Goal: Information Seeking & Learning: Check status

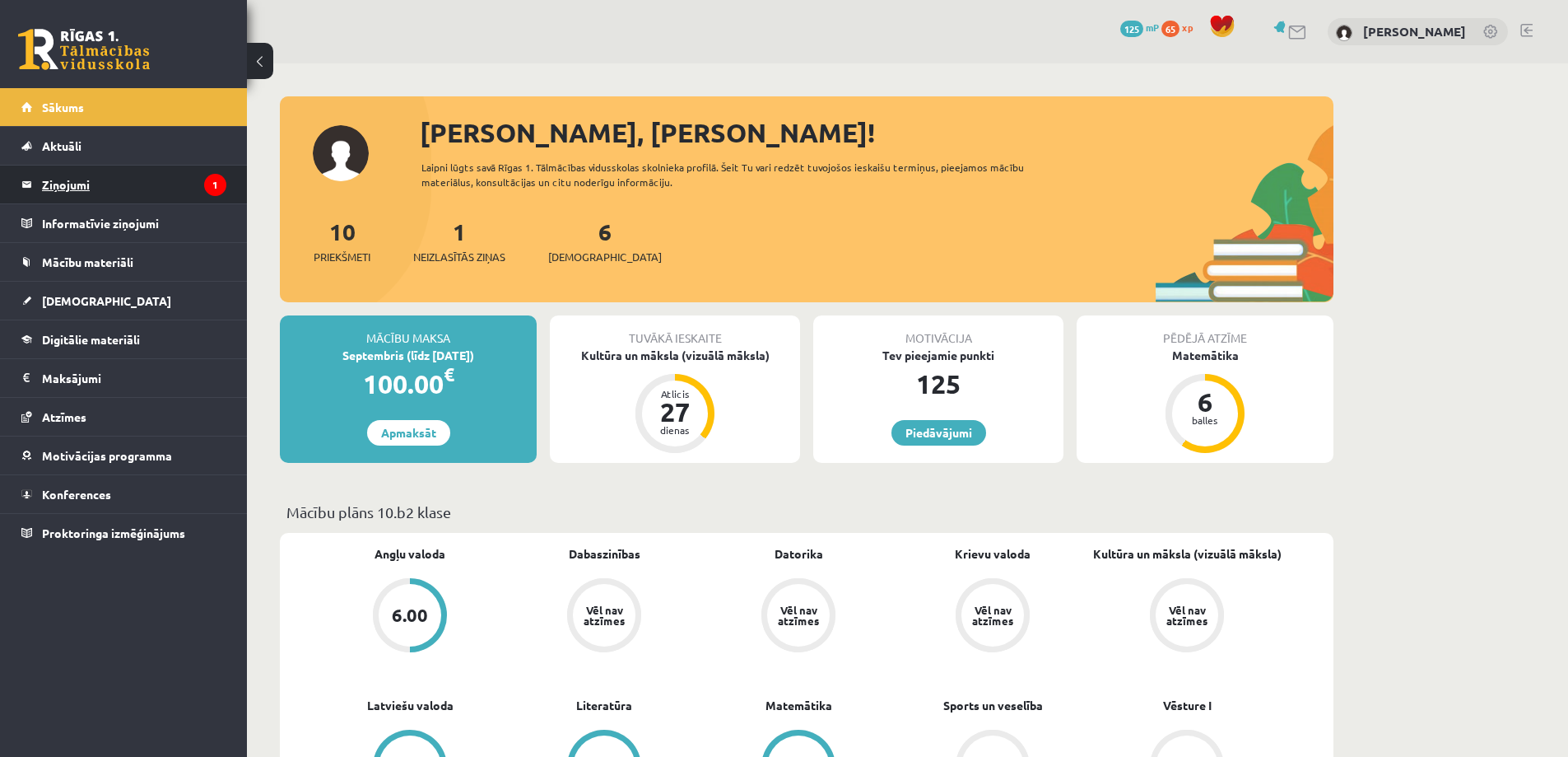
click at [142, 189] on legend "Ziņojumi 1" at bounding box center [134, 184] width 184 height 38
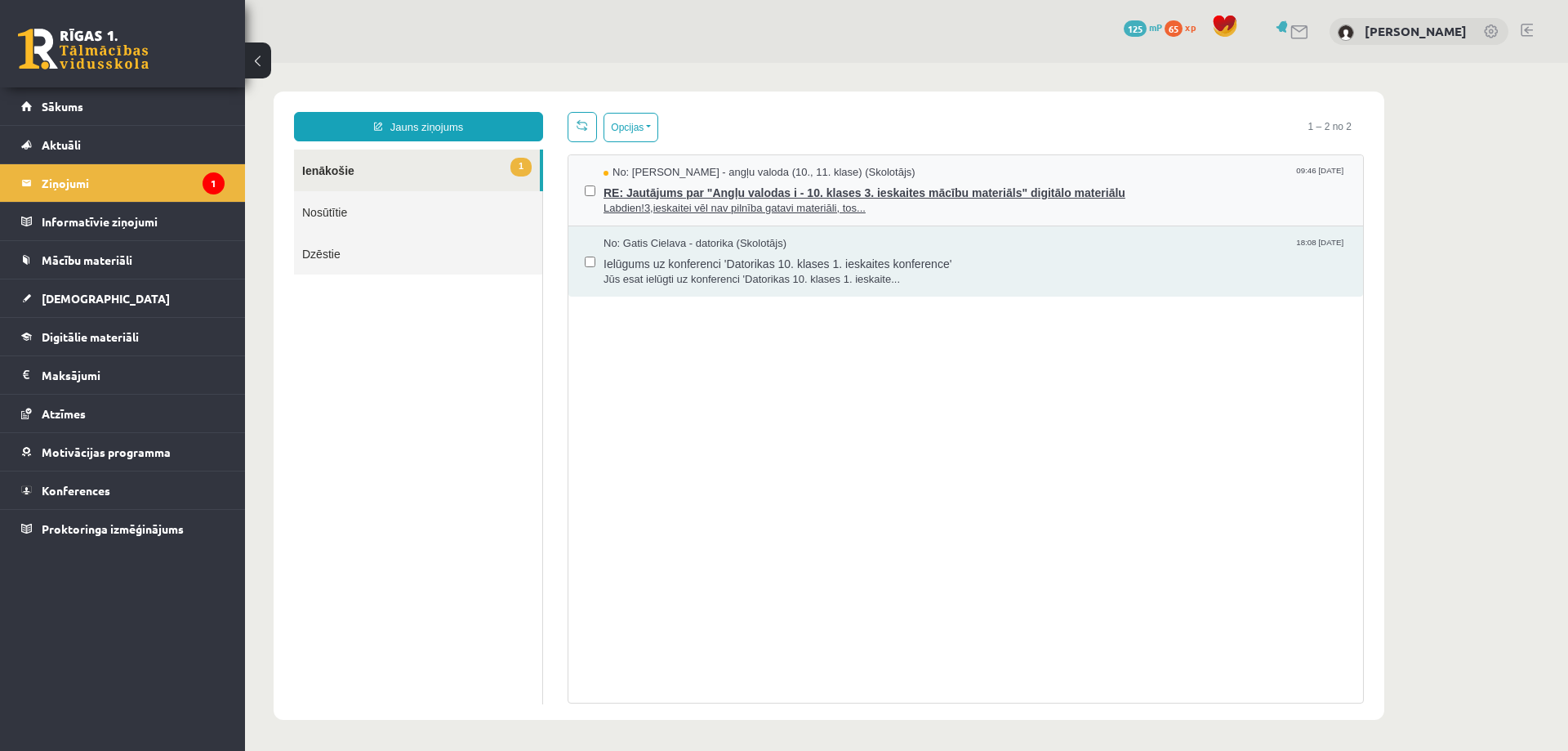
click at [671, 182] on span "RE: Jautājums par "Angļu valodas i - 10. klases 3. ieskaites mācību materiāls" …" at bounding box center [975, 190] width 743 height 21
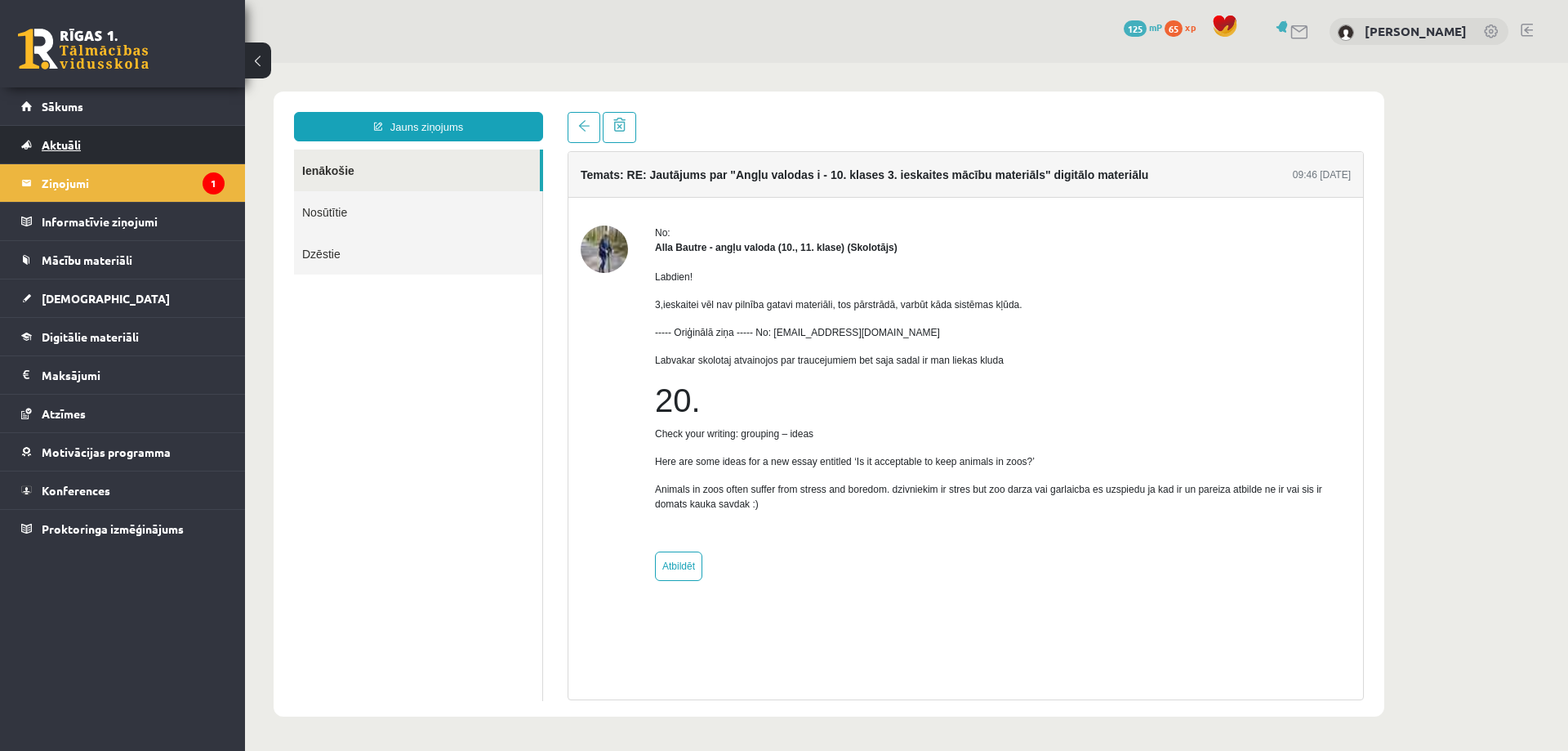
click at [86, 141] on link "Aktuāli" at bounding box center [123, 144] width 203 height 37
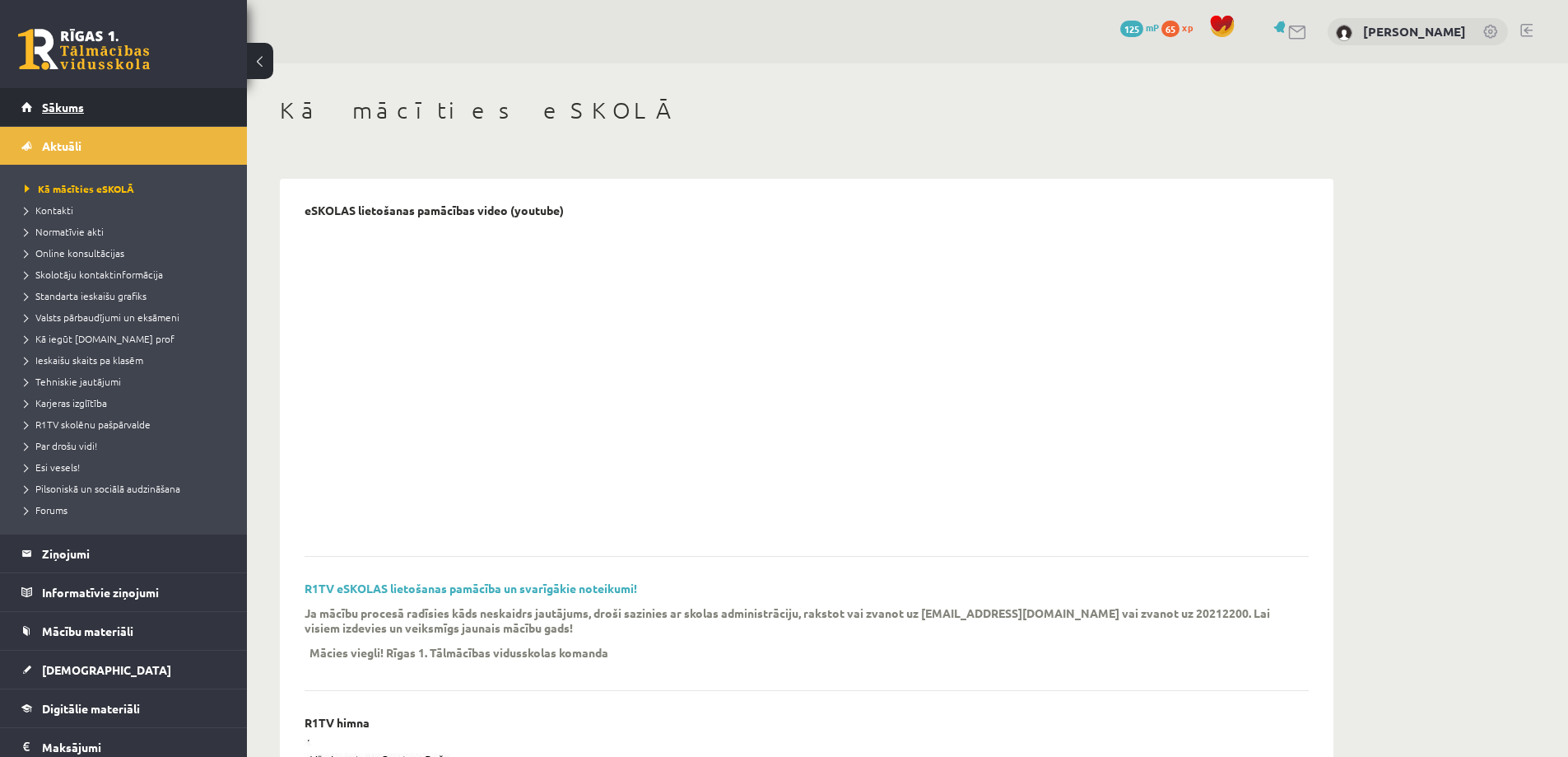
click at [58, 105] on span "Sākums" at bounding box center [63, 107] width 42 height 14
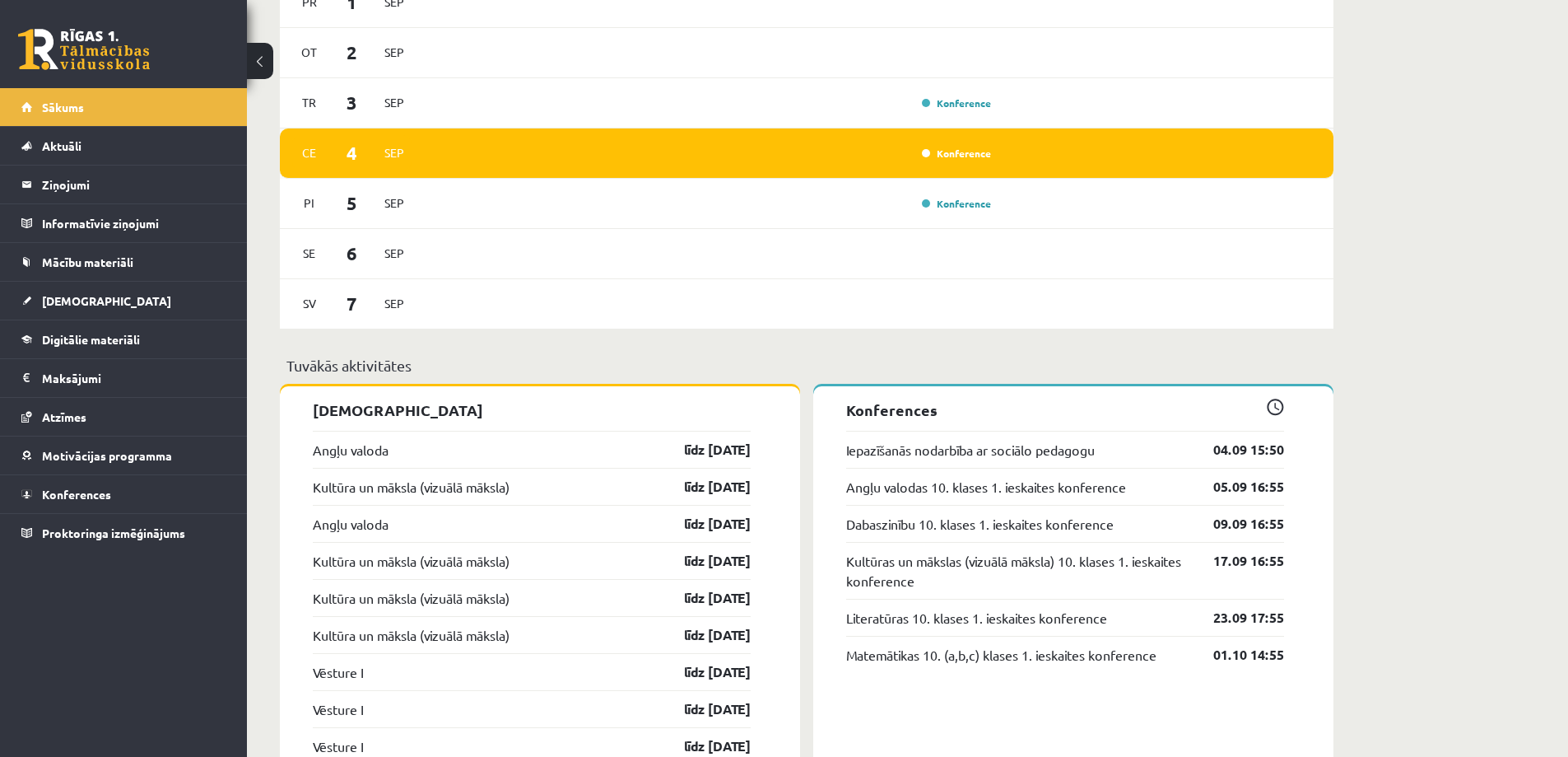
scroll to position [988, 0]
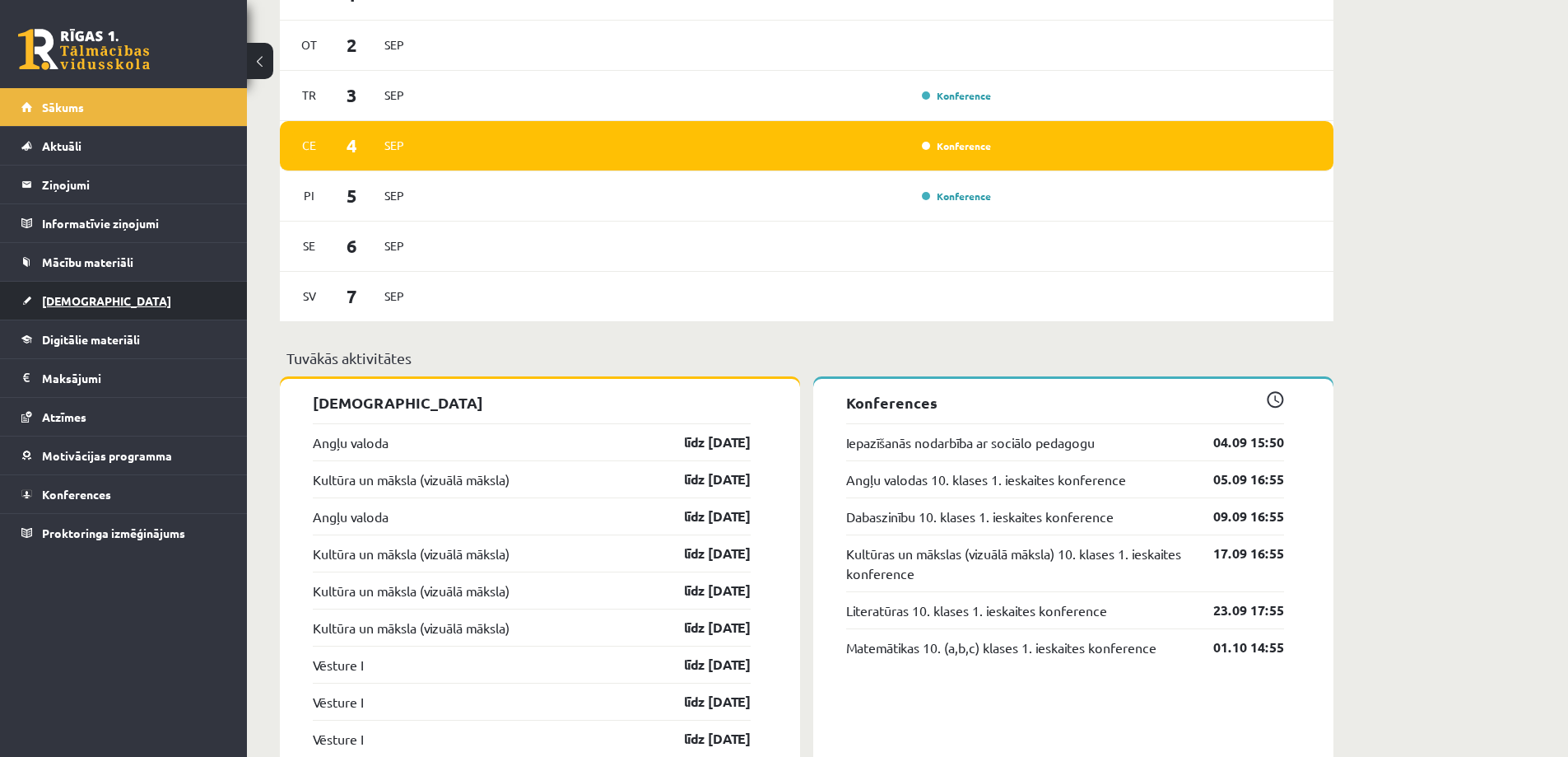
click at [59, 305] on span "[DEMOGRAPHIC_DATA]" at bounding box center [107, 300] width 129 height 14
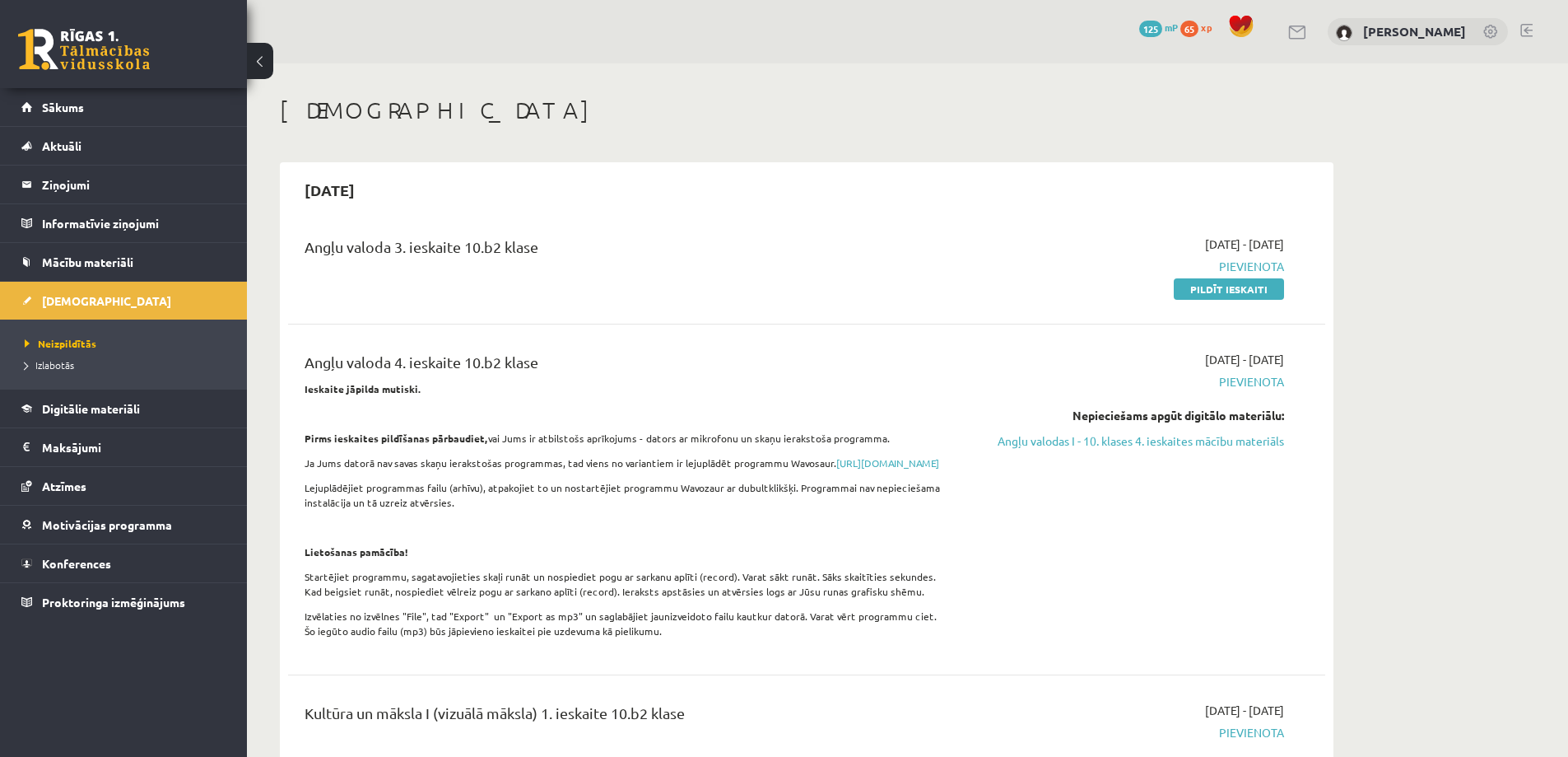
click at [356, 256] on div "Angļu valoda 3. ieskaite 10.b2 klase" at bounding box center [626, 251] width 644 height 31
click at [368, 236] on div "Angļu valoda 3. ieskaite 10.b2 klase" at bounding box center [626, 251] width 644 height 31
click at [339, 252] on div "Angļu valoda 3. ieskaite 10.b2 klase" at bounding box center [626, 251] width 644 height 31
click at [346, 264] on div "Angļu valoda 3. ieskaite 10.b2 klase" at bounding box center [626, 251] width 644 height 31
click at [347, 247] on div "Angļu valoda 3. ieskaite 10.b2 klase" at bounding box center [626, 251] width 644 height 31
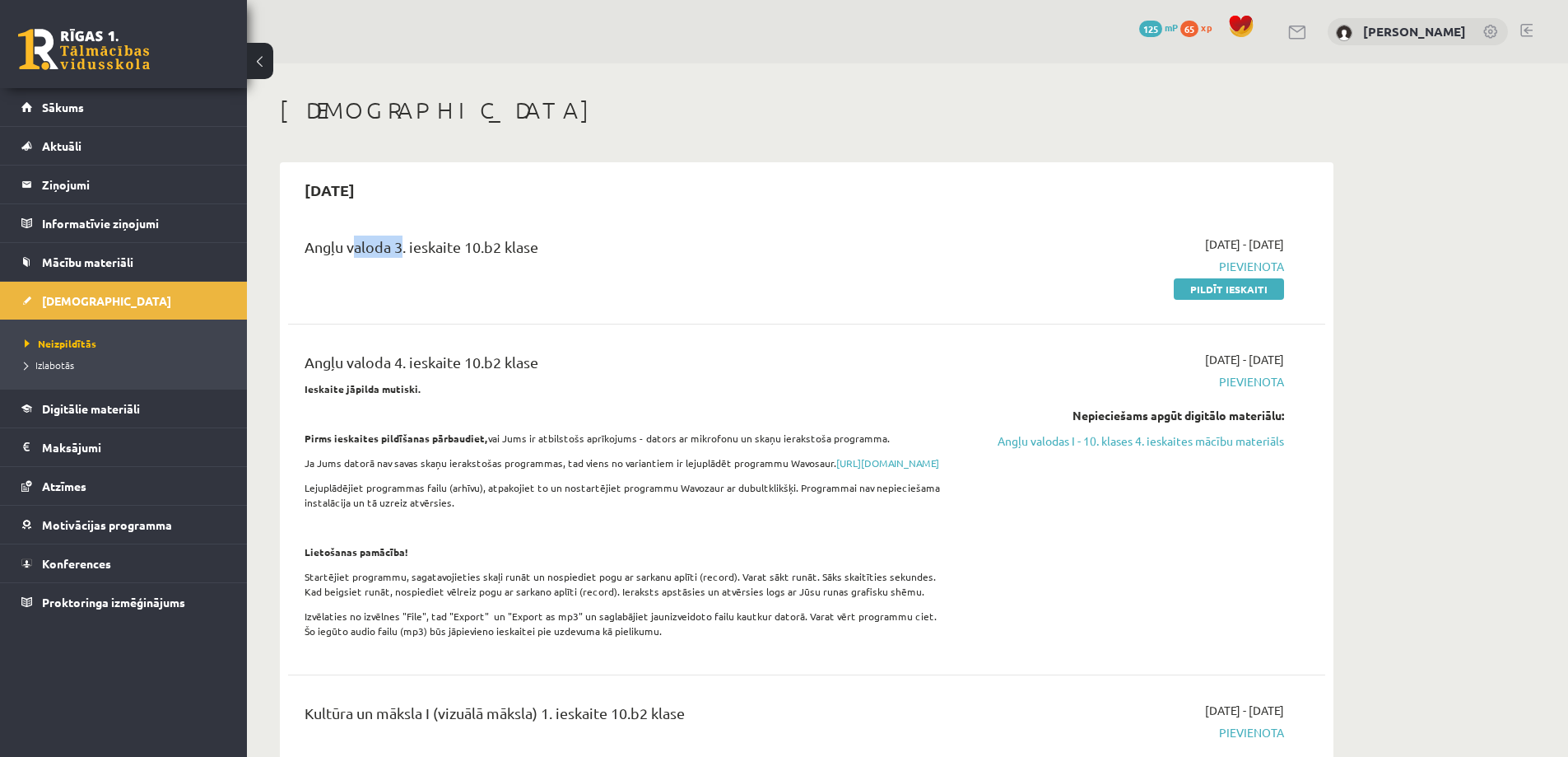
click at [347, 247] on div "Angļu valoda 3. ieskaite 10.b2 klase" at bounding box center [626, 251] width 644 height 31
drag, startPoint x: 616, startPoint y: 254, endPoint x: 536, endPoint y: 249, distance: 80.2
click at [574, 252] on div "Angļu valoda 3. ieskaite 10.b2 klase" at bounding box center [626, 251] width 644 height 31
drag, startPoint x: 494, startPoint y: 256, endPoint x: 351, endPoint y: 263, distance: 143.2
click at [351, 263] on div "Angļu valoda 3. ieskaite 10.b2 klase" at bounding box center [626, 251] width 644 height 31
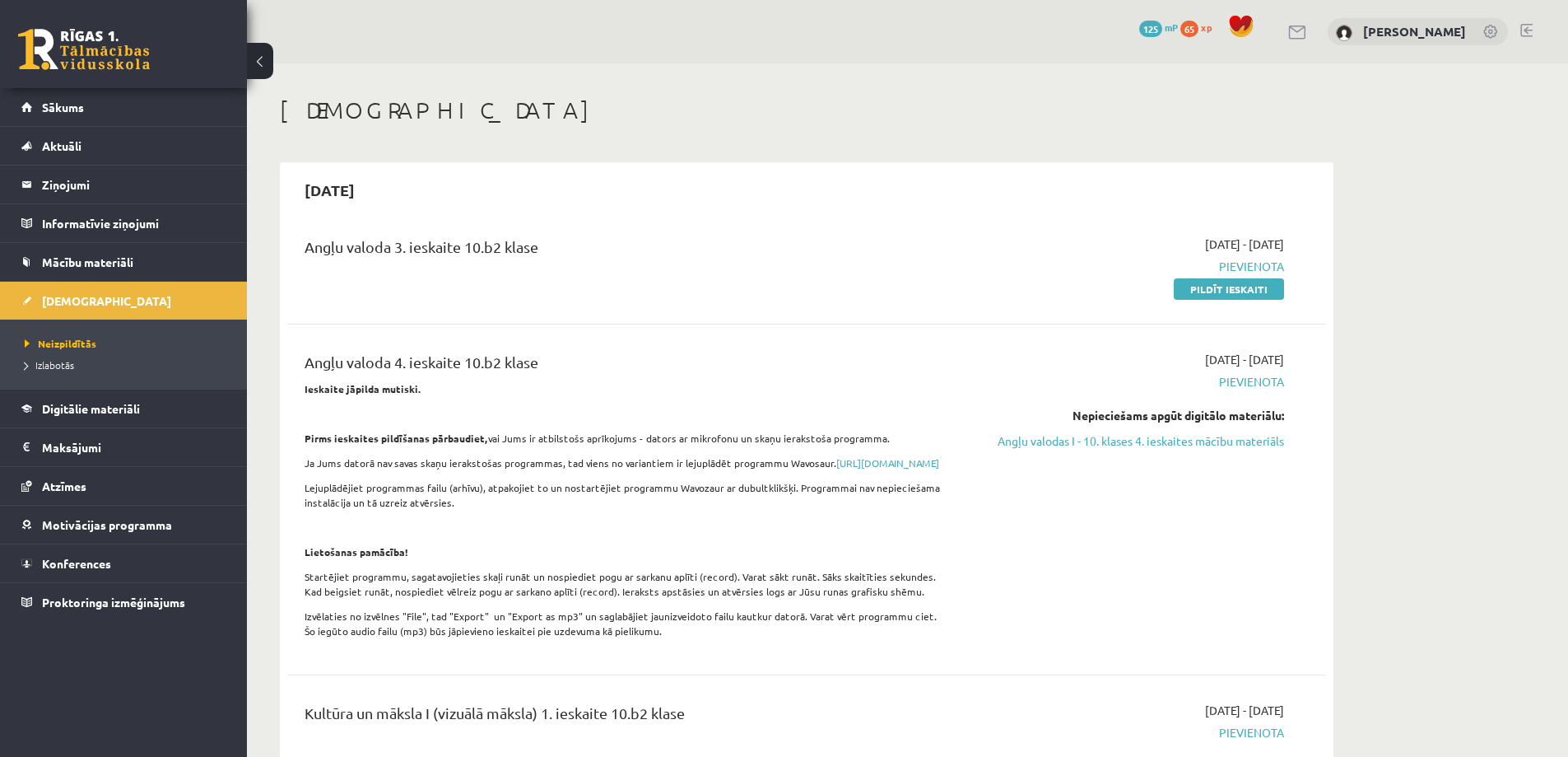
drag, startPoint x: 298, startPoint y: 261, endPoint x: 308, endPoint y: 252, distance: 13.5
click at [299, 259] on div "Angļu valoda 3. ieskaite 10.b2 klase" at bounding box center [626, 266] width 669 height 62
drag, startPoint x: 307, startPoint y: 249, endPoint x: 635, endPoint y: 244, distance: 328.0
click at [635, 244] on div "Angļu valoda 3. ieskaite 10.b2 klase" at bounding box center [626, 251] width 644 height 31
drag, startPoint x: 1184, startPoint y: 236, endPoint x: 407, endPoint y: 230, distance: 777.0
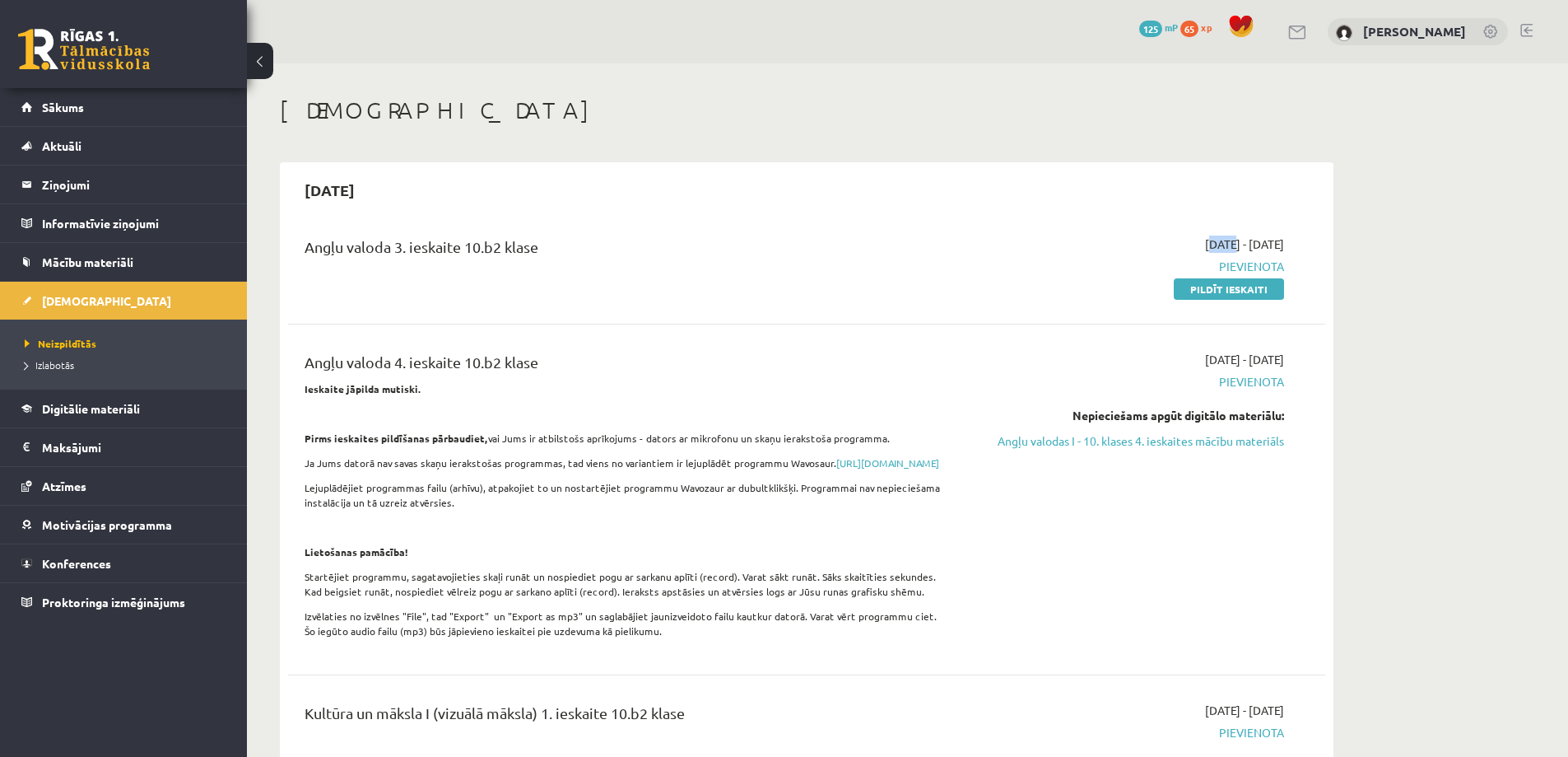
click at [1042, 245] on div "2025-09-01 - 2025-09-30 Pievienota Pildīt ieskaiti" at bounding box center [1129, 266] width 335 height 62
drag, startPoint x: 367, startPoint y: 249, endPoint x: 376, endPoint y: 256, distance: 11.4
click at [368, 250] on div "Angļu valoda 3. ieskaite 10.b2 klase" at bounding box center [626, 251] width 644 height 31
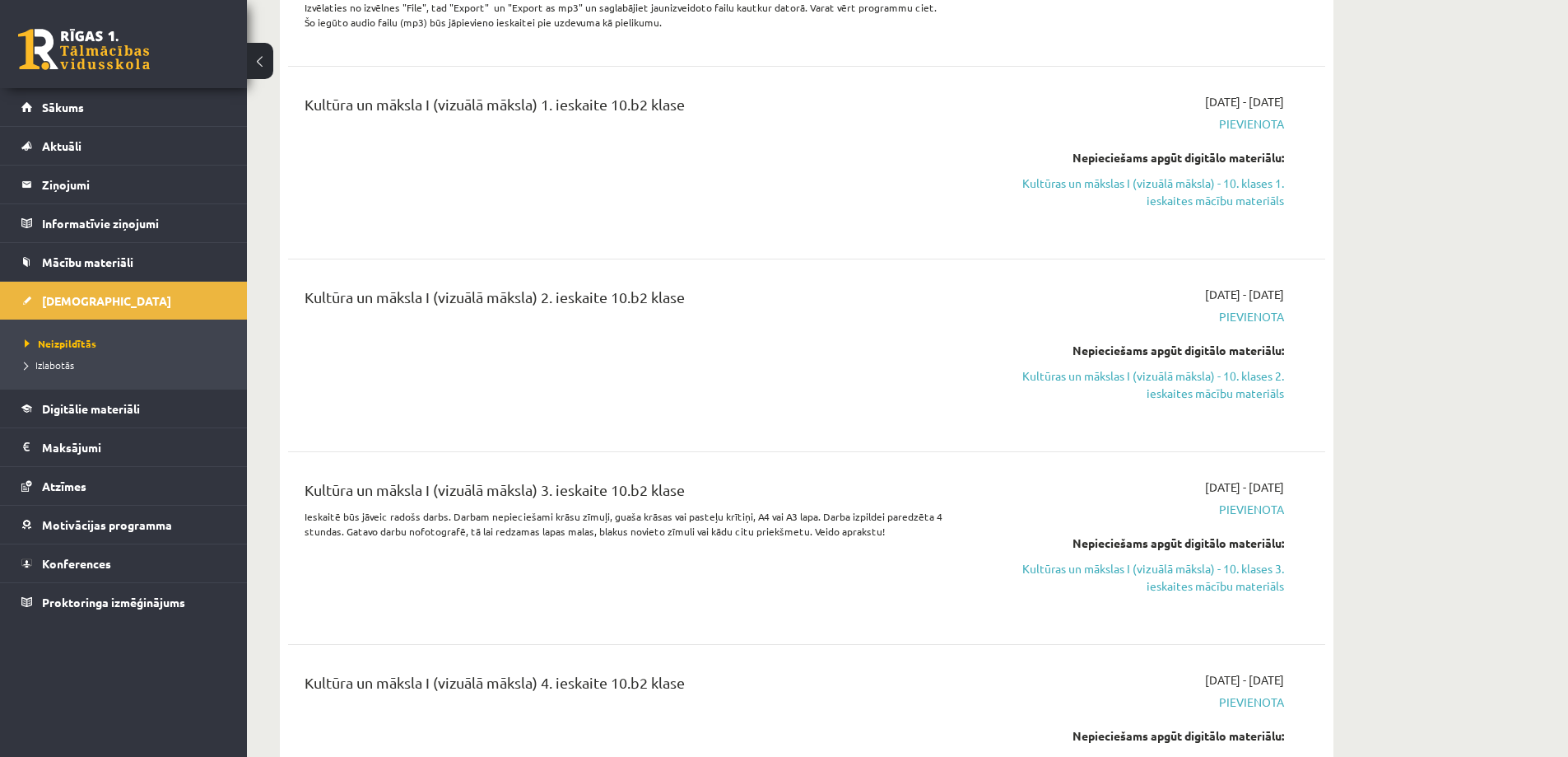
scroll to position [576, 0]
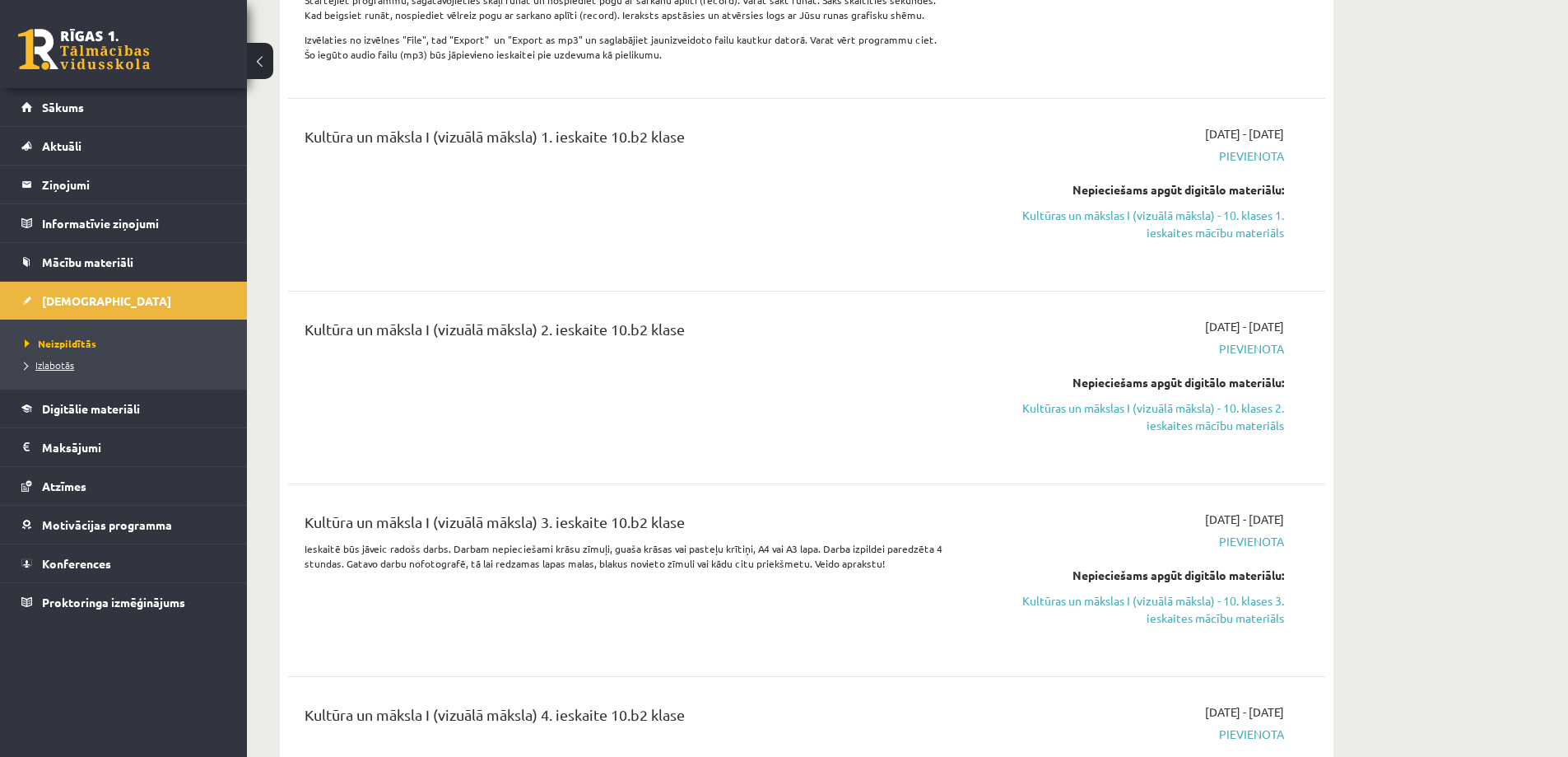
click at [46, 370] on link "Izlabotās" at bounding box center [127, 365] width 206 height 14
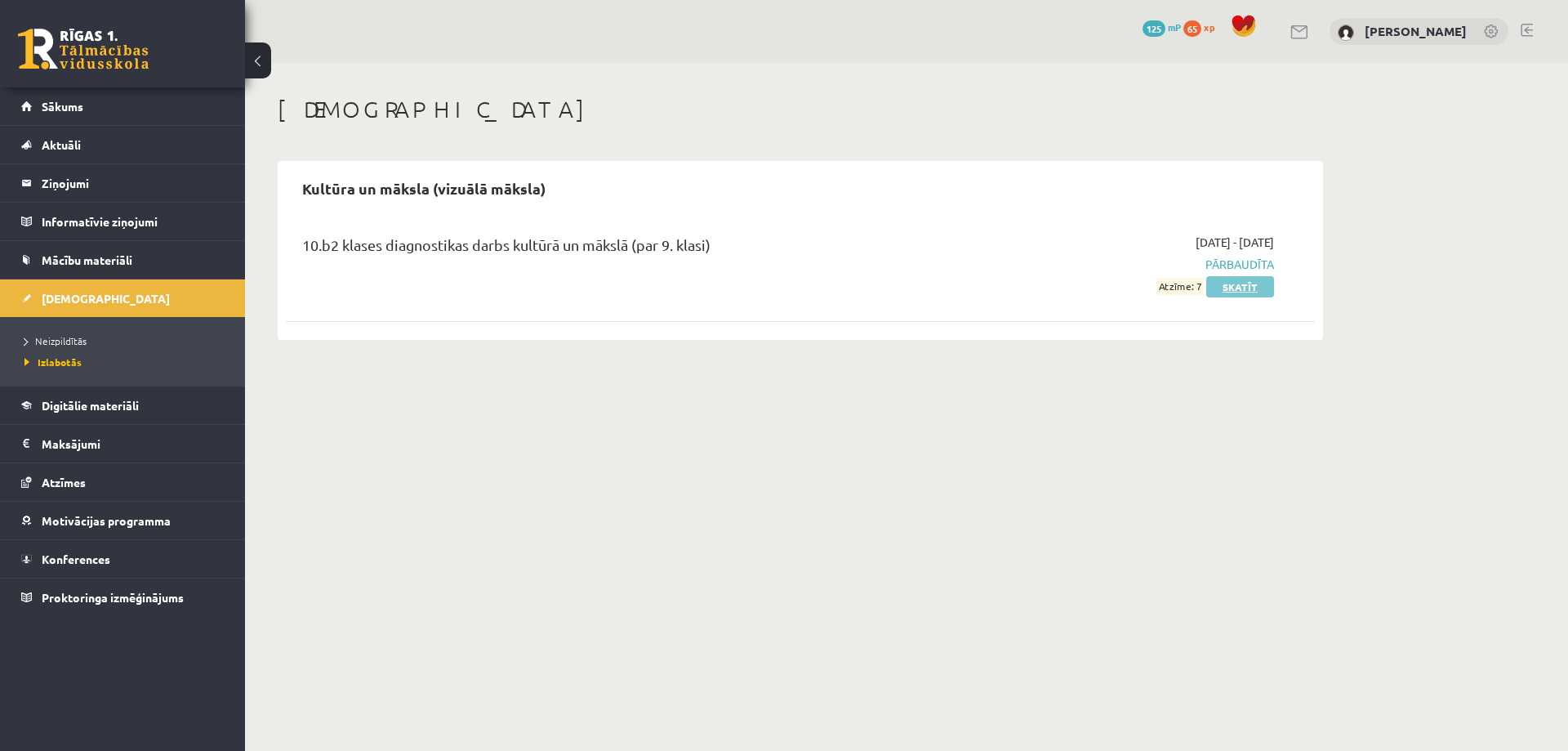
click at [1232, 289] on link "Skatīt" at bounding box center [1240, 287] width 68 height 21
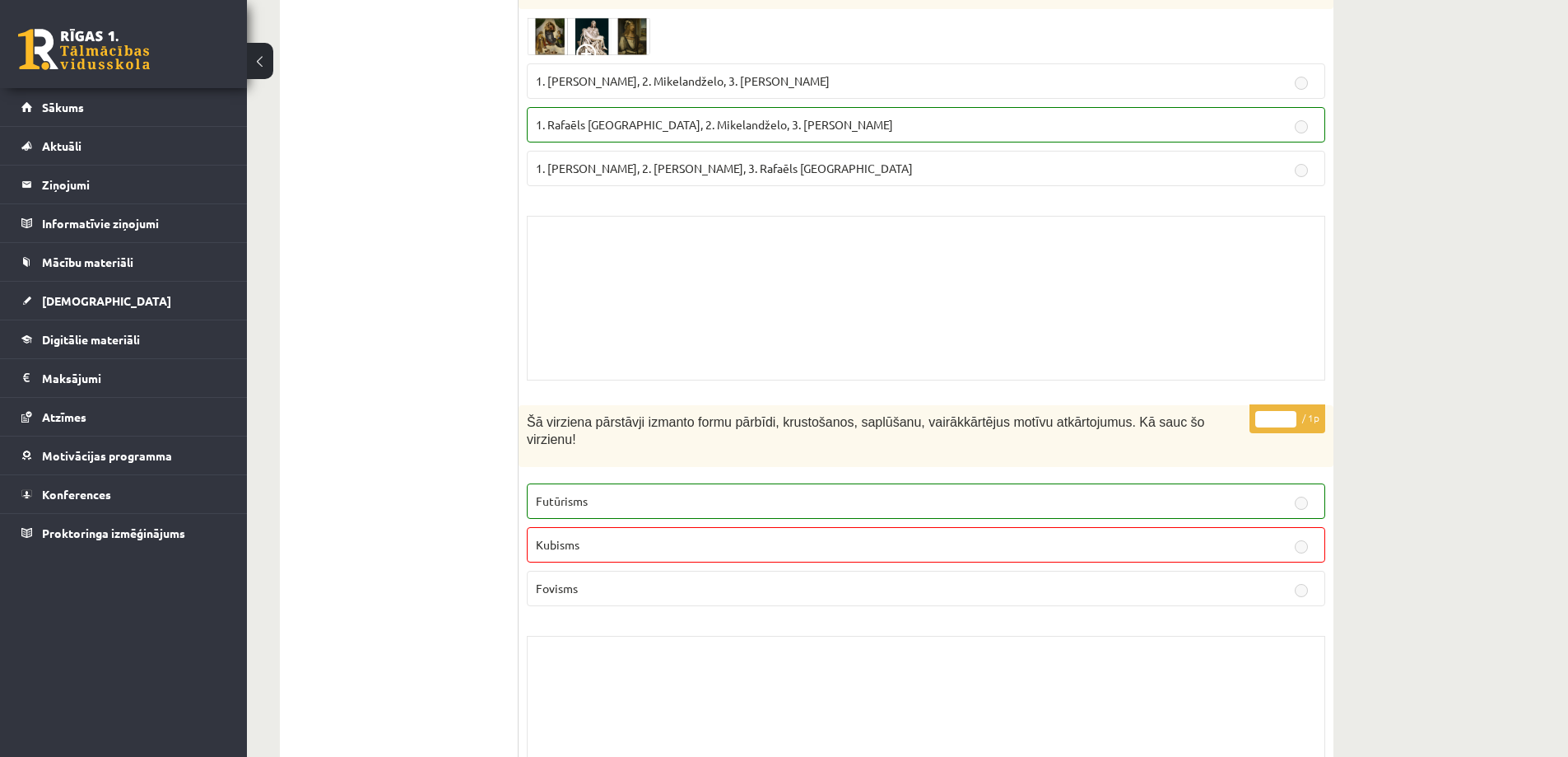
scroll to position [1153, 0]
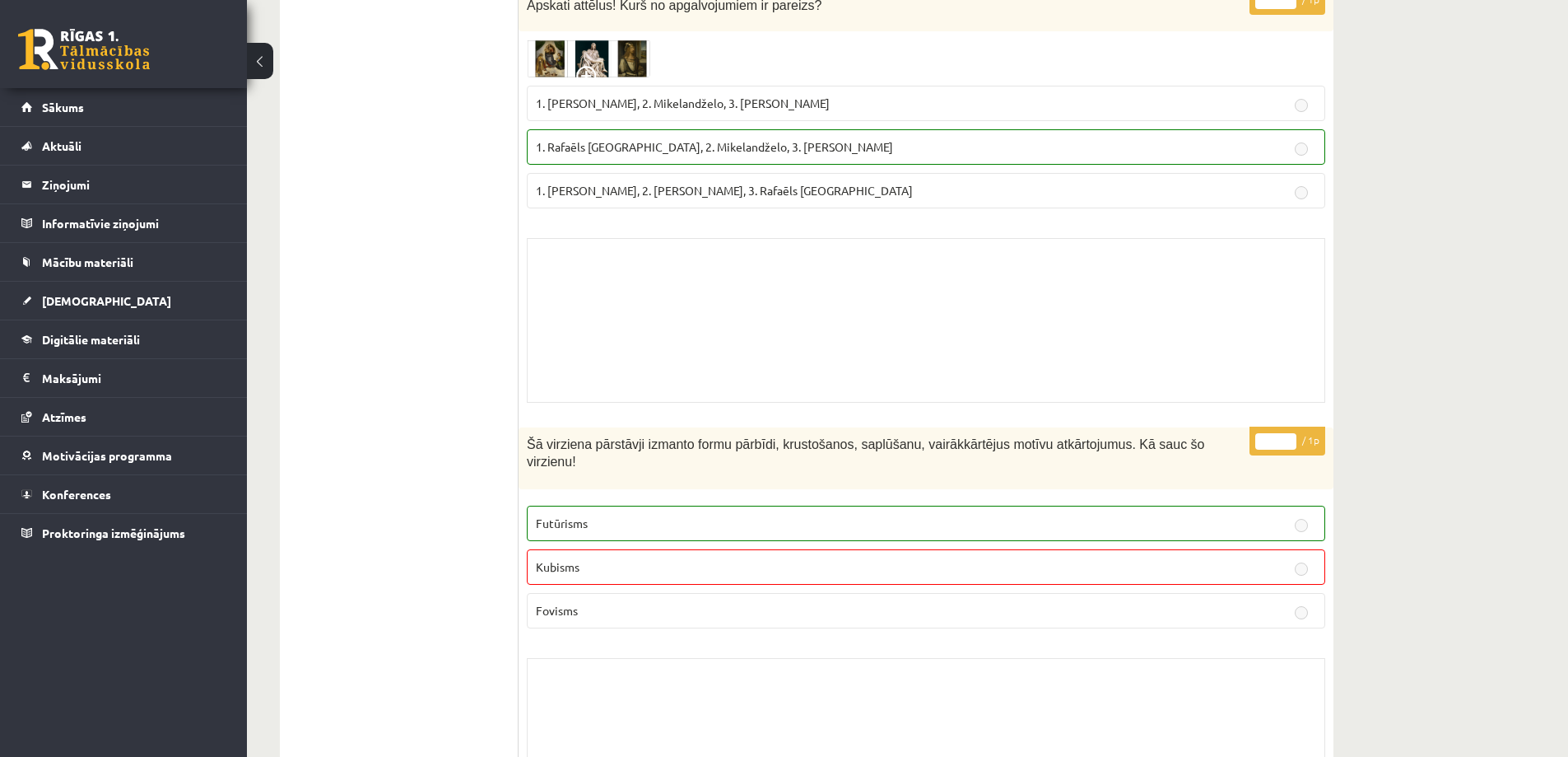
click at [663, 259] on div "Skolotāja pielikums" at bounding box center [926, 320] width 799 height 165
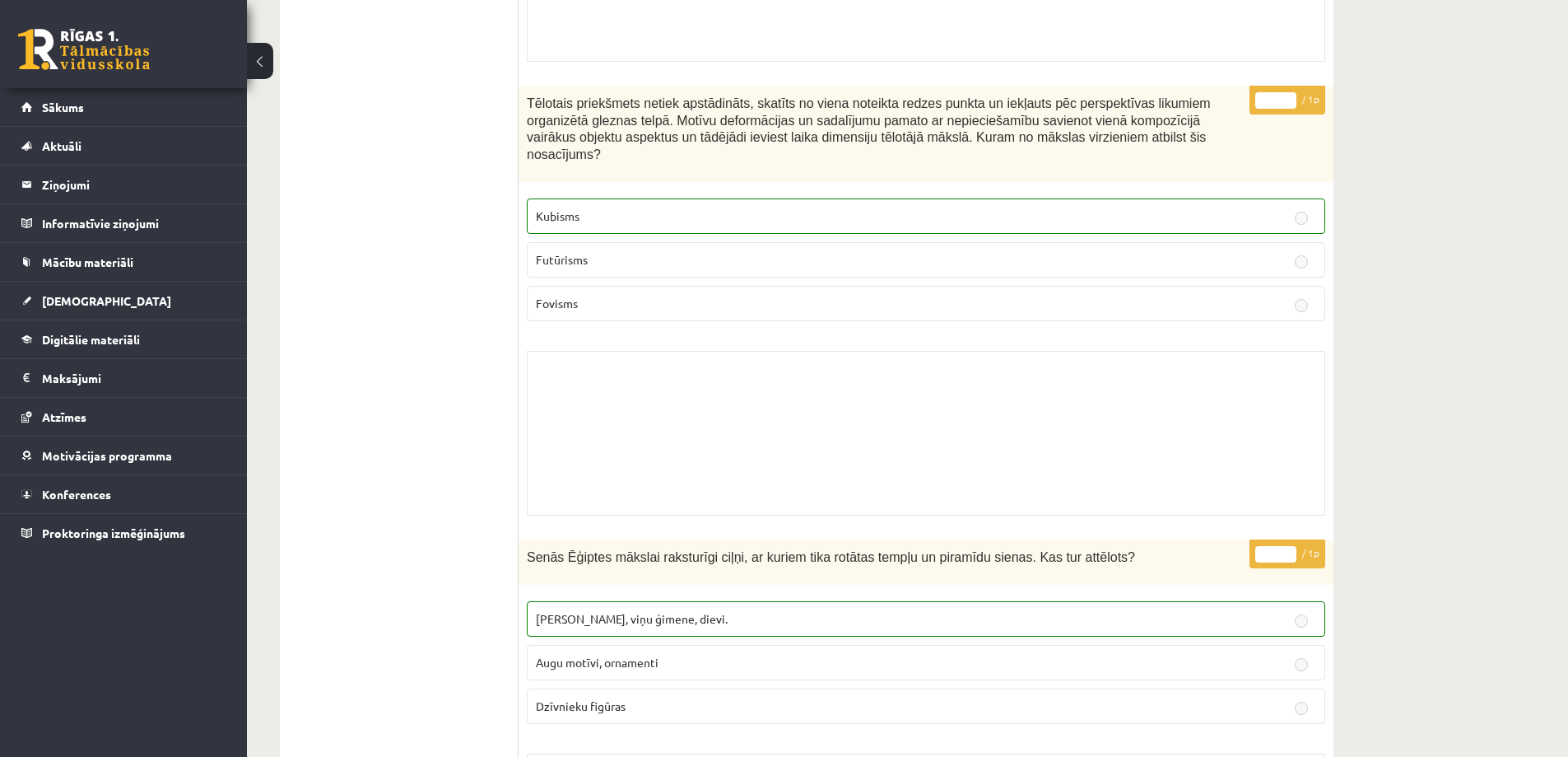
scroll to position [12602, 0]
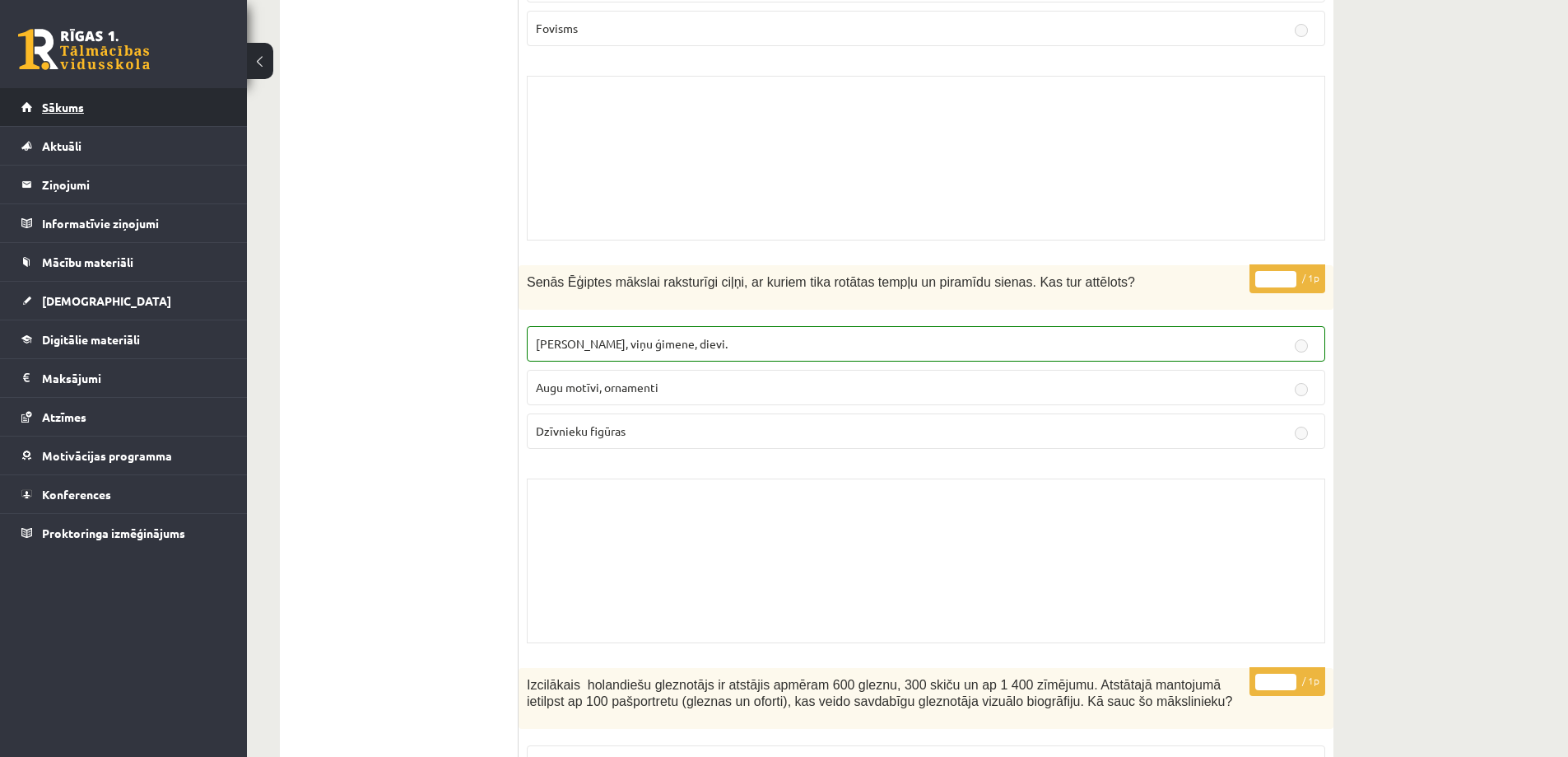
click at [98, 115] on link "Sākums" at bounding box center [124, 107] width 205 height 38
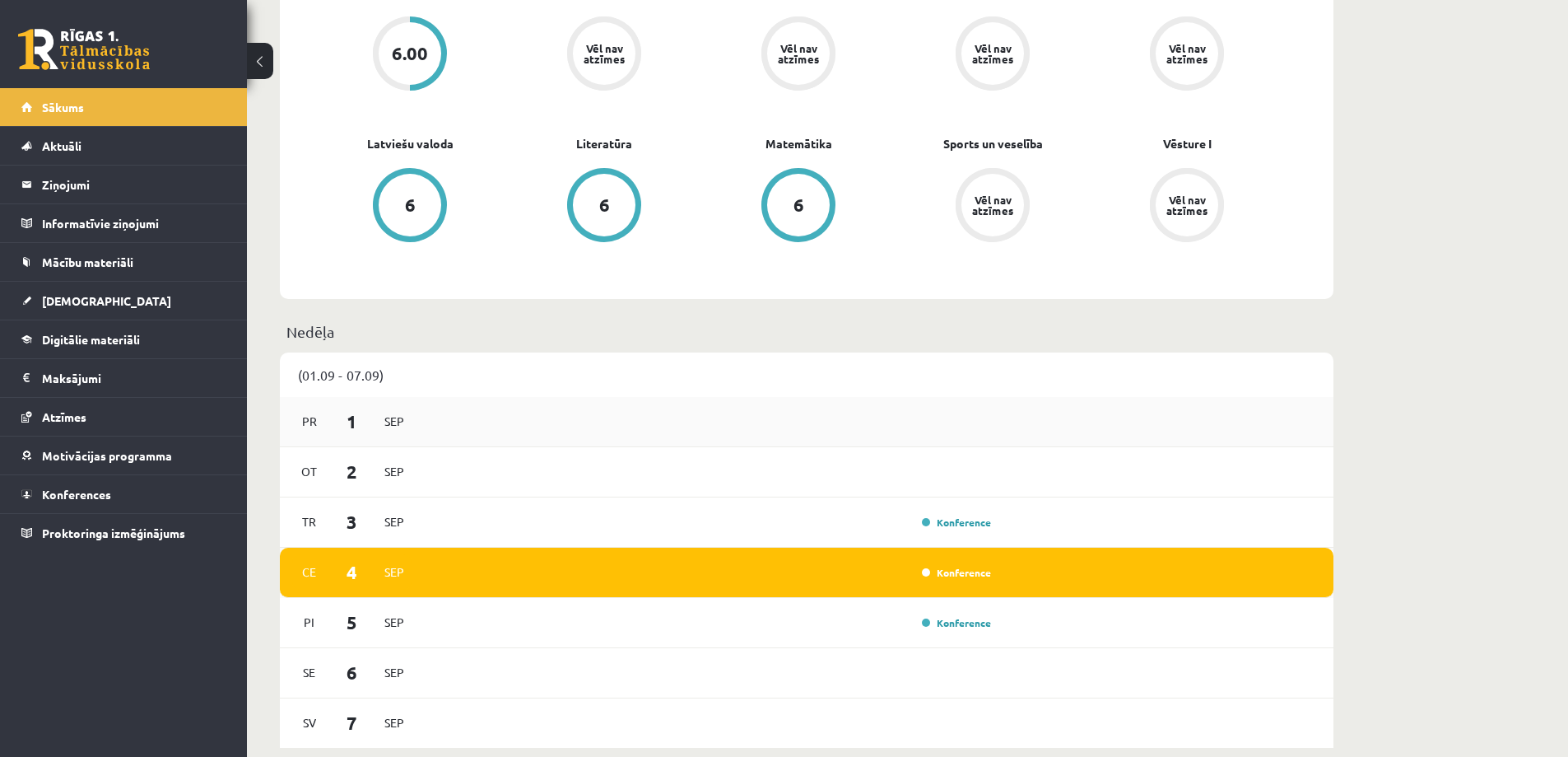
scroll to position [576, 0]
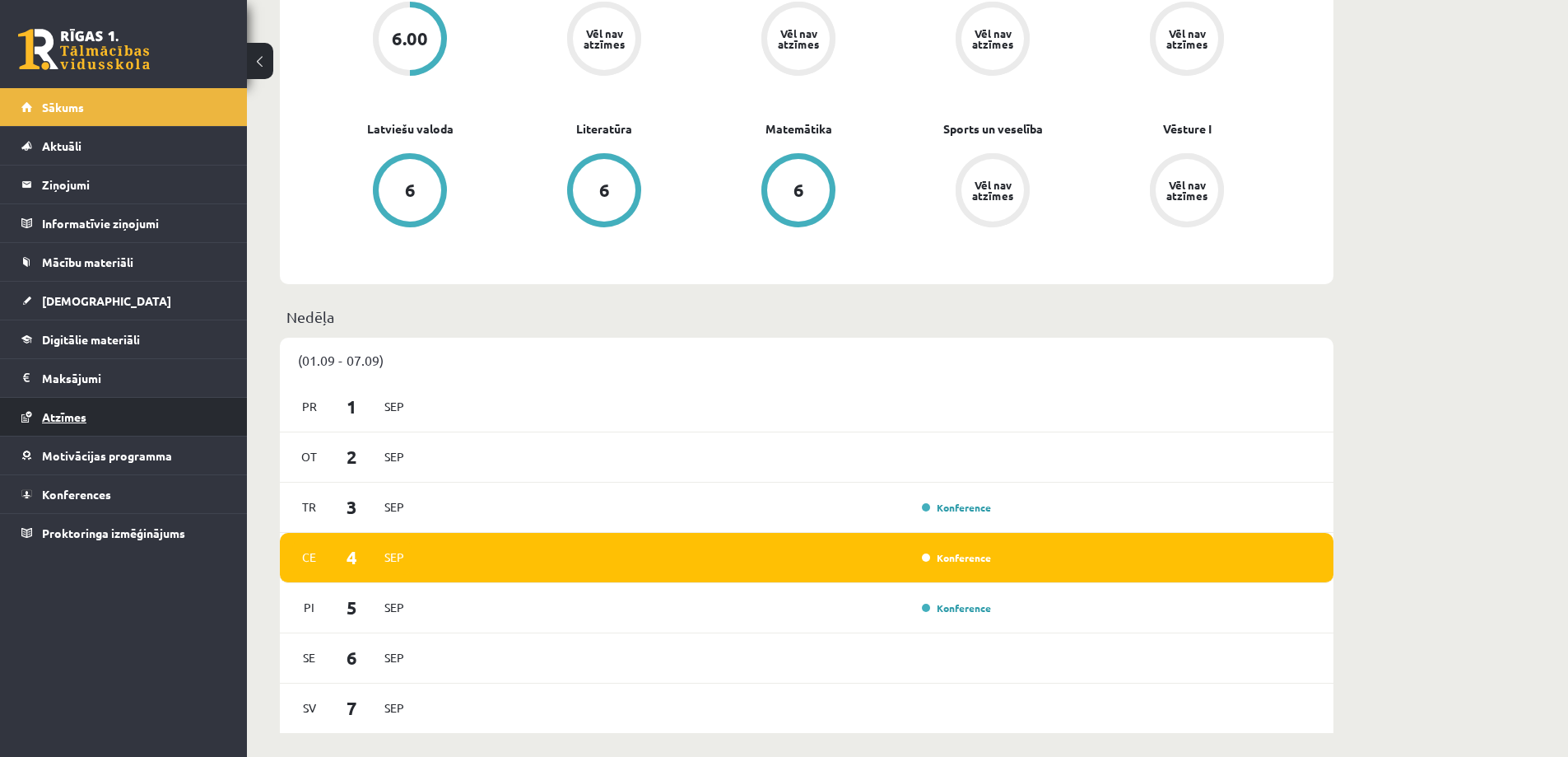
click at [67, 417] on span "Atzīmes" at bounding box center [64, 416] width 44 height 14
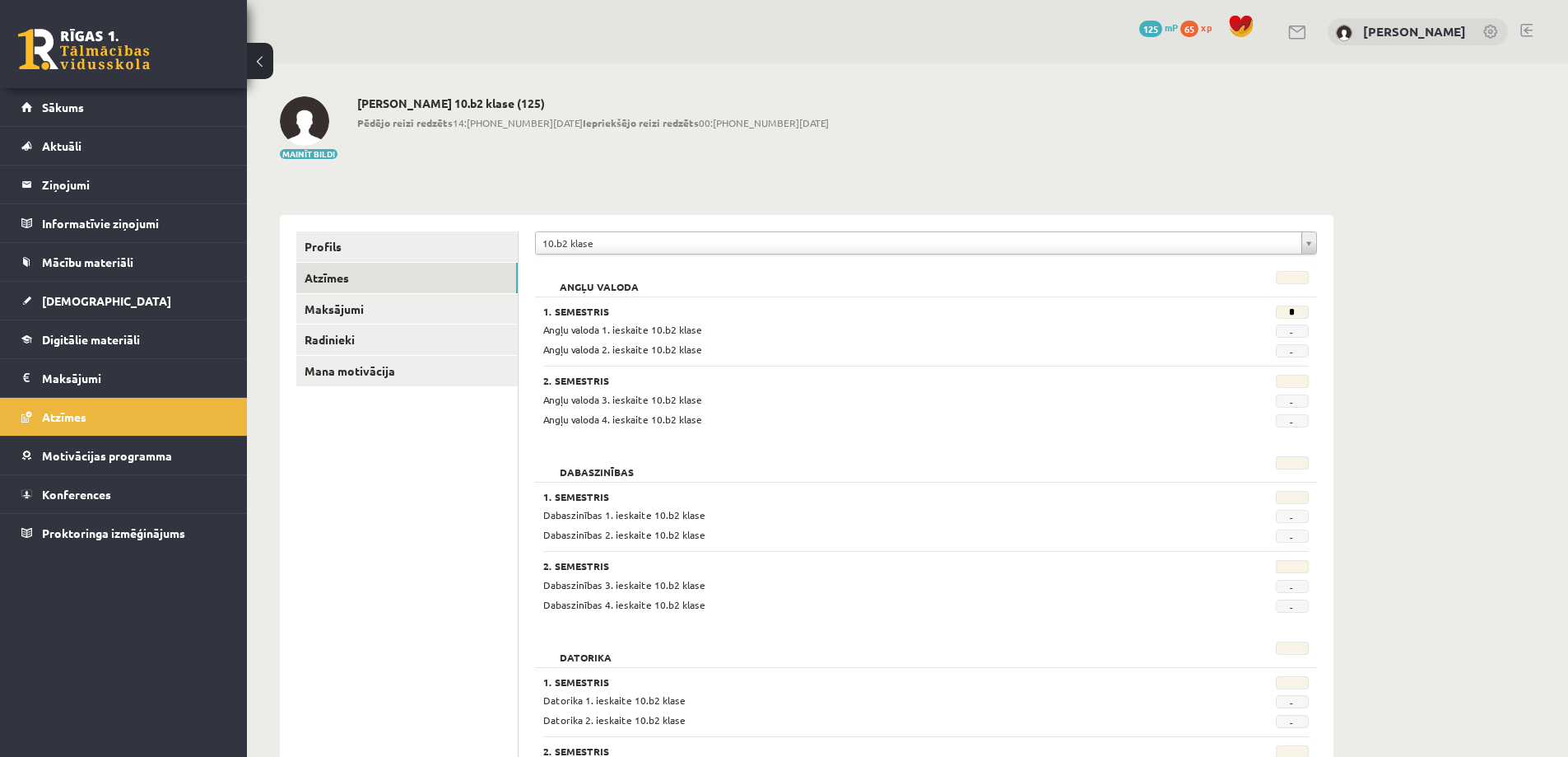
drag, startPoint x: 610, startPoint y: 241, endPoint x: 607, endPoint y: 252, distance: 11.4
click at [61, 301] on span "[DEMOGRAPHIC_DATA]" at bounding box center [107, 300] width 129 height 14
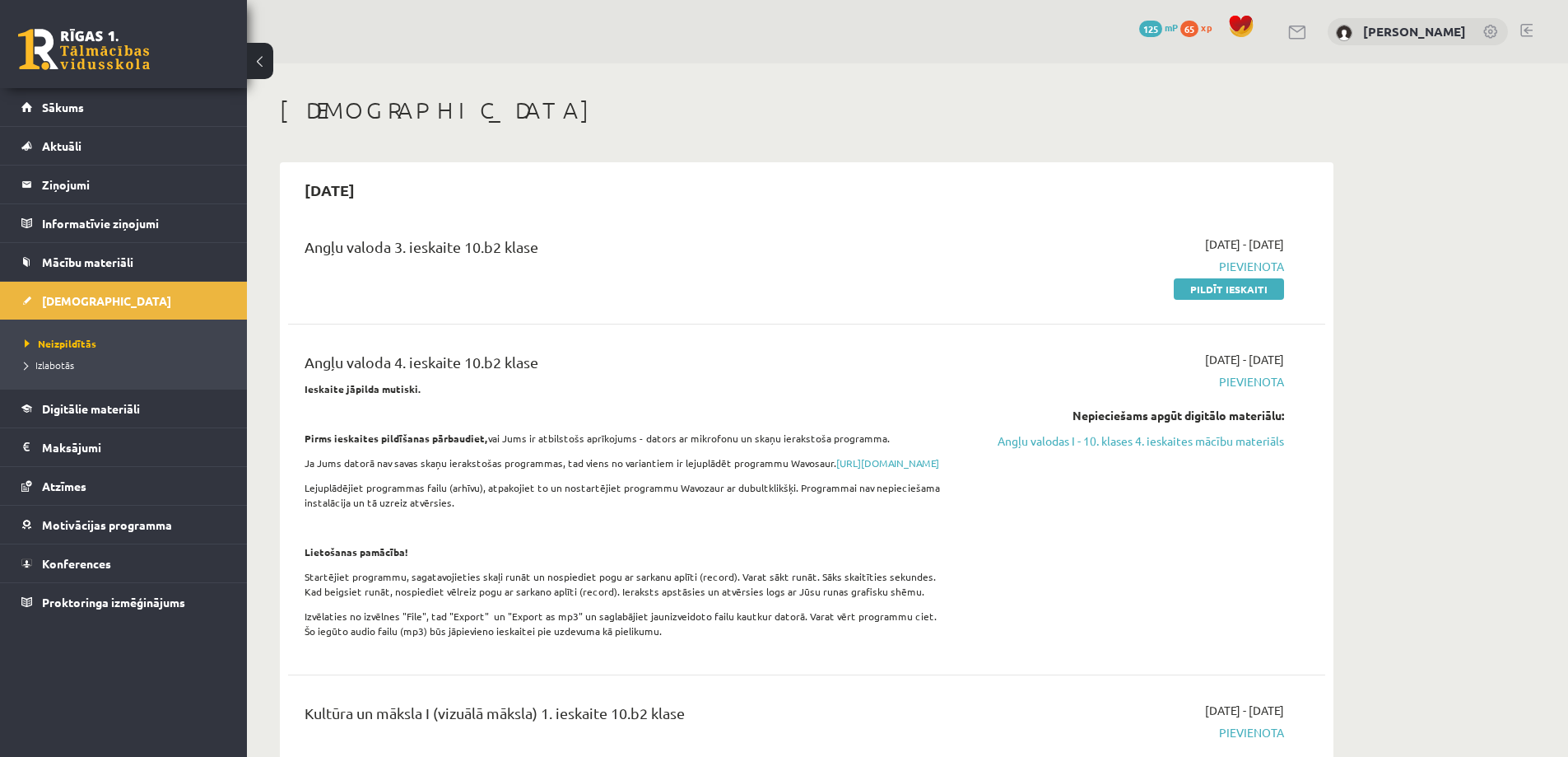
drag, startPoint x: 545, startPoint y: 551, endPoint x: 387, endPoint y: 313, distance: 285.7
drag, startPoint x: 731, startPoint y: 213, endPoint x: 779, endPoint y: 215, distance: 48.0
click at [781, 237] on div "Angļu valoda 3. ieskaite 10.b2 klase" at bounding box center [626, 251] width 644 height 31
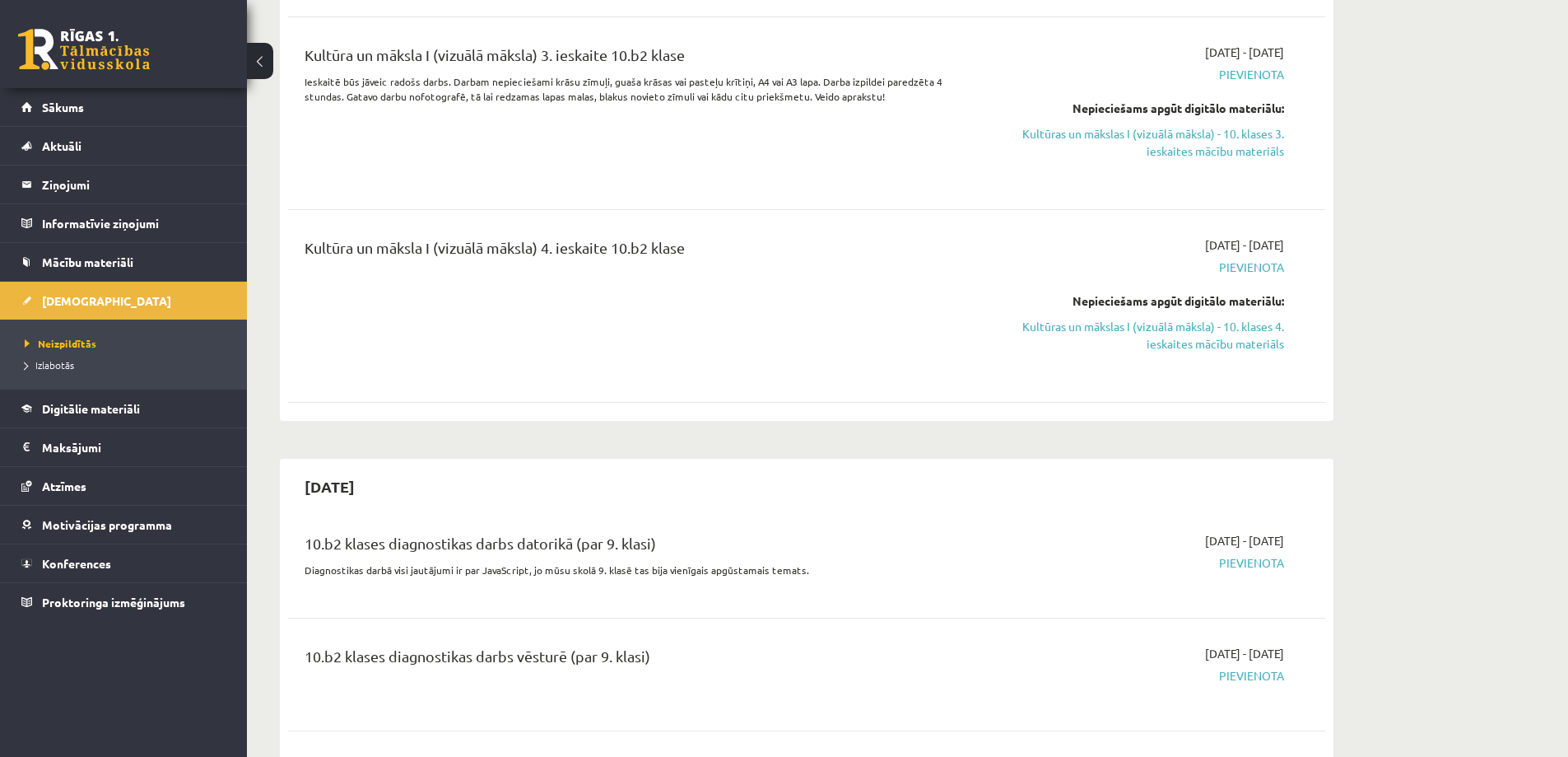
scroll to position [988, 0]
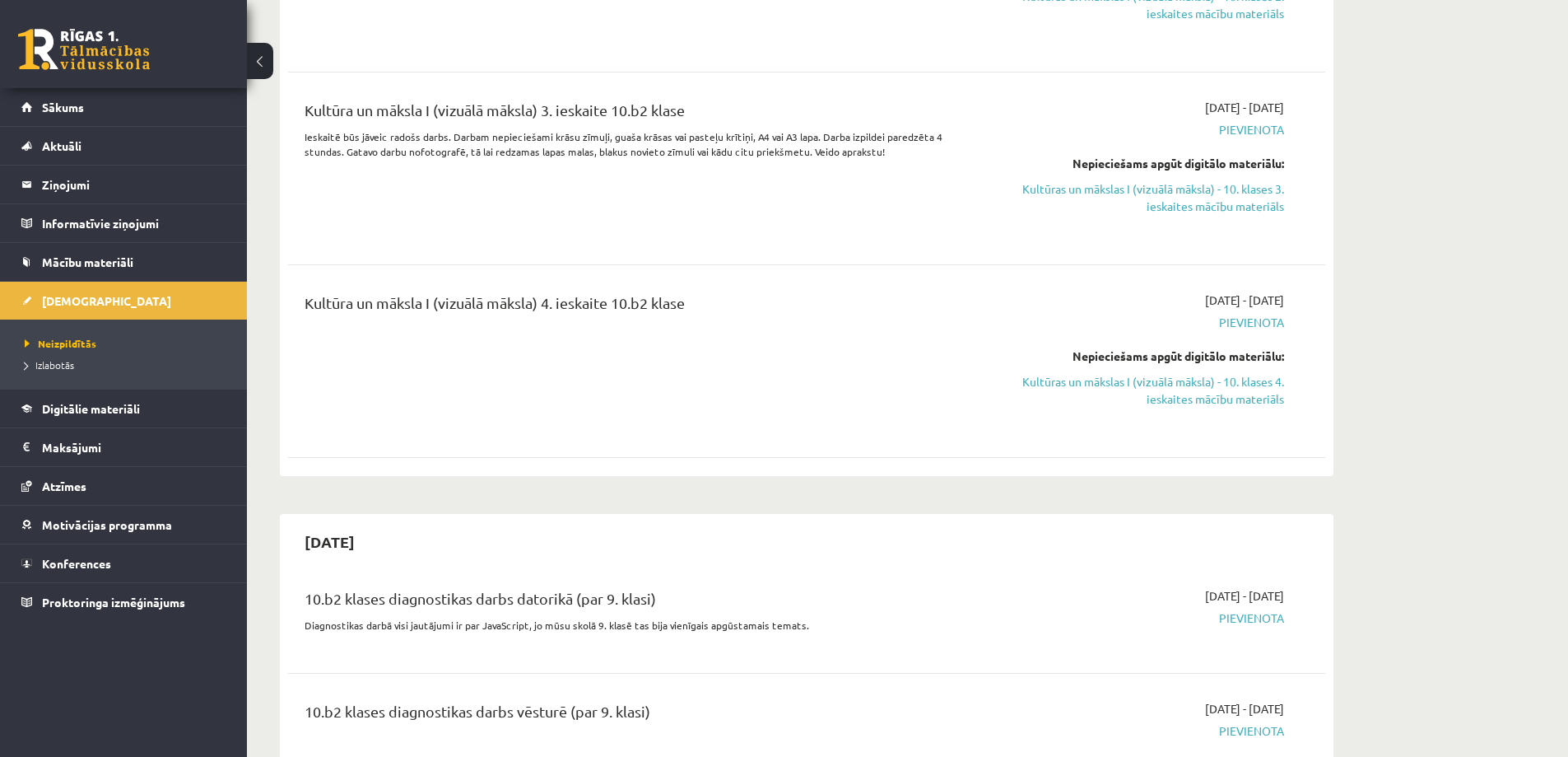
drag, startPoint x: 685, startPoint y: 328, endPoint x: 400, endPoint y: 178, distance: 322.1
click at [482, 322] on div "Kultūra un māksla I (vizuālā māksla) 4. ieskaite 10.b2 klase" at bounding box center [626, 307] width 644 height 31
click at [440, 317] on div "Kultūra un māksla I (vizuālā māksla) 4. ieskaite 10.b2 klase" at bounding box center [626, 307] width 644 height 31
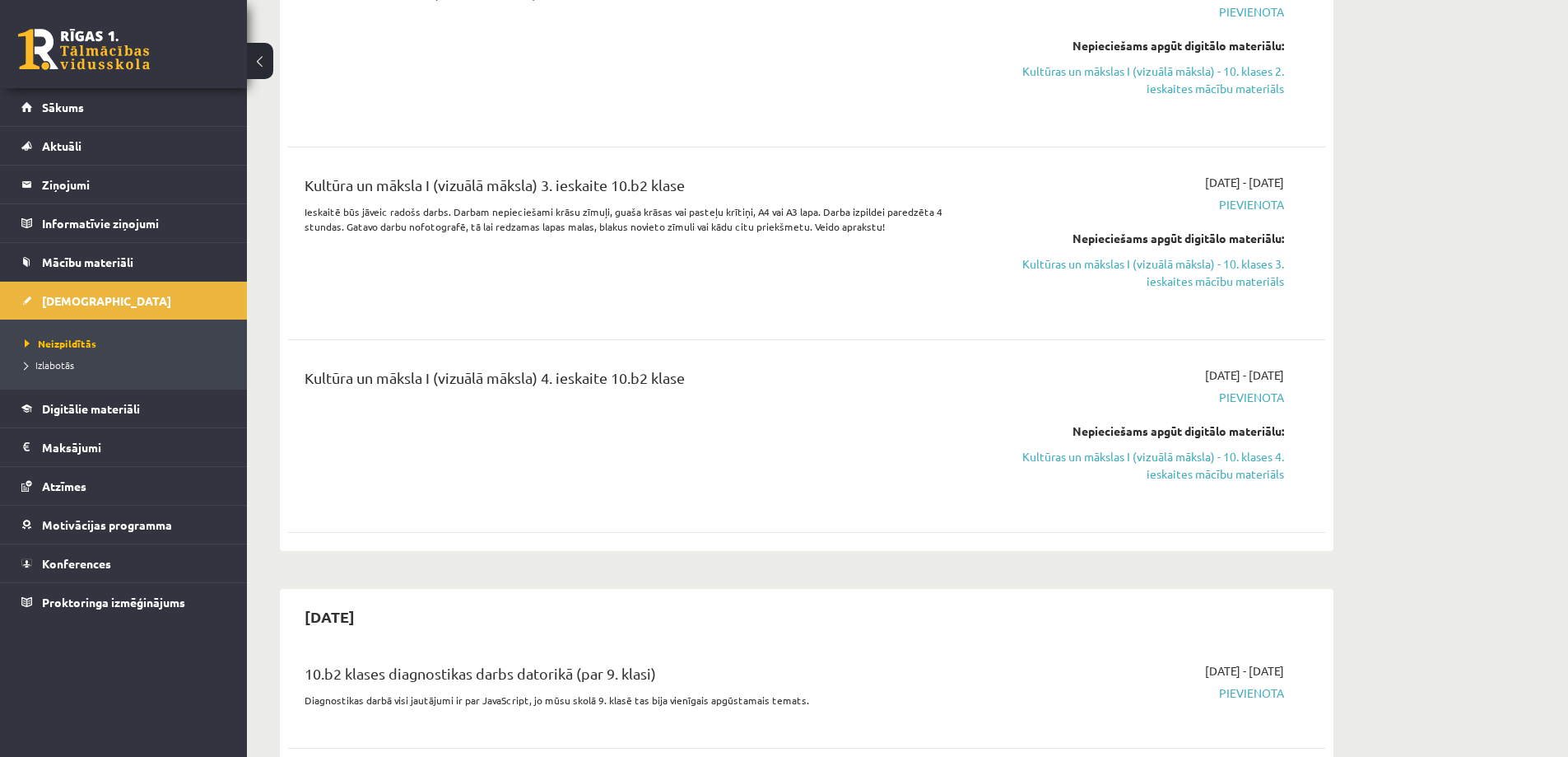
scroll to position [906, 0]
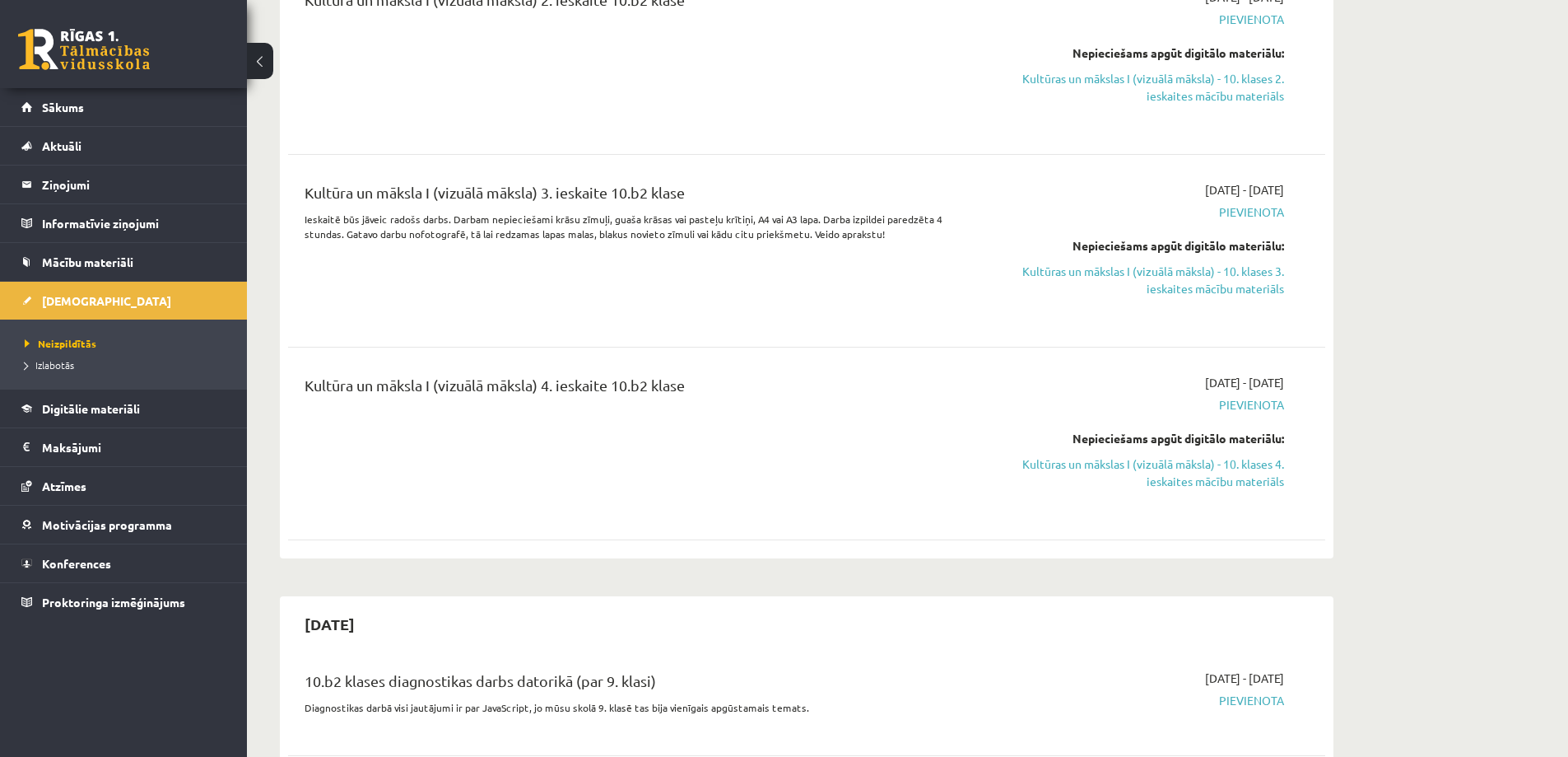
click at [584, 211] on div "Kultūra un māksla I (vizuālā māksla) 3. ieskaite 10.b2 klase" at bounding box center [626, 197] width 644 height 31
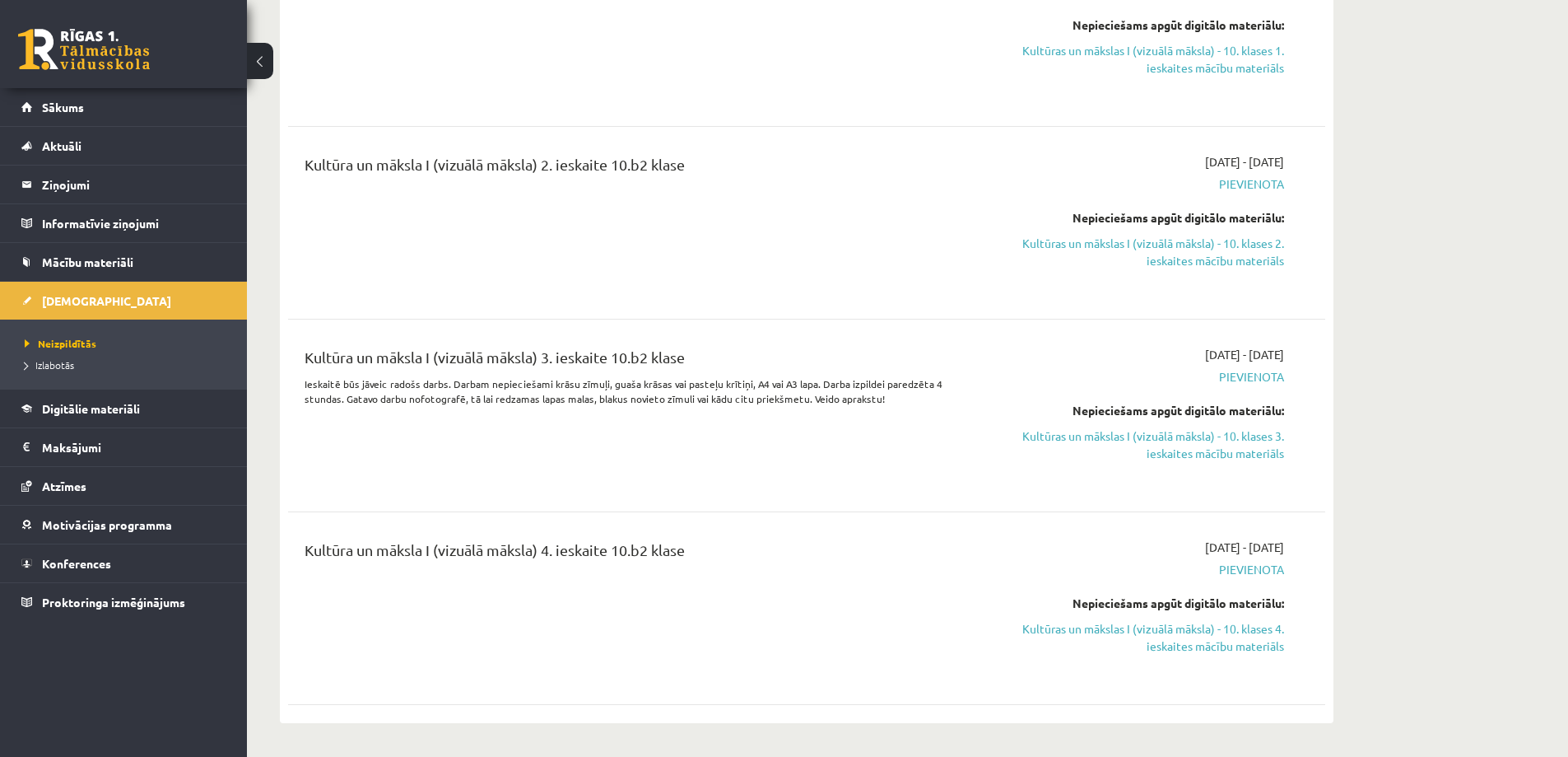
click at [578, 183] on div "Kultūra un māksla I (vizuālā māksla) 2. ieskaite 10.b2 klase" at bounding box center [626, 168] width 644 height 31
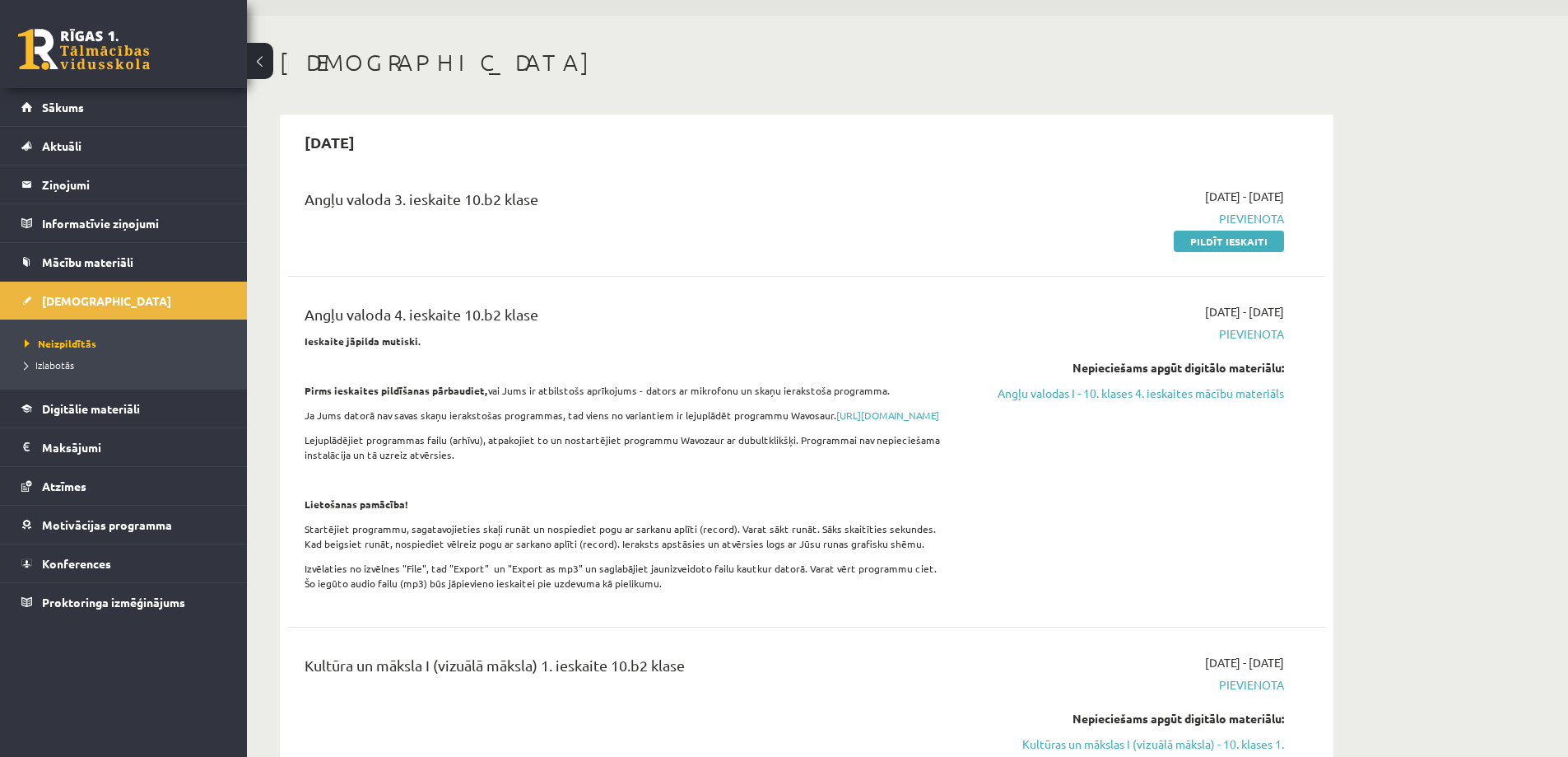
scroll to position [0, 0]
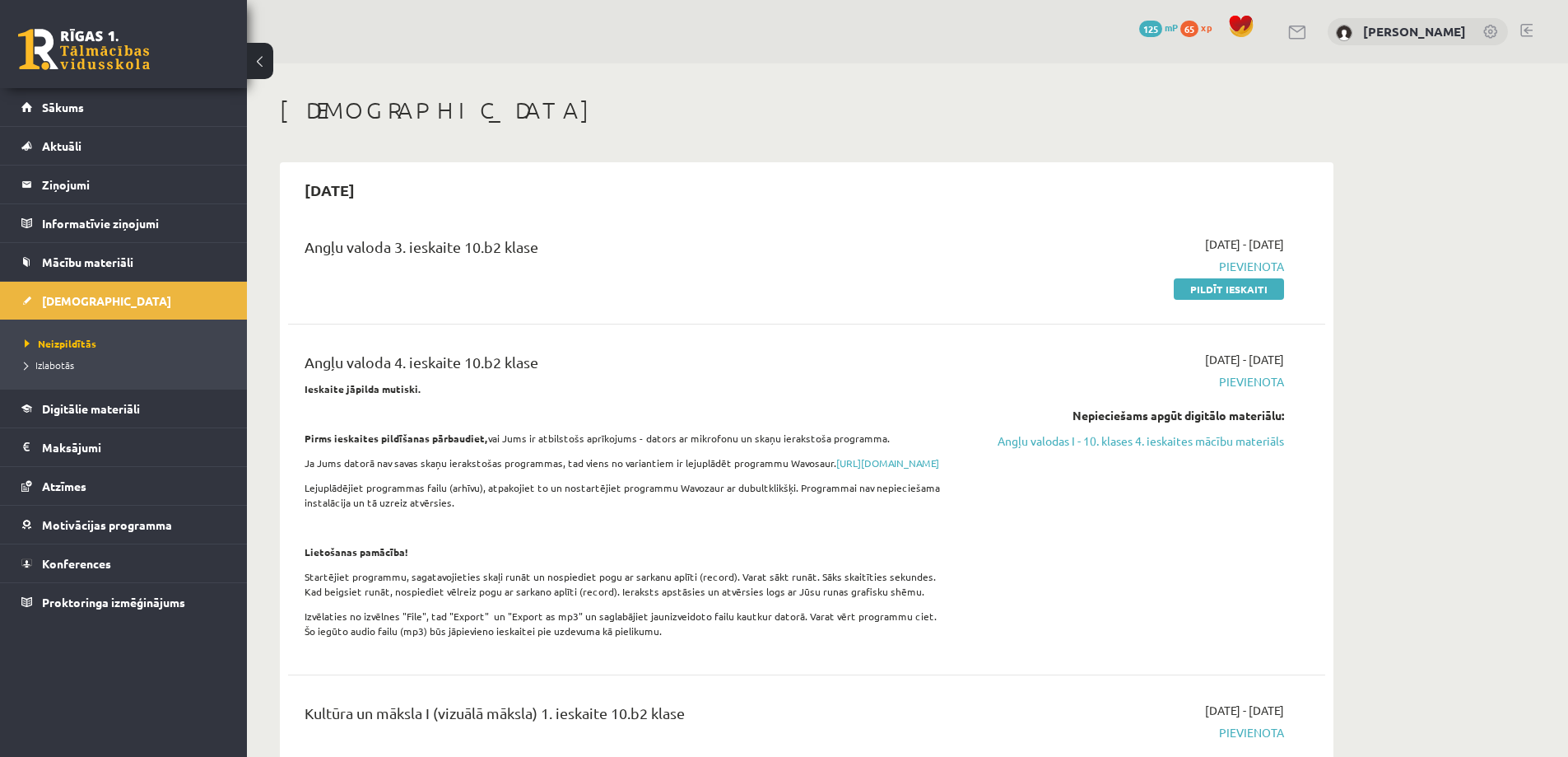
drag, startPoint x: 589, startPoint y: 399, endPoint x: 340, endPoint y: 268, distance: 281.4
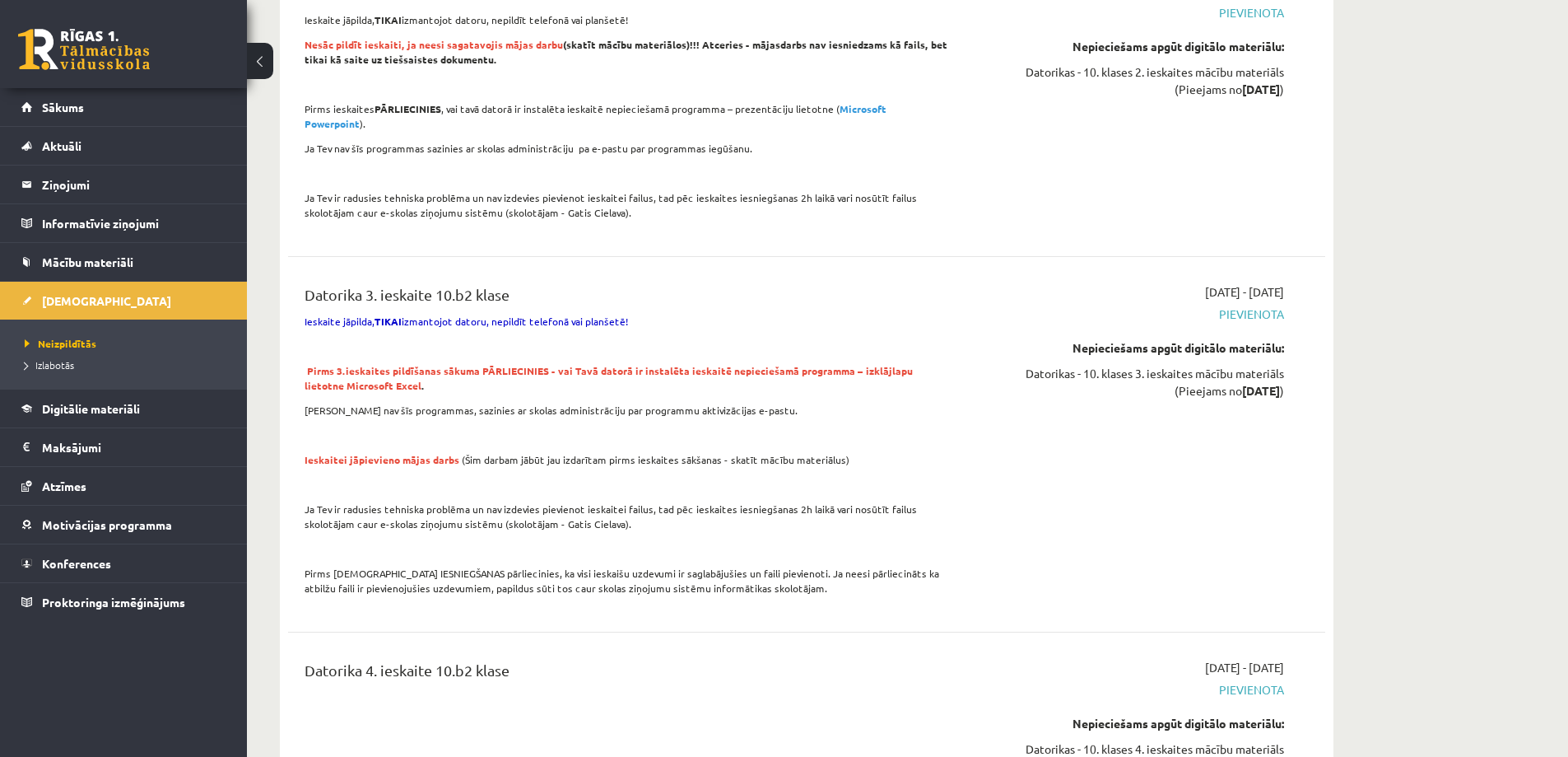
scroll to position [2306, 0]
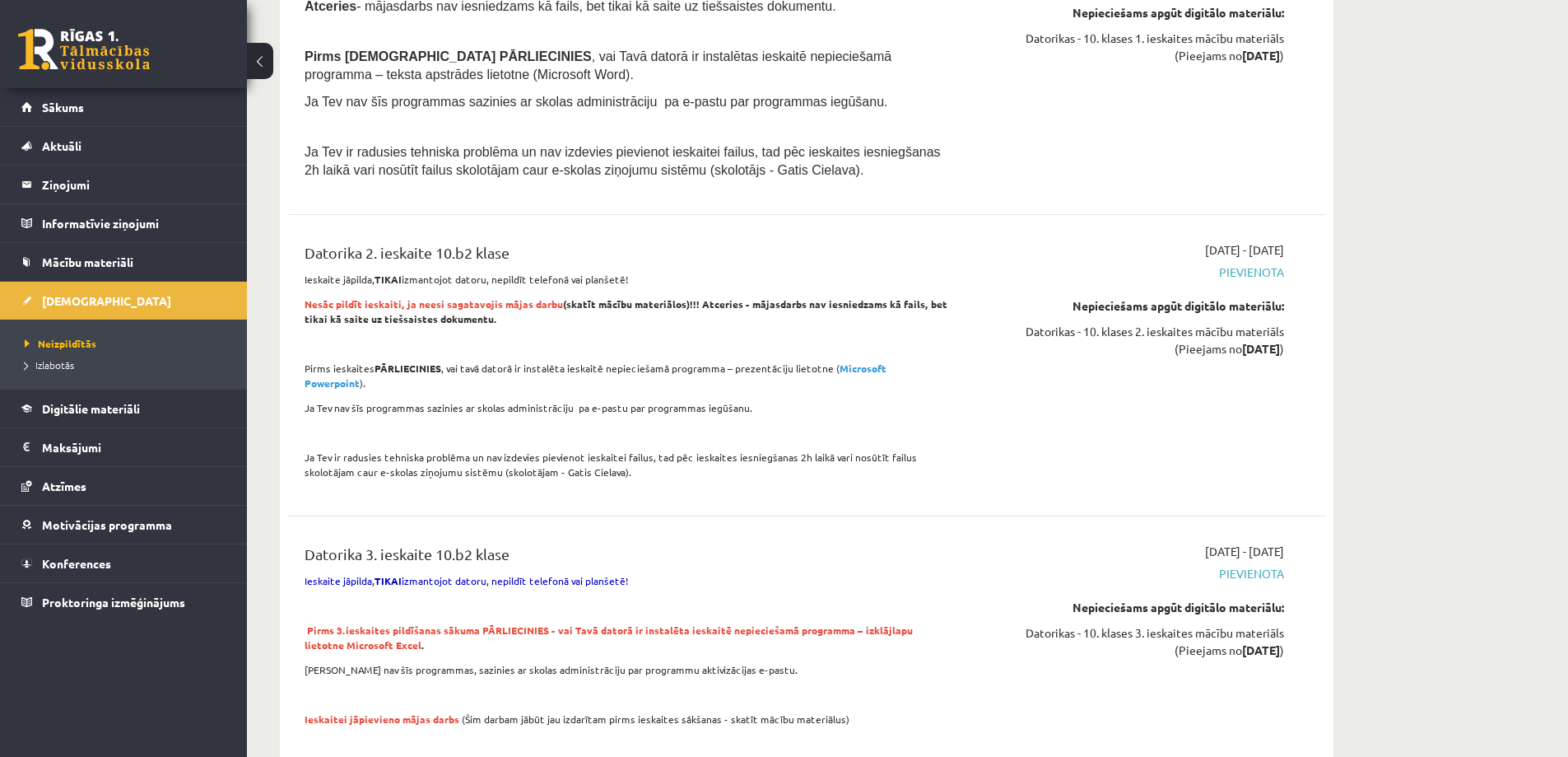
scroll to position [1647, 0]
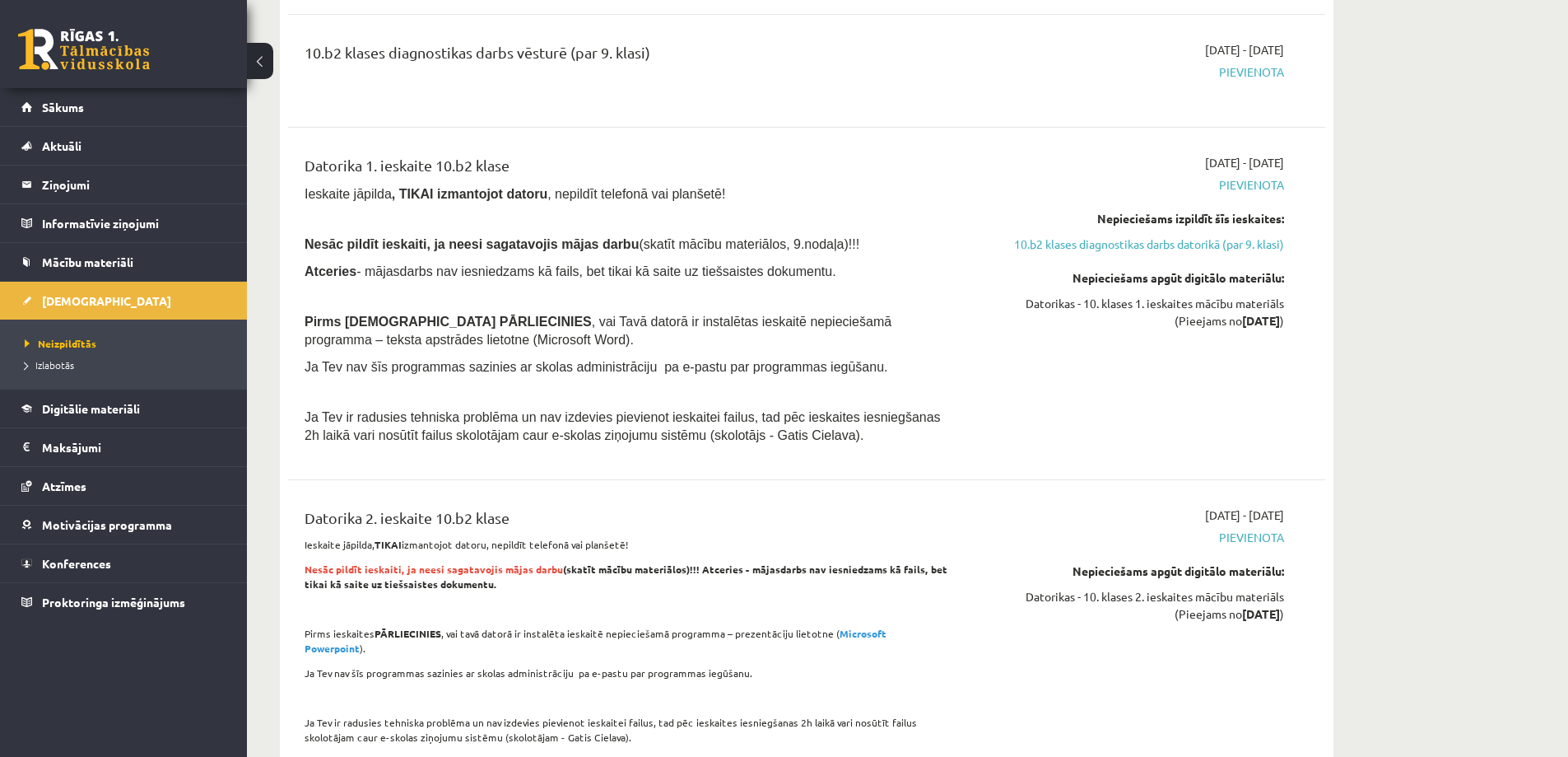
drag, startPoint x: 452, startPoint y: 191, endPoint x: 394, endPoint y: 183, distance: 58.5
click at [394, 183] on div "Datorika 1. ieskaite 10.b2 klase" at bounding box center [626, 169] width 644 height 31
click at [814, 156] on div "Datorika 1. ieskaite 10.b2 klase Ieskaite jāpilda , TIKAI izmantojot datoru , n…" at bounding box center [807, 303] width 1037 height 332
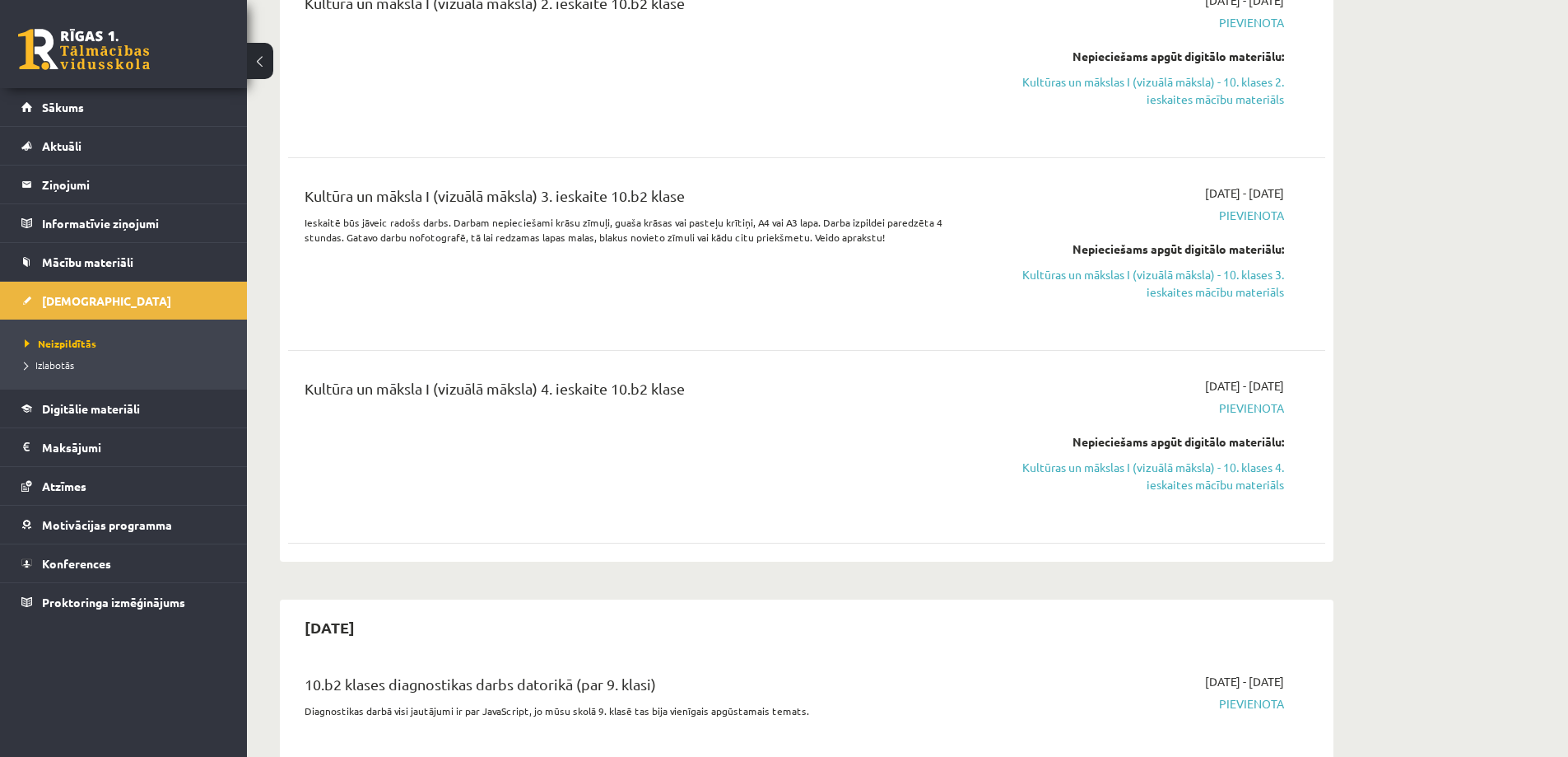
scroll to position [988, 0]
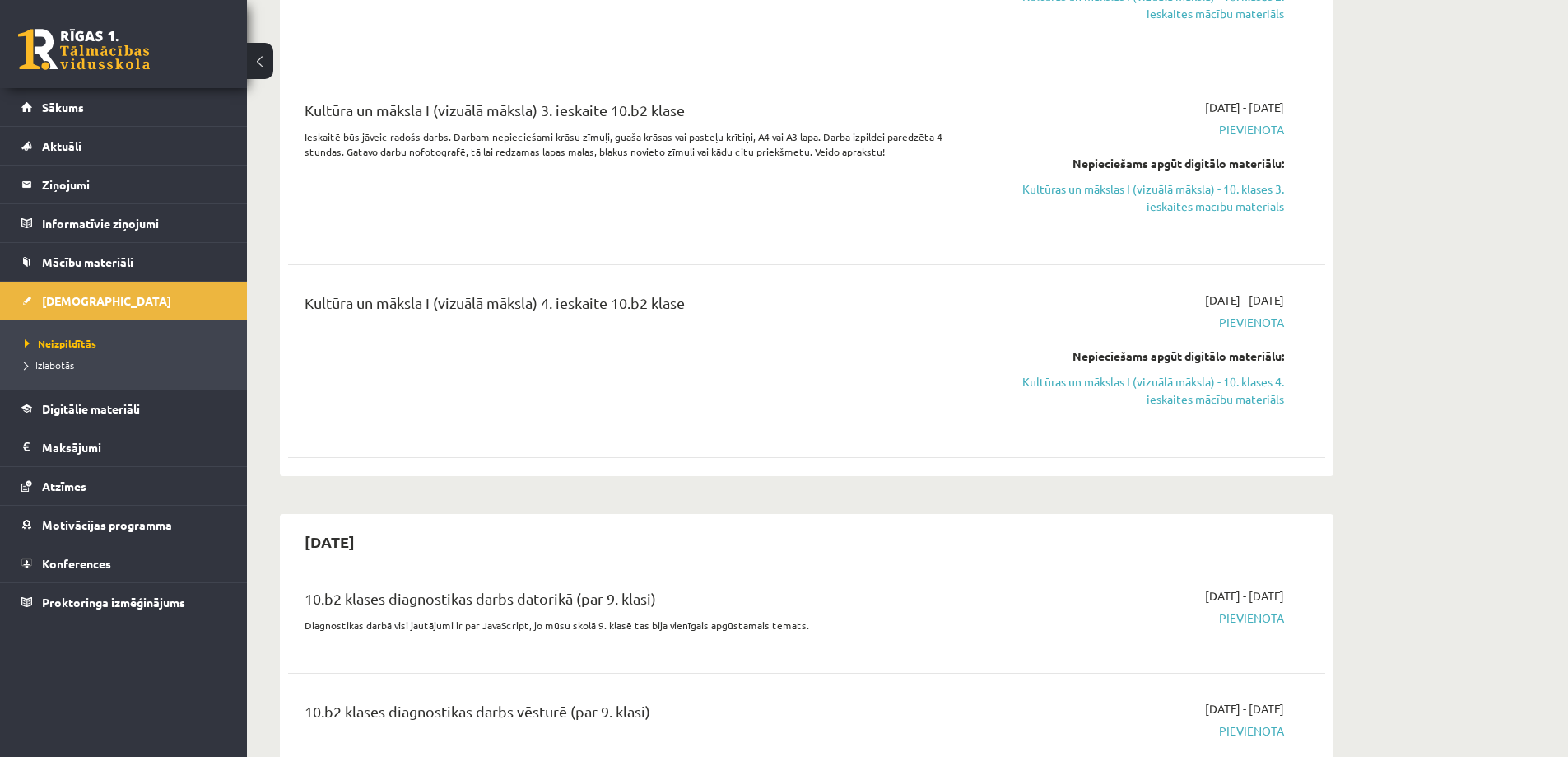
drag, startPoint x: 318, startPoint y: 245, endPoint x: 697, endPoint y: 352, distance: 393.8
drag, startPoint x: 1373, startPoint y: 379, endPoint x: 1323, endPoint y: 413, distance: 60.5
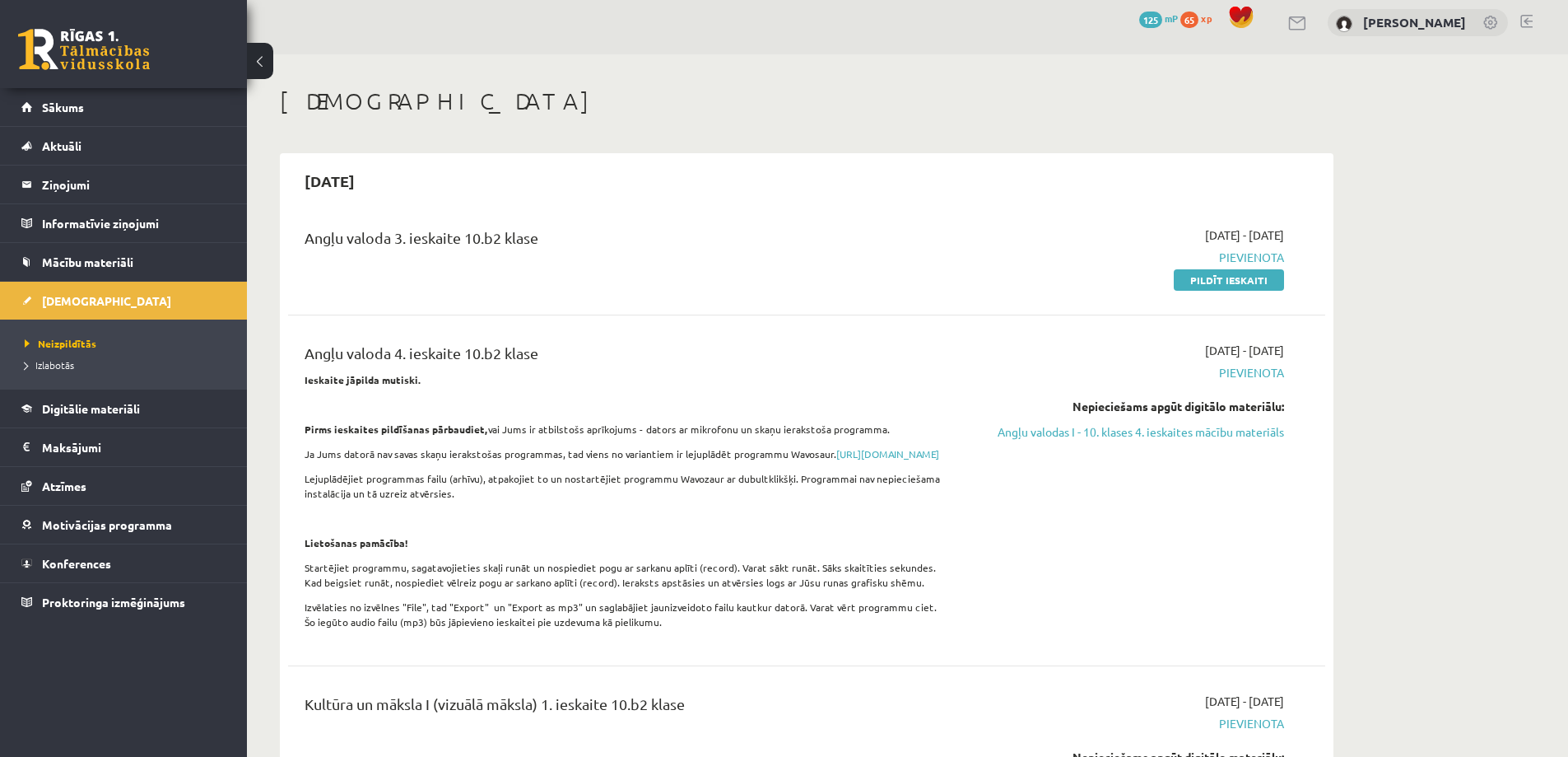
scroll to position [0, 0]
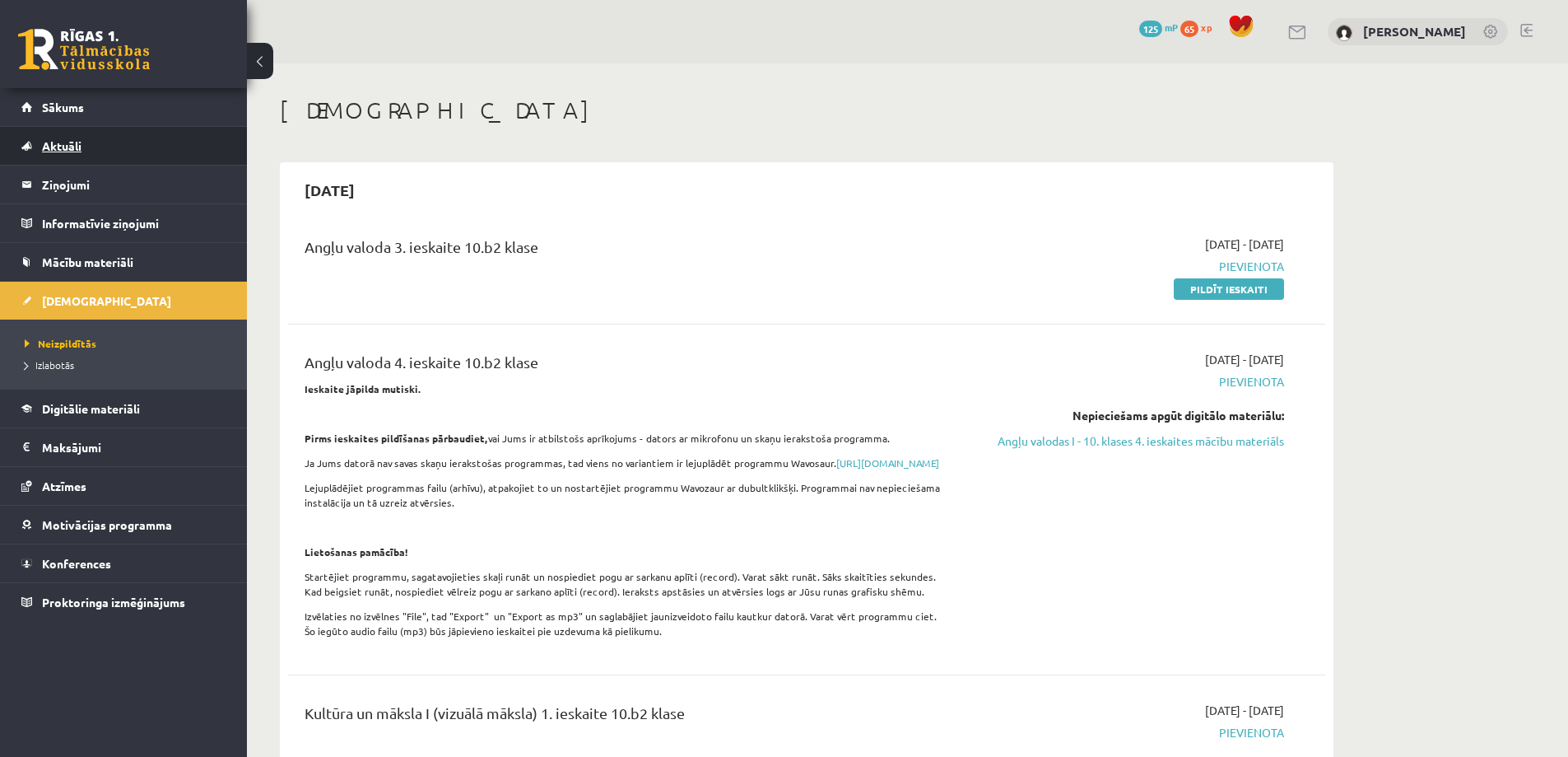
click at [79, 148] on span "Aktuāli" at bounding box center [62, 146] width 40 height 14
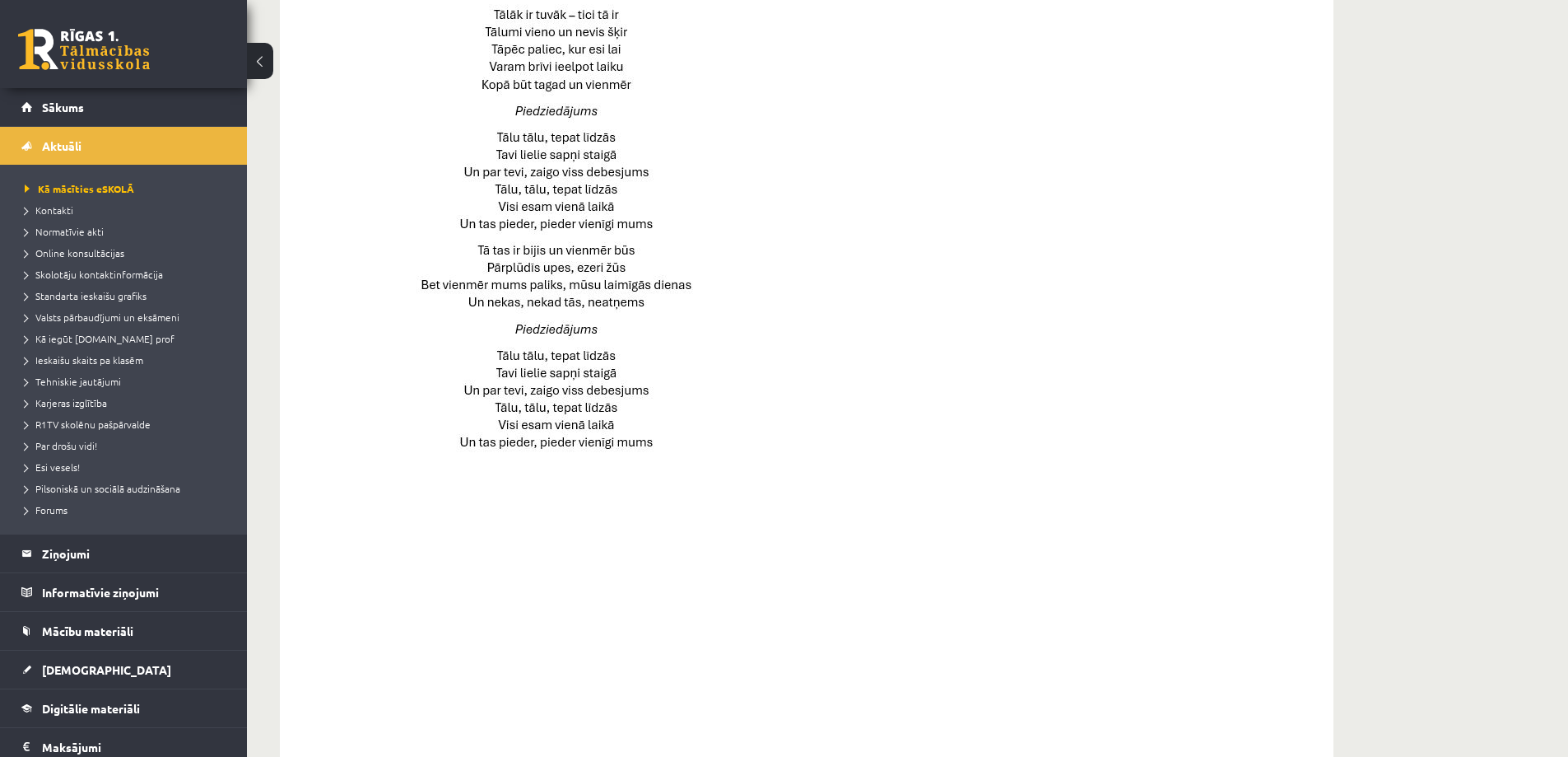
scroll to position [906, 0]
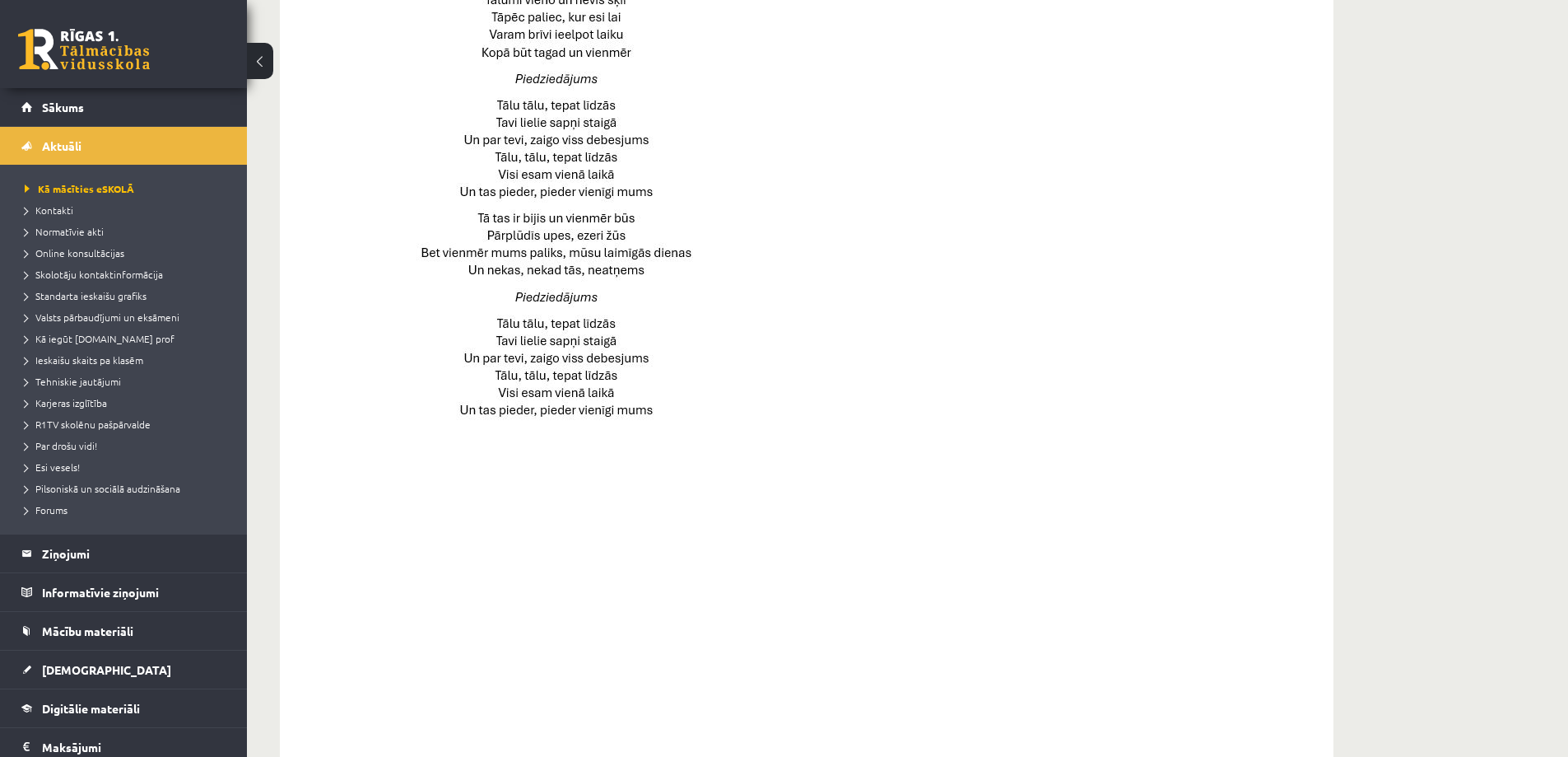
click at [1061, 559] on div at bounding box center [794, 297] width 979 height 926
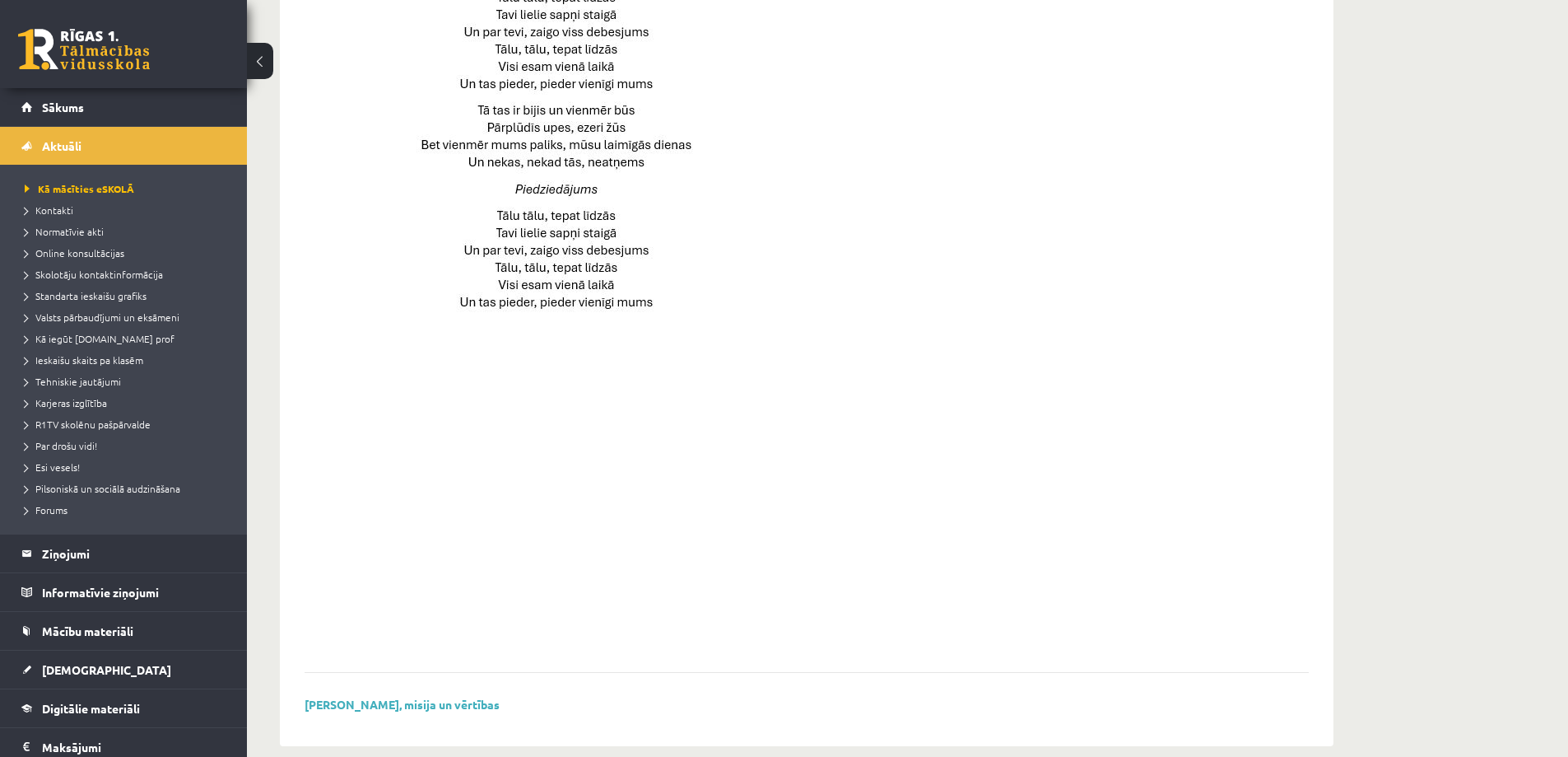
scroll to position [1038, 0]
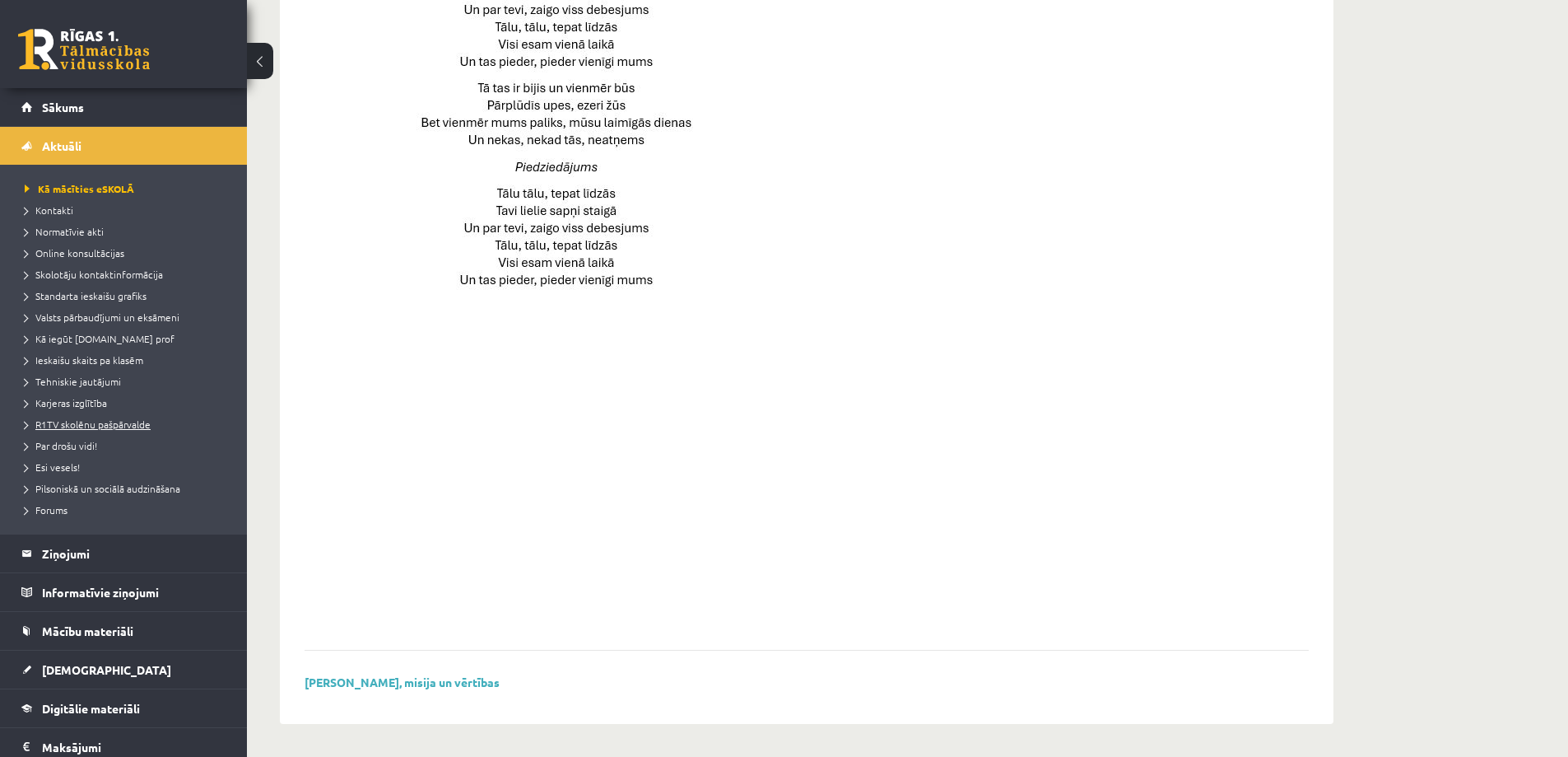
click at [108, 428] on span "R1TV skolēnu pašpārvalde" at bounding box center [87, 423] width 126 height 13
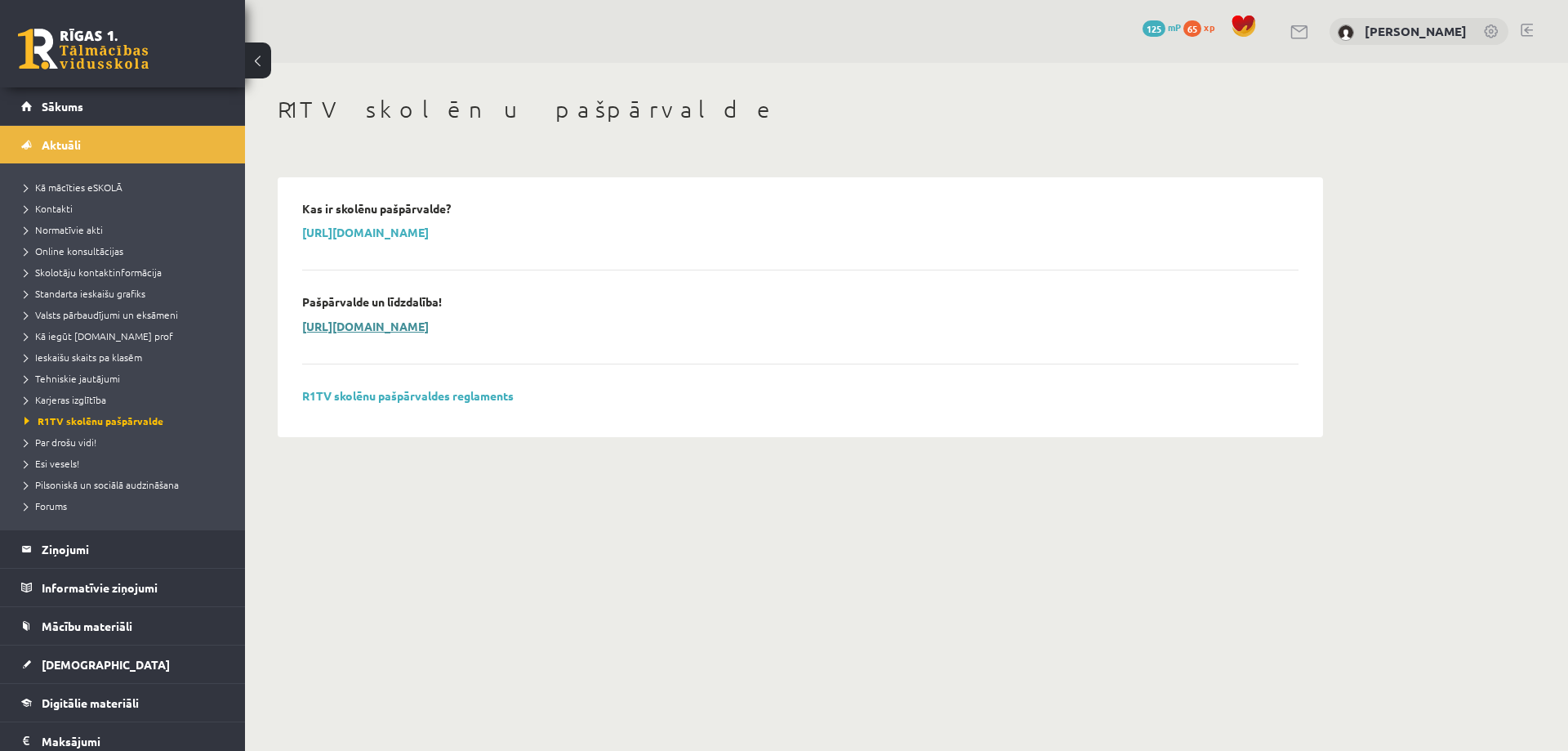
click at [385, 326] on link "https://www.youtube.com/watch?v=V40jkwzyv0c&t=19s" at bounding box center [365, 326] width 127 height 14
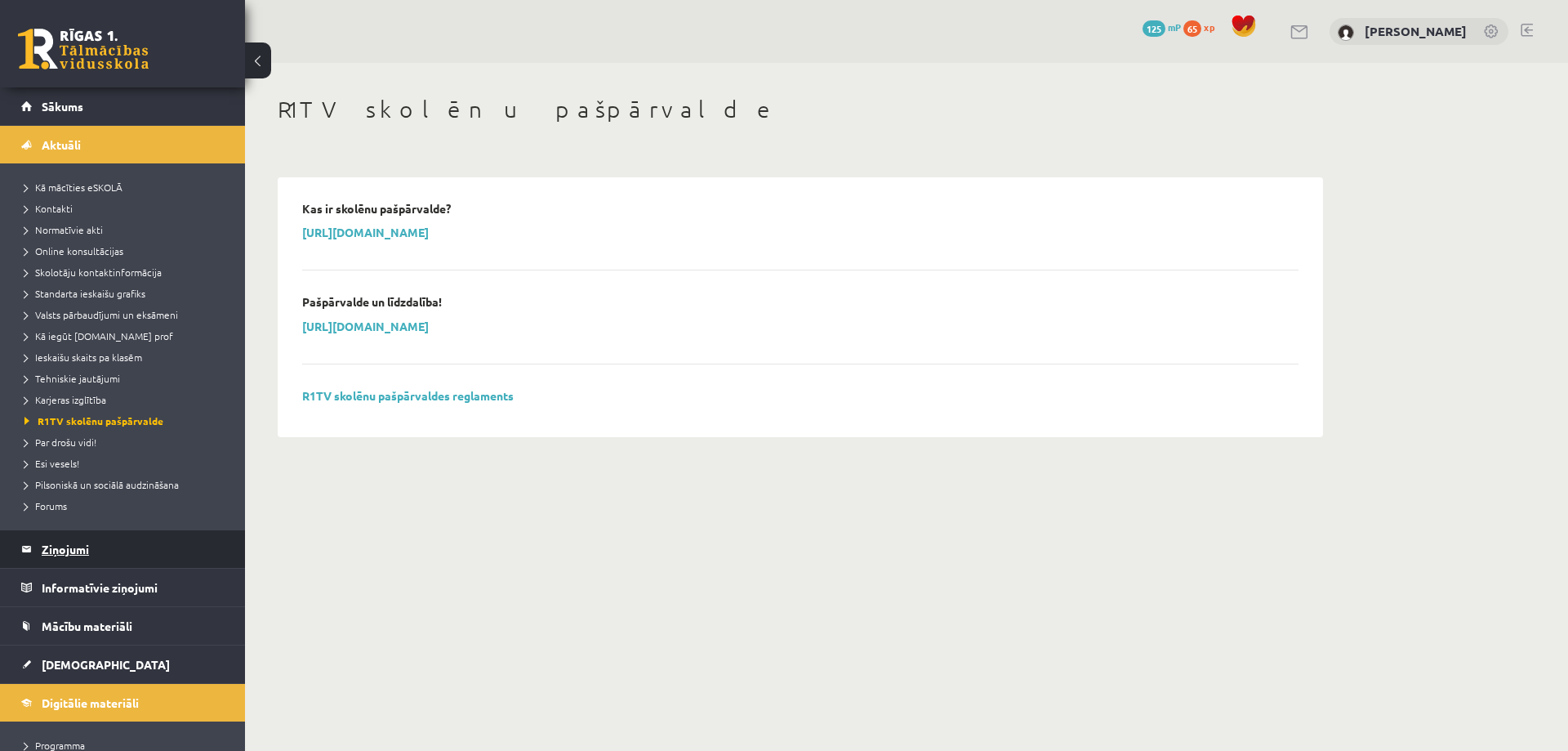
click at [69, 545] on legend "Ziņojumi 0" at bounding box center [133, 549] width 183 height 37
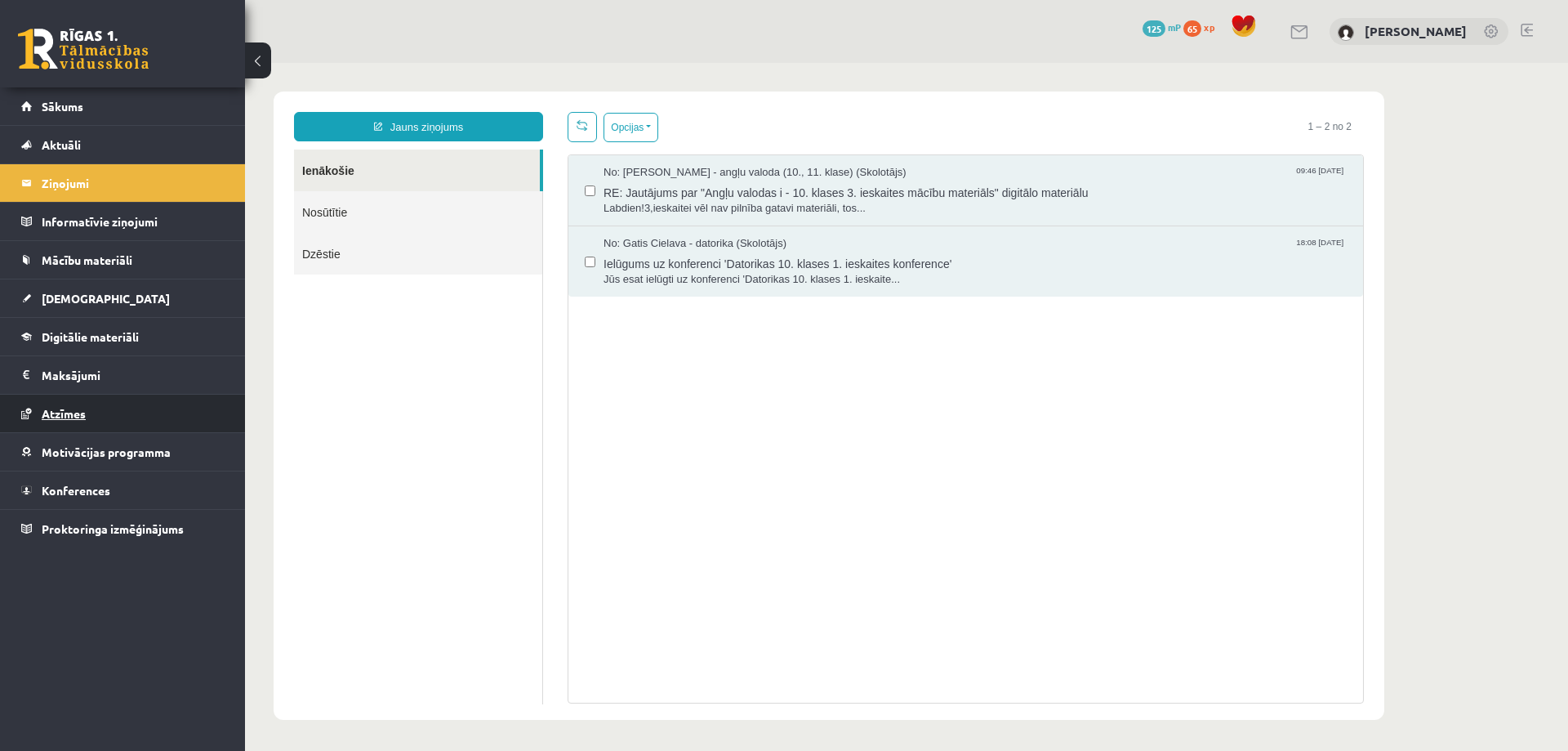
click at [83, 411] on span "Atzīmes" at bounding box center [63, 413] width 44 height 14
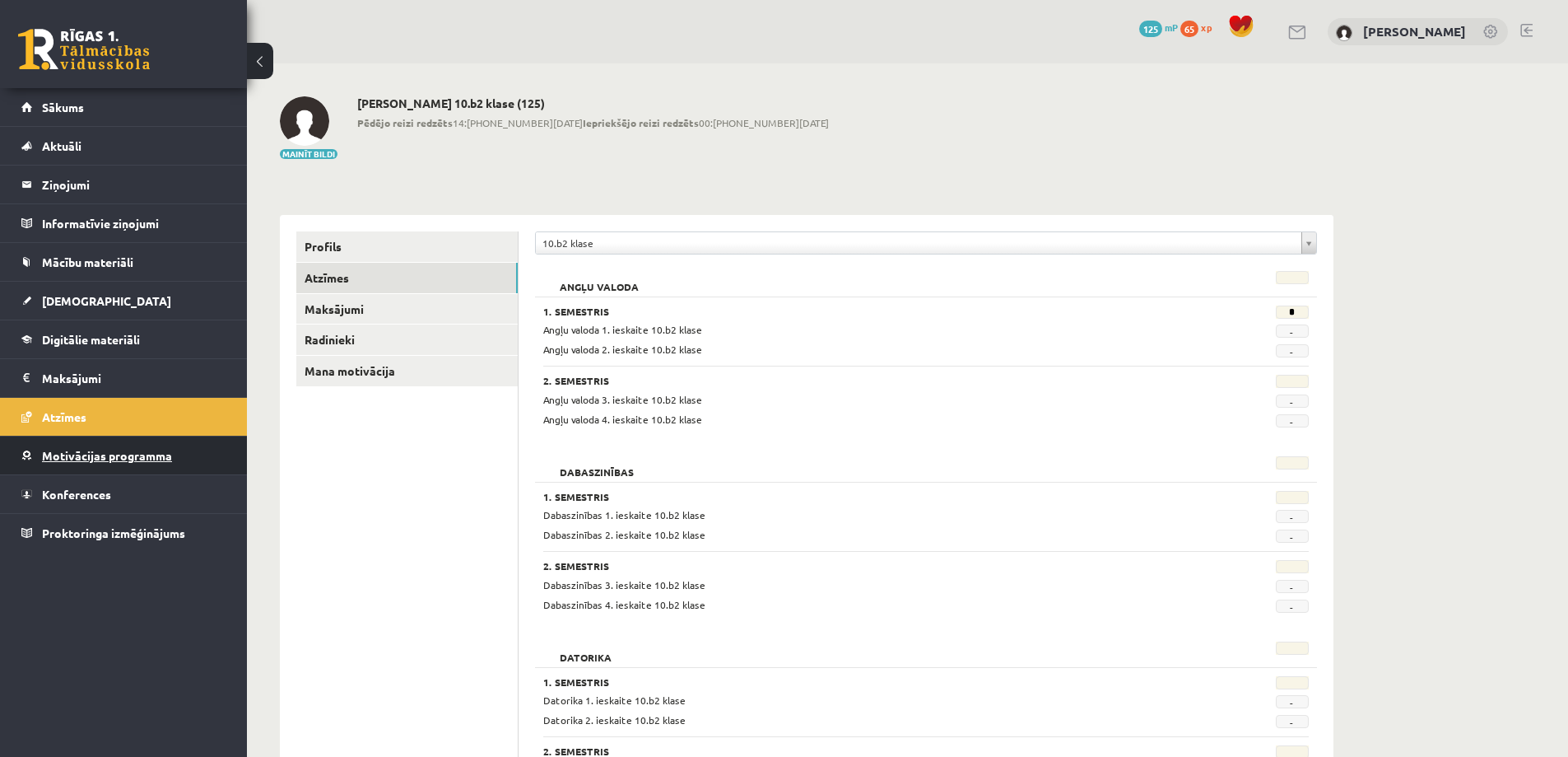
click at [97, 458] on span "Motivācijas programma" at bounding box center [107, 455] width 130 height 14
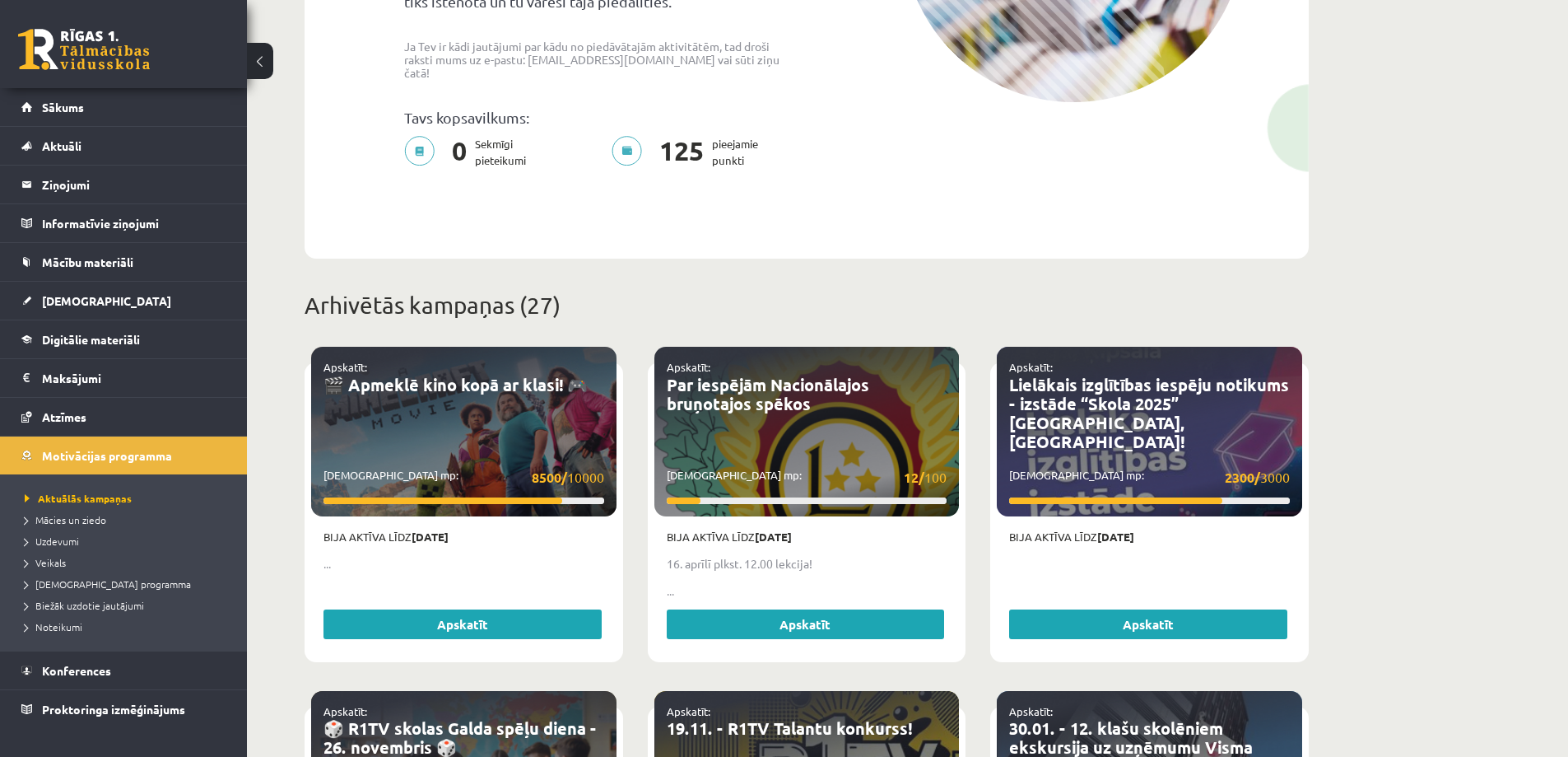
scroll to position [412, 0]
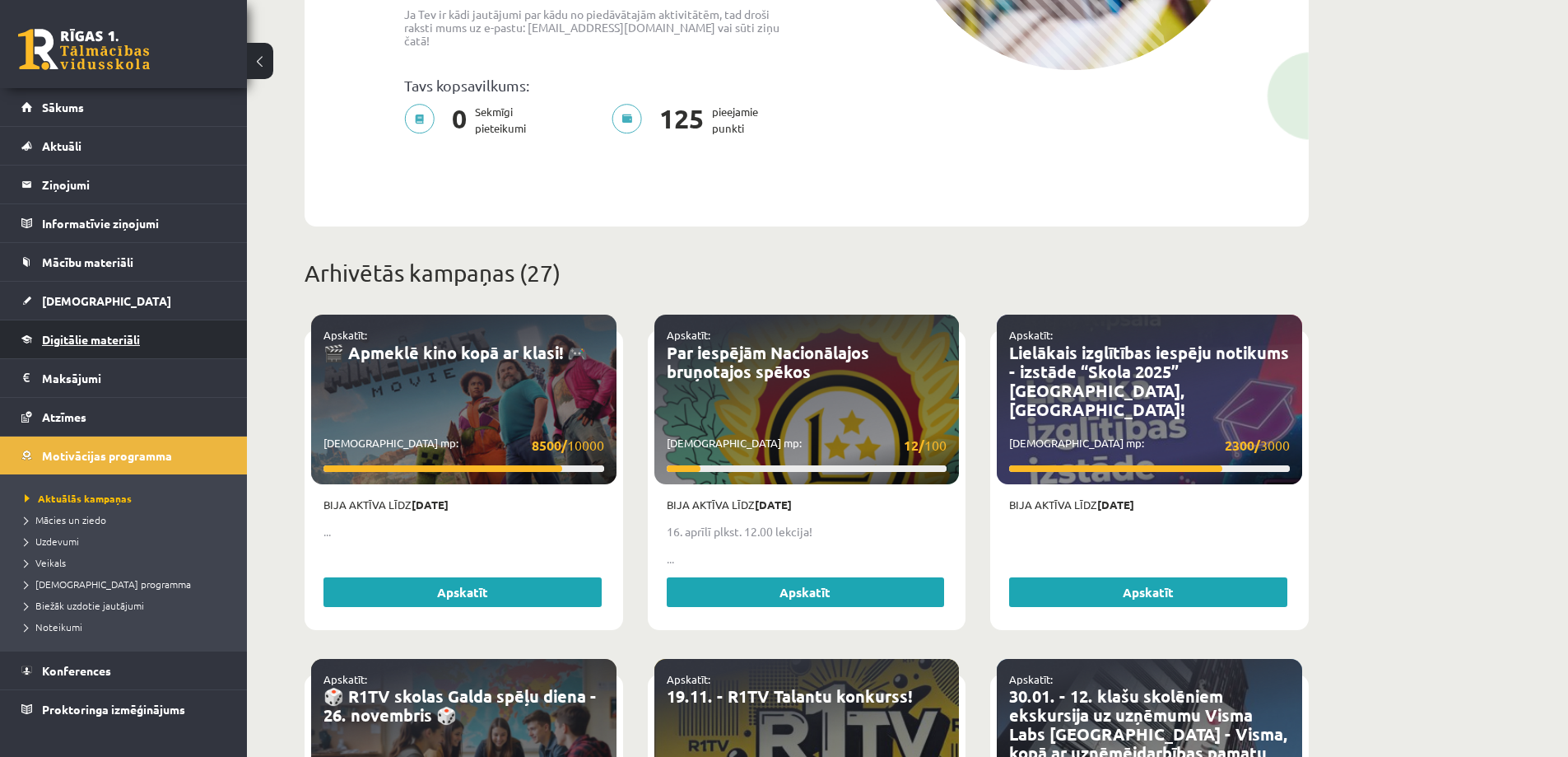
click at [67, 341] on span "Digitālie materiāli" at bounding box center [91, 339] width 98 height 14
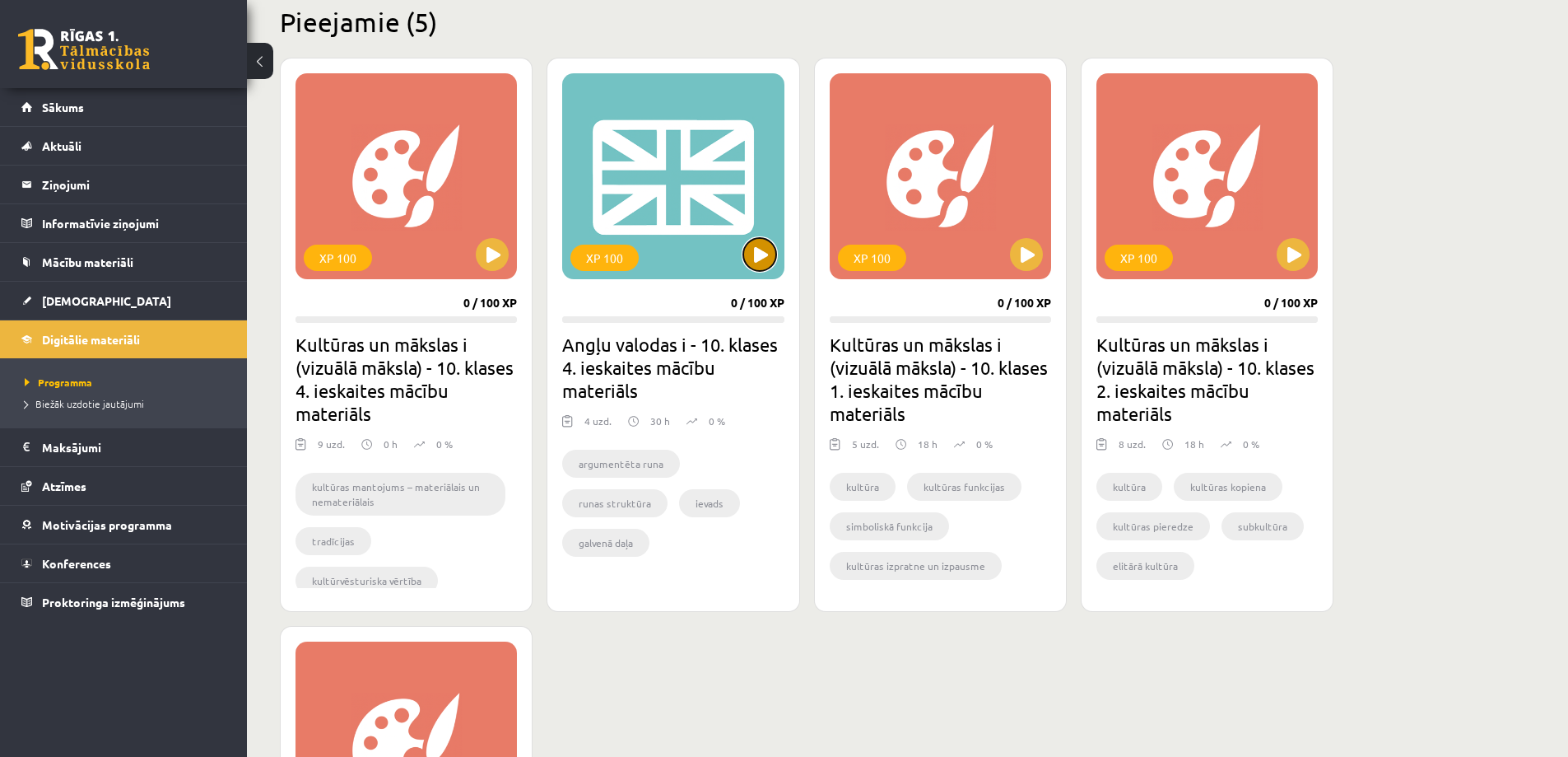
click at [753, 250] on button at bounding box center [759, 254] width 33 height 33
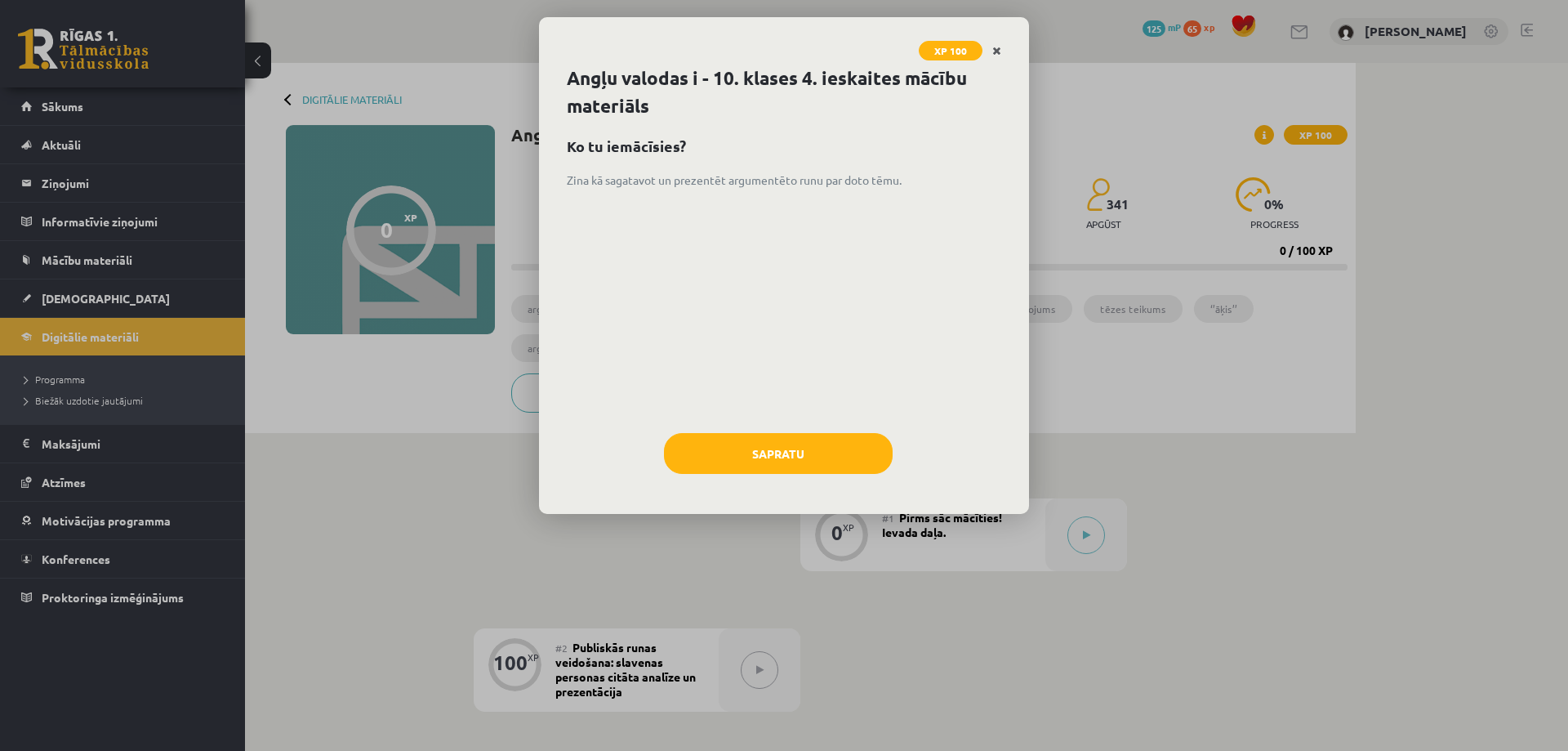
click at [989, 54] on link "Close" at bounding box center [997, 51] width 29 height 32
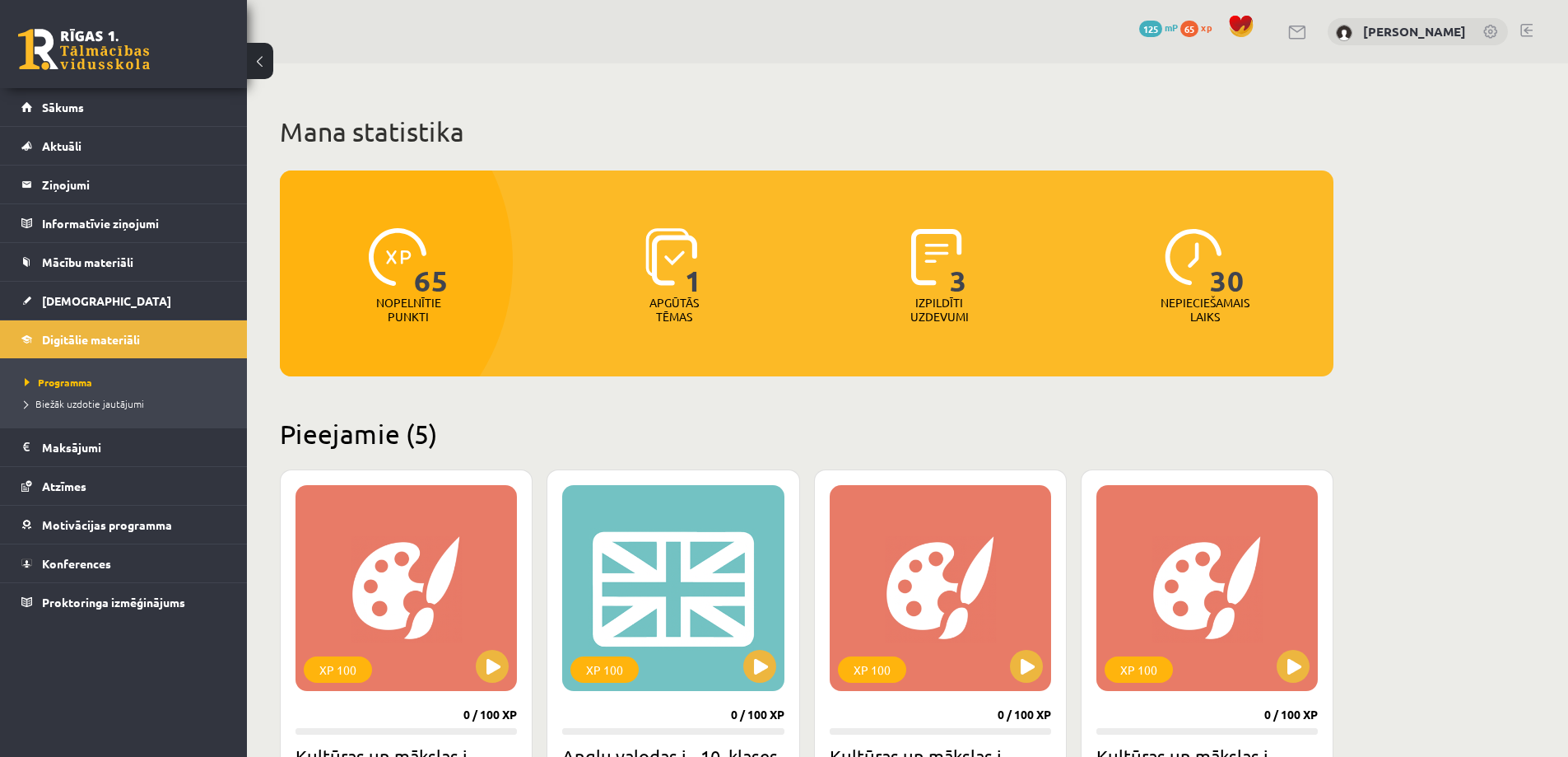
scroll to position [412, 0]
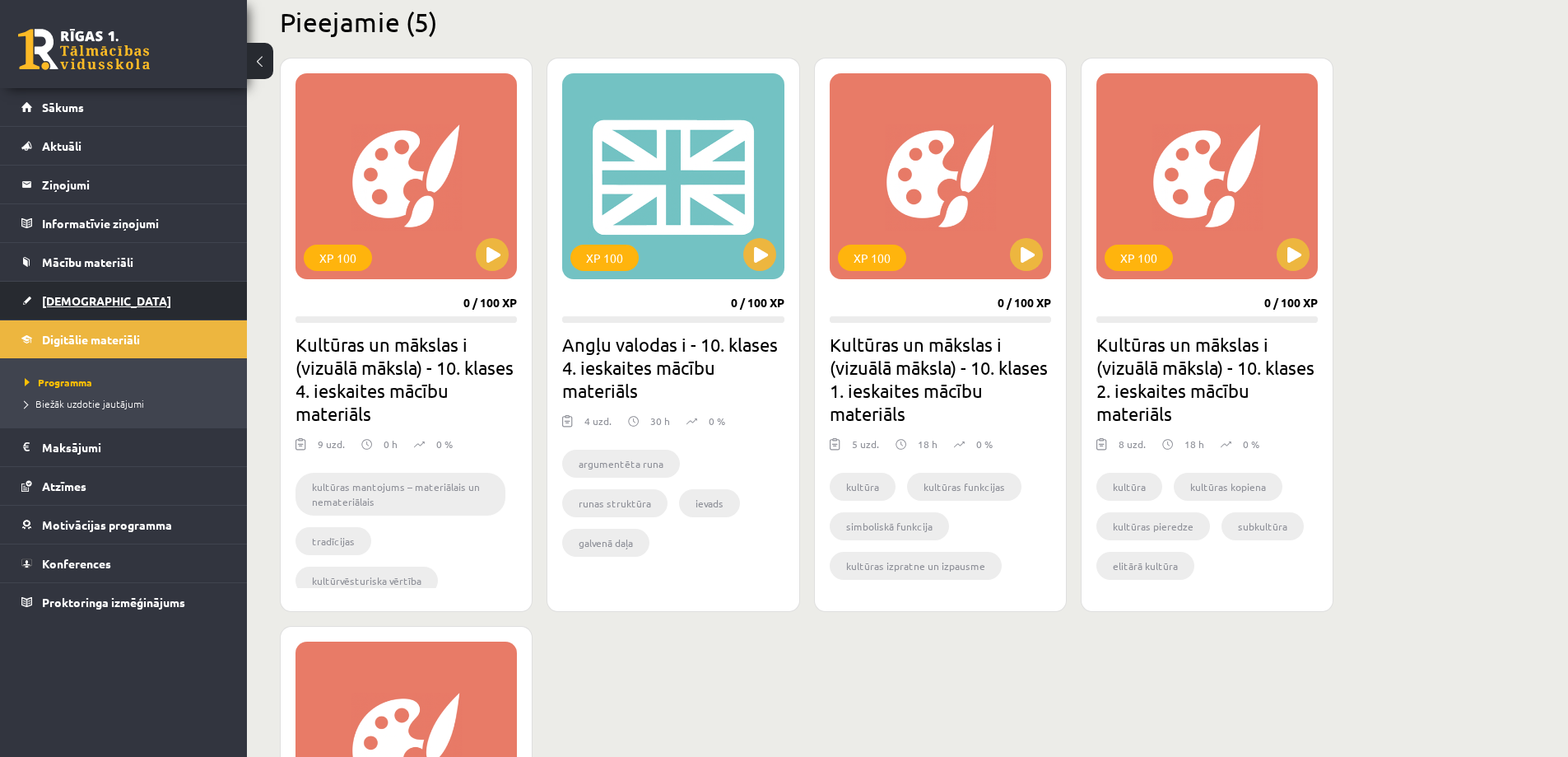
click at [58, 291] on link "[DEMOGRAPHIC_DATA]" at bounding box center [124, 300] width 205 height 38
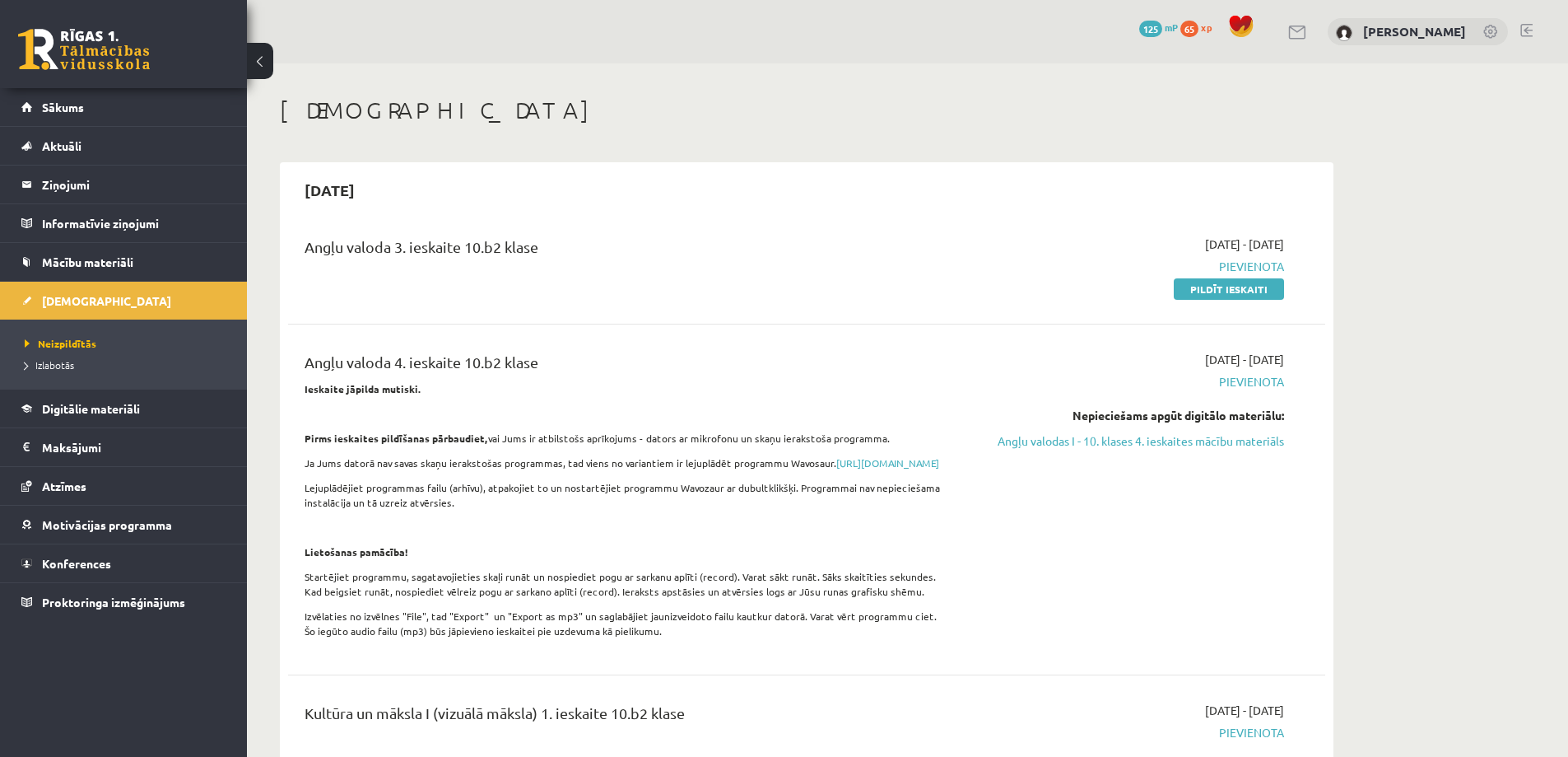
click at [401, 232] on div "Angļu valoda 3. ieskaite 10.b2 klase 2025-09-01 - 2025-09-30 Pievienota Pildīt …" at bounding box center [807, 266] width 1037 height 94
click at [335, 192] on h2 "2025-09-30" at bounding box center [330, 190] width 84 height 39
click at [332, 245] on div "Angļu valoda 3. ieskaite 10.b2 klase" at bounding box center [626, 251] width 644 height 31
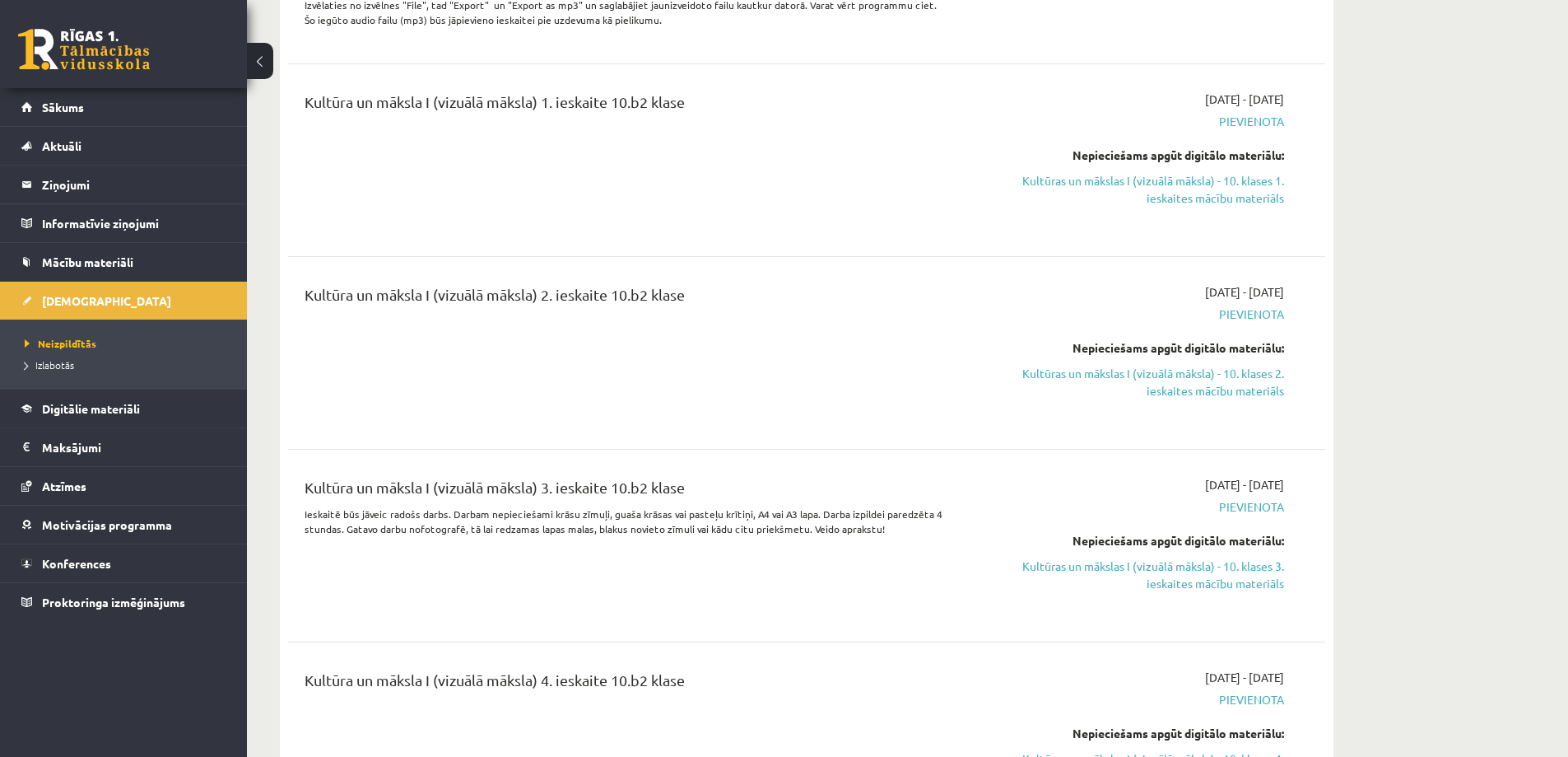
scroll to position [659, 0]
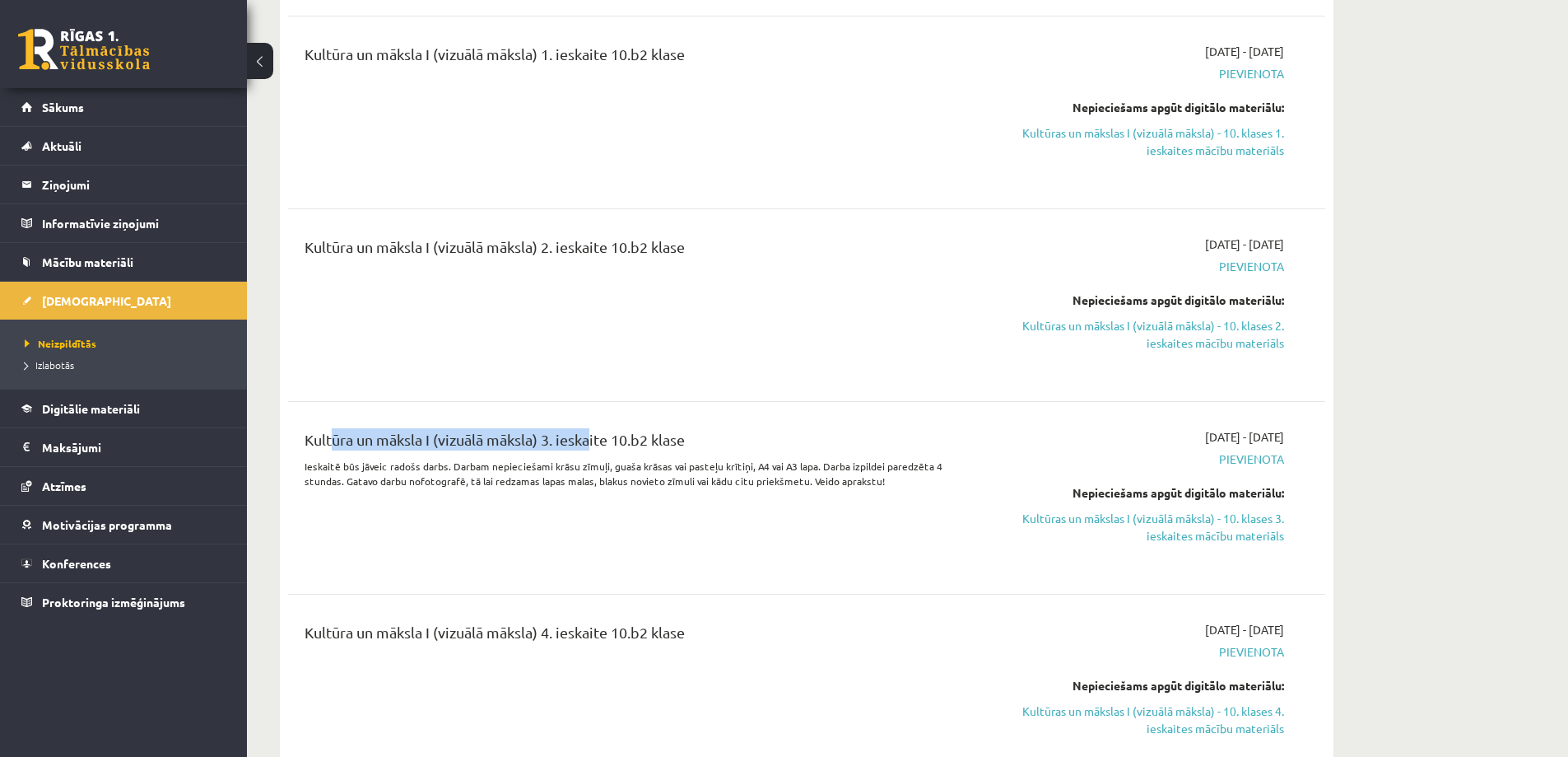
drag, startPoint x: 327, startPoint y: 441, endPoint x: 601, endPoint y: 437, distance: 274.0
click at [589, 441] on div "Kultūra un māksla I (vizuālā māksla) 3. ieskaite 10.b2 klase Ieskaitē būs jāvei…" at bounding box center [807, 497] width 1037 height 172
drag, startPoint x: 718, startPoint y: 397, endPoint x: 708, endPoint y: 403, distance: 11.7
click at [716, 391] on div "Kultūra un māksla I (vizuālā māksla) 2. ieskaite 10.b2 klase 2025-09-01 - 2025-…" at bounding box center [807, 305] width 1037 height 172
click at [1192, 542] on link "Kultūras un mākslas I (vizuālā māksla) - 10. klases 3. ieskaites mācību materiā…" at bounding box center [1129, 527] width 310 height 34
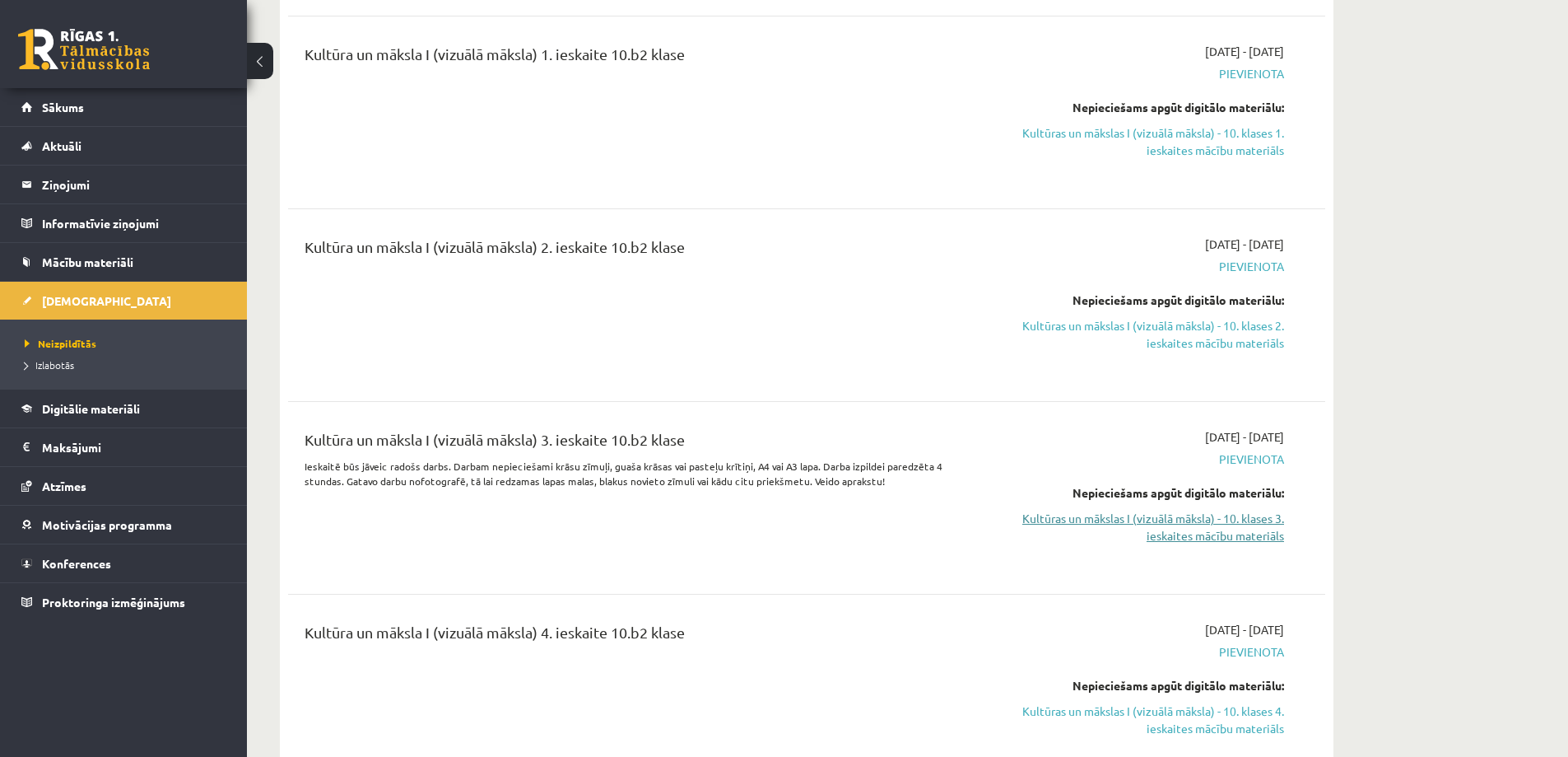
click at [1105, 533] on link "Kultūras un mākslas I (vizuālā māksla) - 10. klases 3. ieskaites mācību materiā…" at bounding box center [1129, 527] width 310 height 34
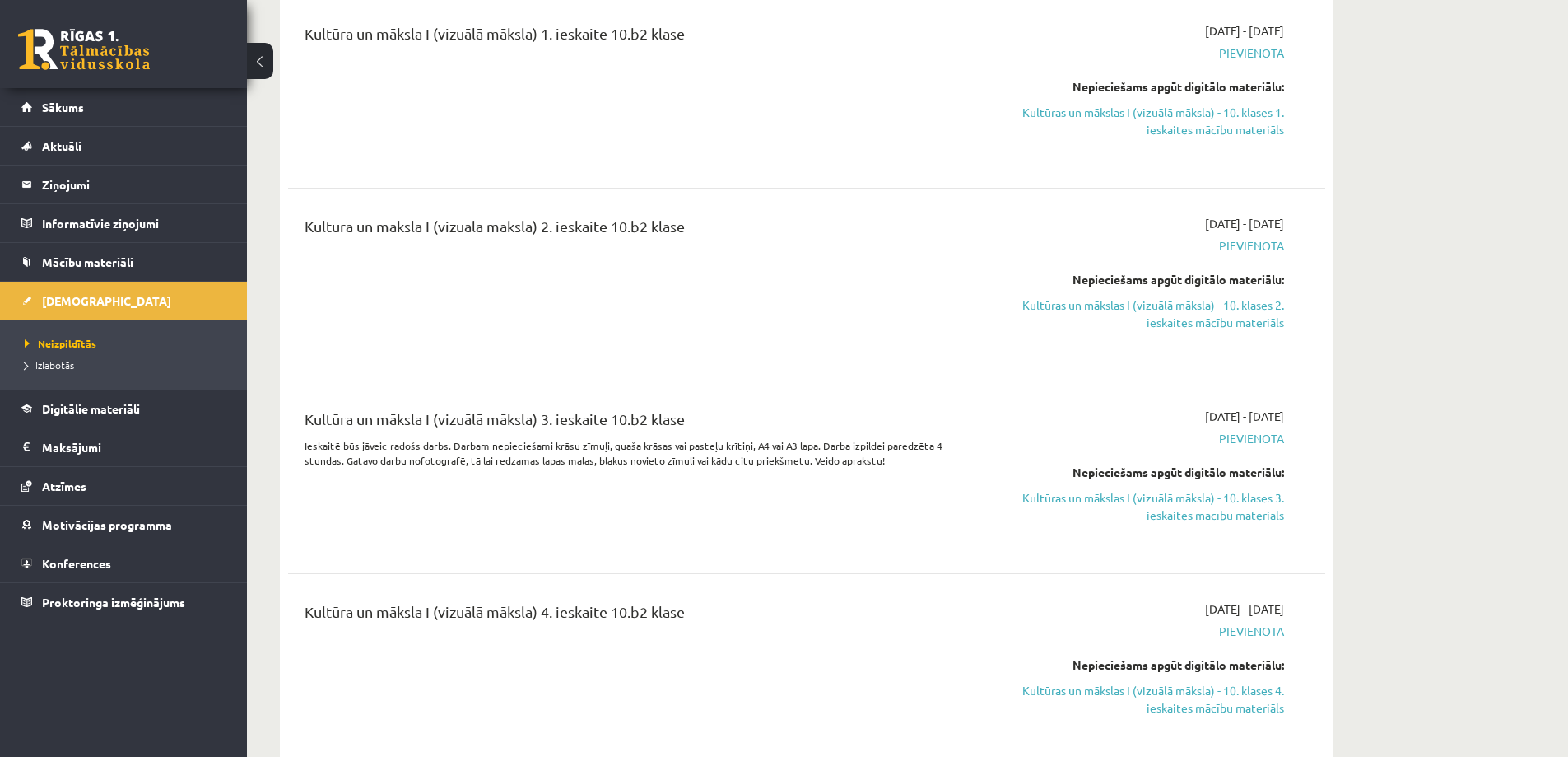
scroll to position [906, 0]
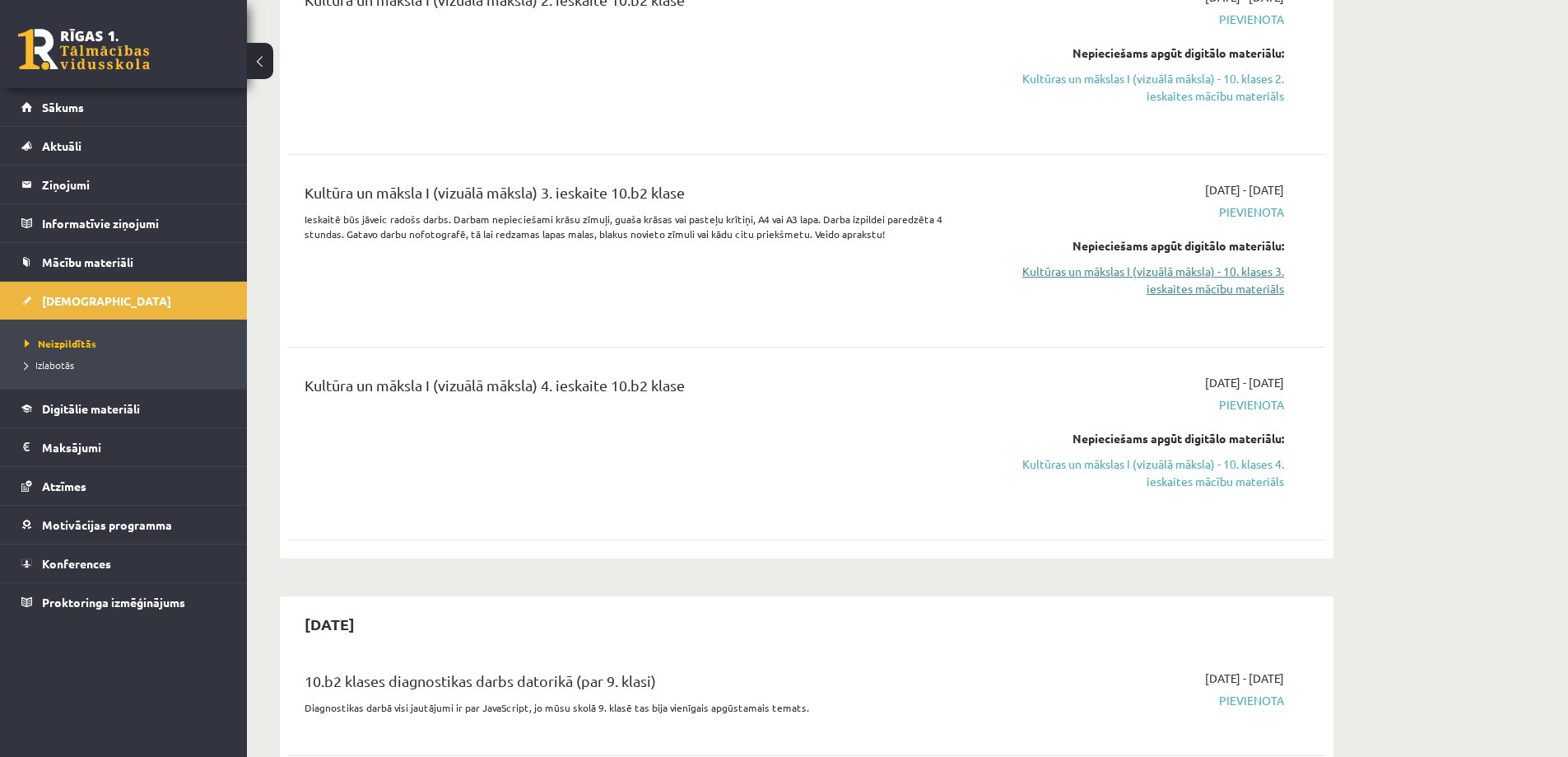
click at [1181, 291] on link "Kultūras un mākslas I (vizuālā māksla) - 10. klases 3. ieskaites mācību materiā…" at bounding box center [1129, 280] width 310 height 34
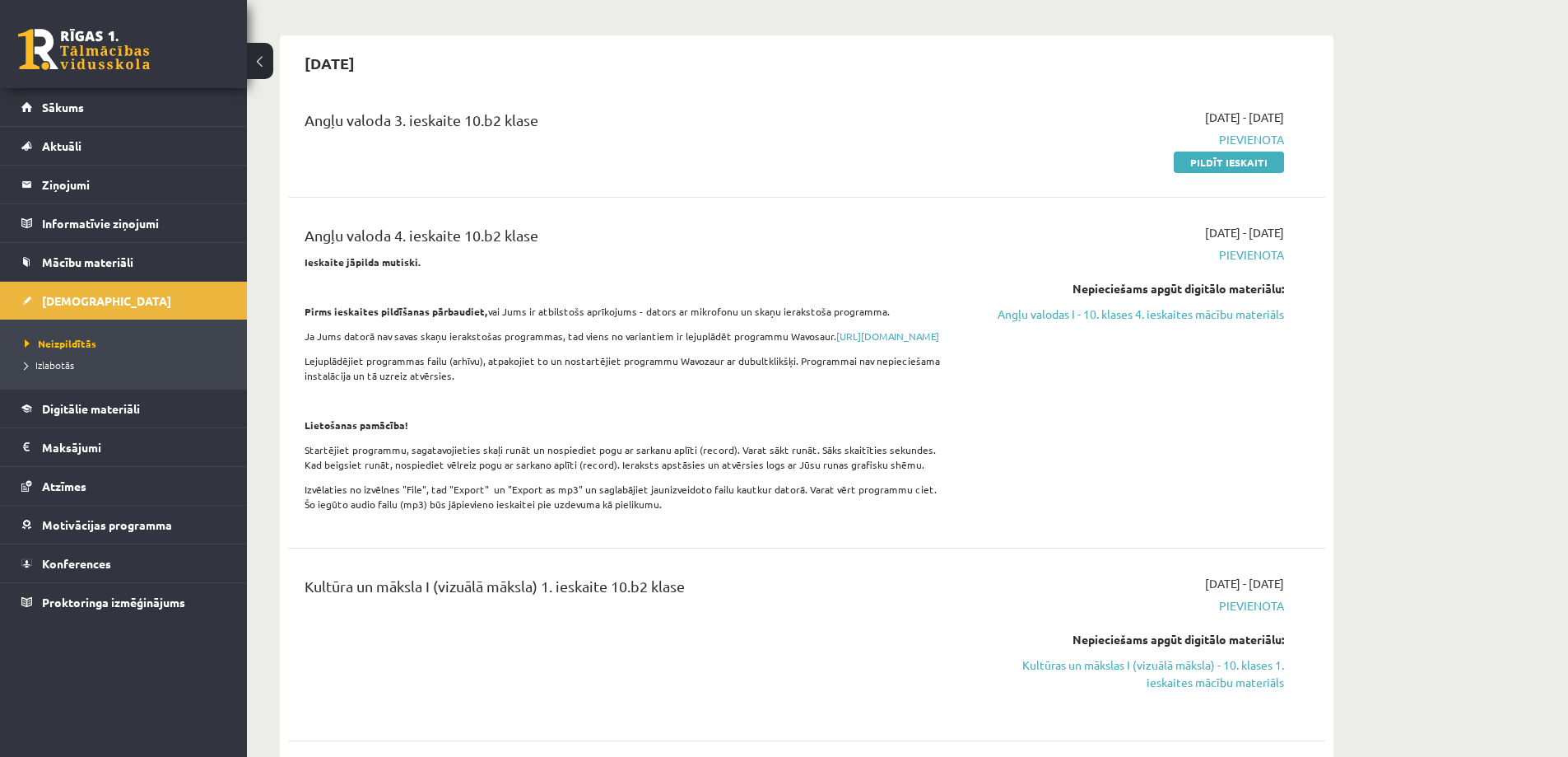
scroll to position [0, 0]
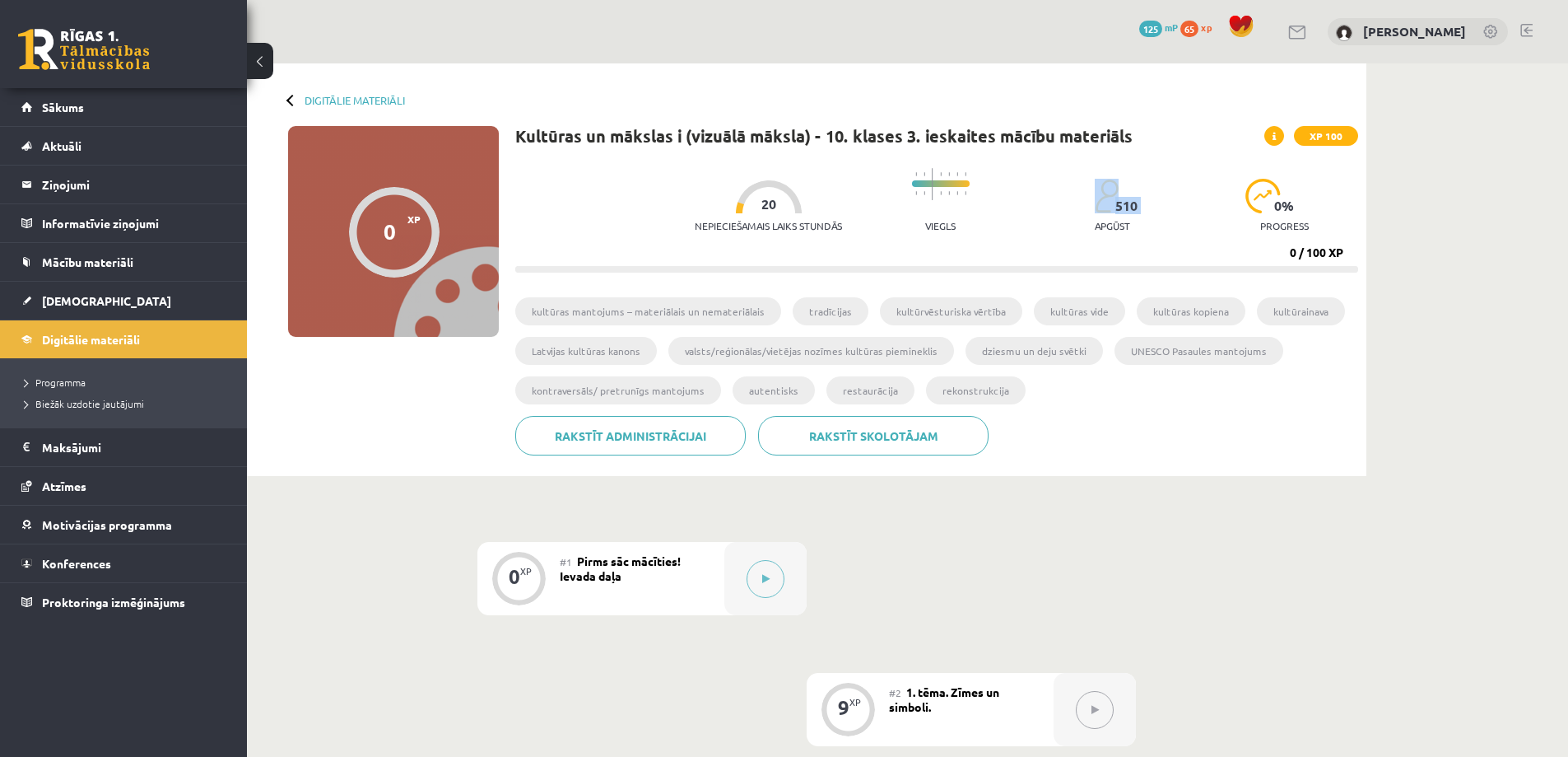
drag, startPoint x: 1142, startPoint y: 205, endPoint x: 1038, endPoint y: 239, distance: 109.4
click at [1043, 236] on div "Nepieciešamais laiks stundās 20 Viegls 510 apgūst 0 % progress" at bounding box center [1026, 200] width 663 height 82
click at [1046, 227] on div "Nepieciešamais laiks stundās 20 Viegls 510 apgūst 0 % progress" at bounding box center [1026, 200] width 663 height 82
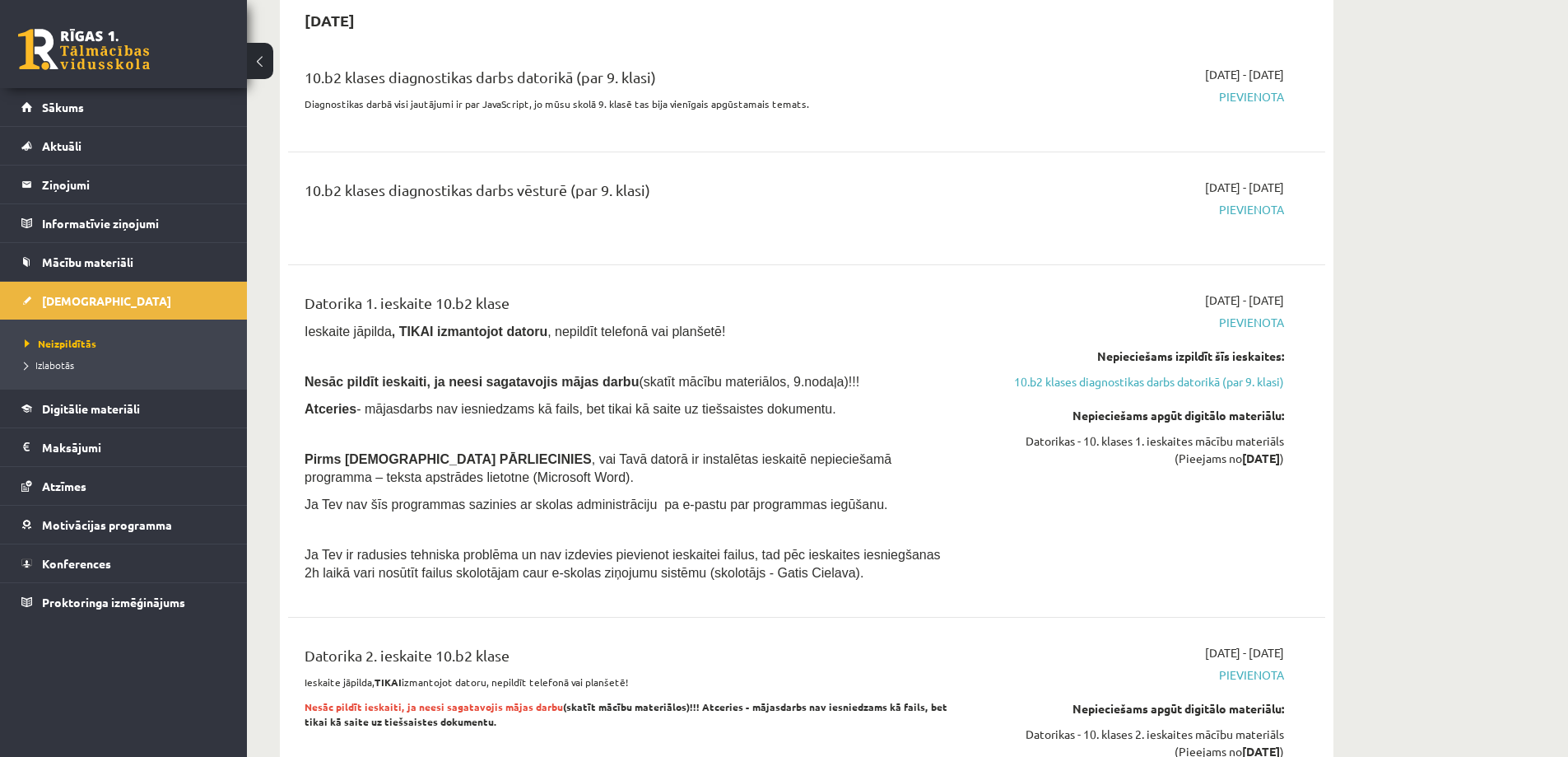
scroll to position [1565, 0]
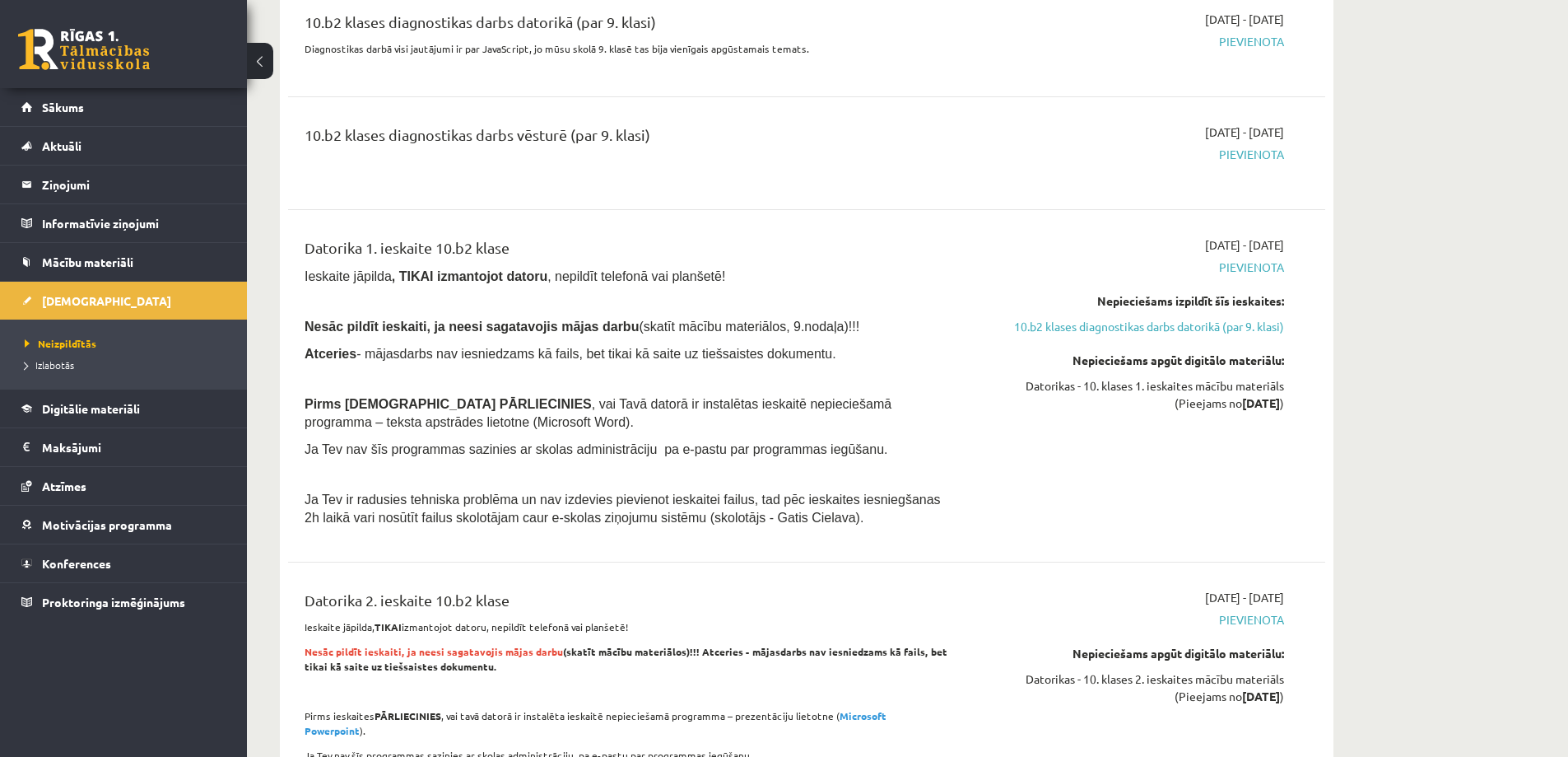
drag, startPoint x: 314, startPoint y: 328, endPoint x: 803, endPoint y: 331, distance: 489.0
click at [803, 331] on div "Datorika 1. ieskaite 10.b2 klase Ieskaite jāpilda , TIKAI izmantojot datoru , n…" at bounding box center [626, 386] width 669 height 299
click at [828, 335] on p "Nesāc pildīt ieskaiti, ja neesi sagatavojis mājas darbu (skatīt mācību materiāl…" at bounding box center [626, 326] width 644 height 18
click at [829, 335] on p "Nesāc pildīt ieskaiti, ja neesi sagatavojis mājas darbu (skatīt mācību materiāl…" at bounding box center [626, 326] width 644 height 18
drag, startPoint x: 536, startPoint y: 359, endPoint x: 844, endPoint y: 369, distance: 308.2
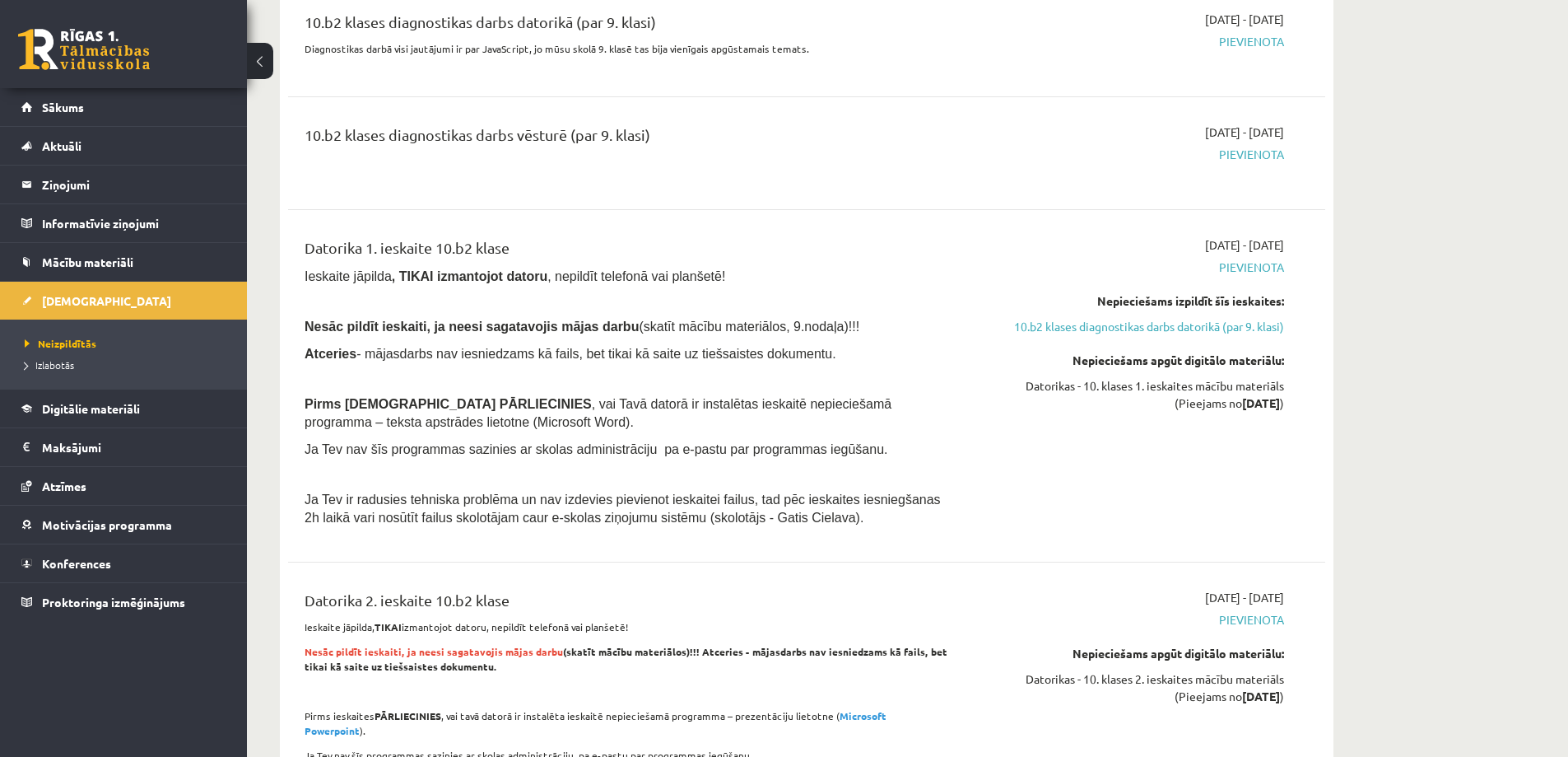
click at [844, 362] on p "Atceries - mājasdarbs nav iesniedzams kā fails, bet tikai kā saite uz tiešsaist…" at bounding box center [626, 353] width 644 height 18
click at [872, 362] on p "Atceries - mājasdarbs nav iesniedzams kā fails, bet tikai kā saite uz tiešsaist…" at bounding box center [626, 353] width 644 height 18
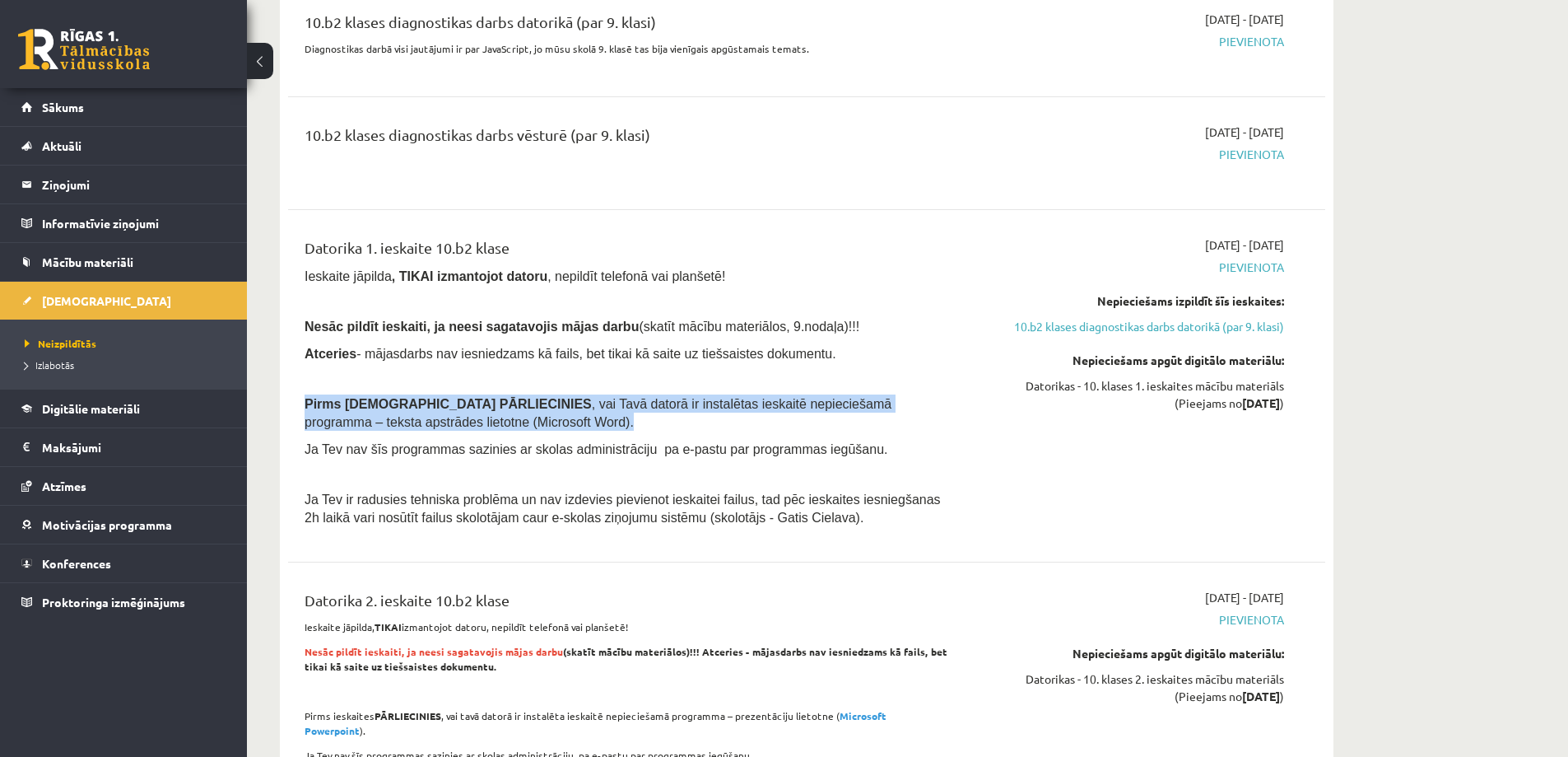
drag, startPoint x: 294, startPoint y: 415, endPoint x: 468, endPoint y: 442, distance: 176.1
click at [466, 430] on div "Datorika 1. ieskaite 10.b2 klase Ieskaite jāpilda , TIKAI izmantojot datoru , n…" at bounding box center [626, 386] width 669 height 299
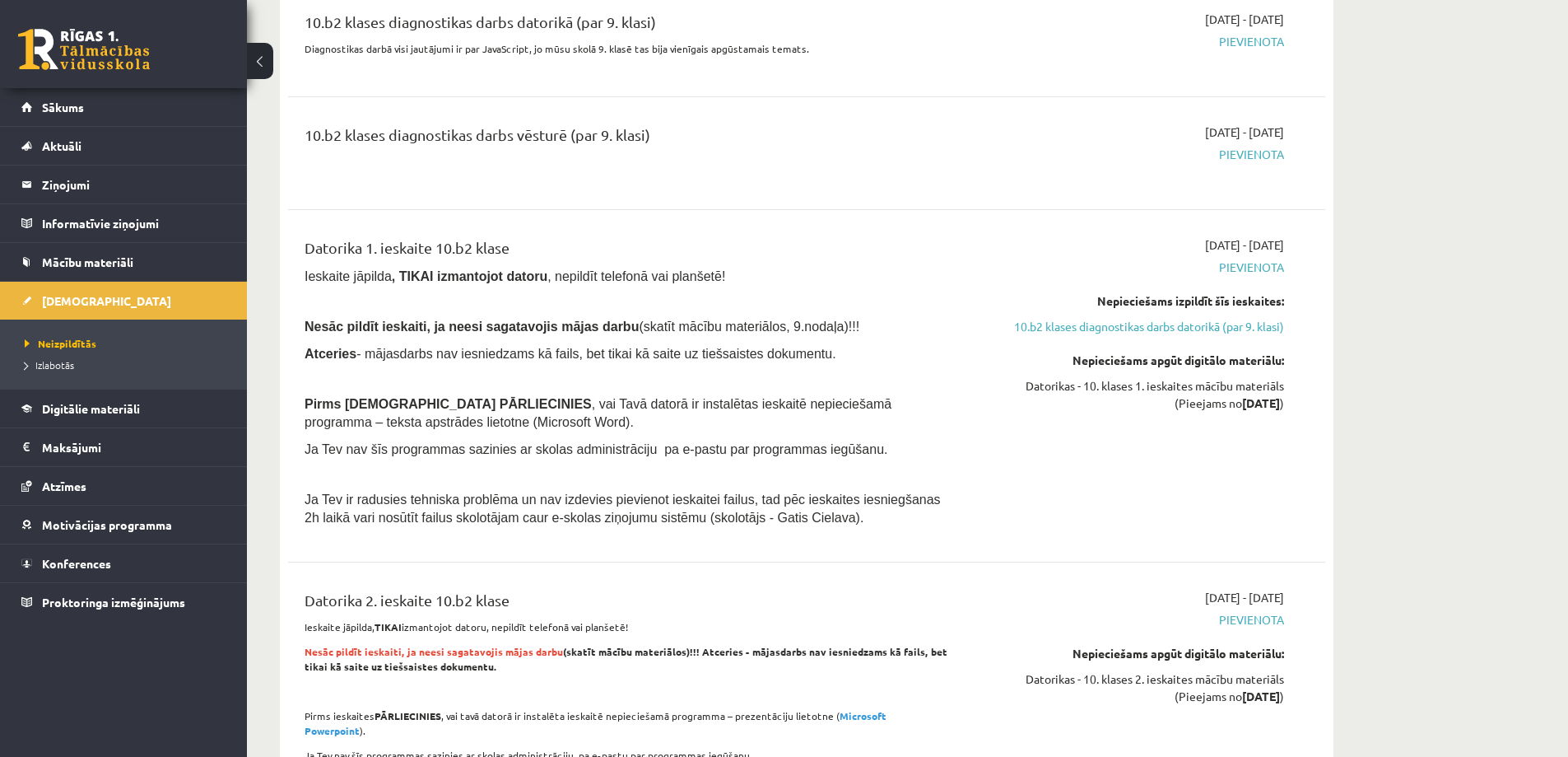
click at [521, 475] on div "Datorika 1. ieskaite 10.b2 klase Ieskaite jāpilda , TIKAI izmantojot datoru , n…" at bounding box center [626, 386] width 669 height 299
drag, startPoint x: 661, startPoint y: 524, endPoint x: 741, endPoint y: 531, distance: 80.3
click at [741, 525] on span "Ja Tev ir radusies tehniska problēma un nav izdevies pievienot ieskaitei failus…" at bounding box center [623, 509] width 636 height 32
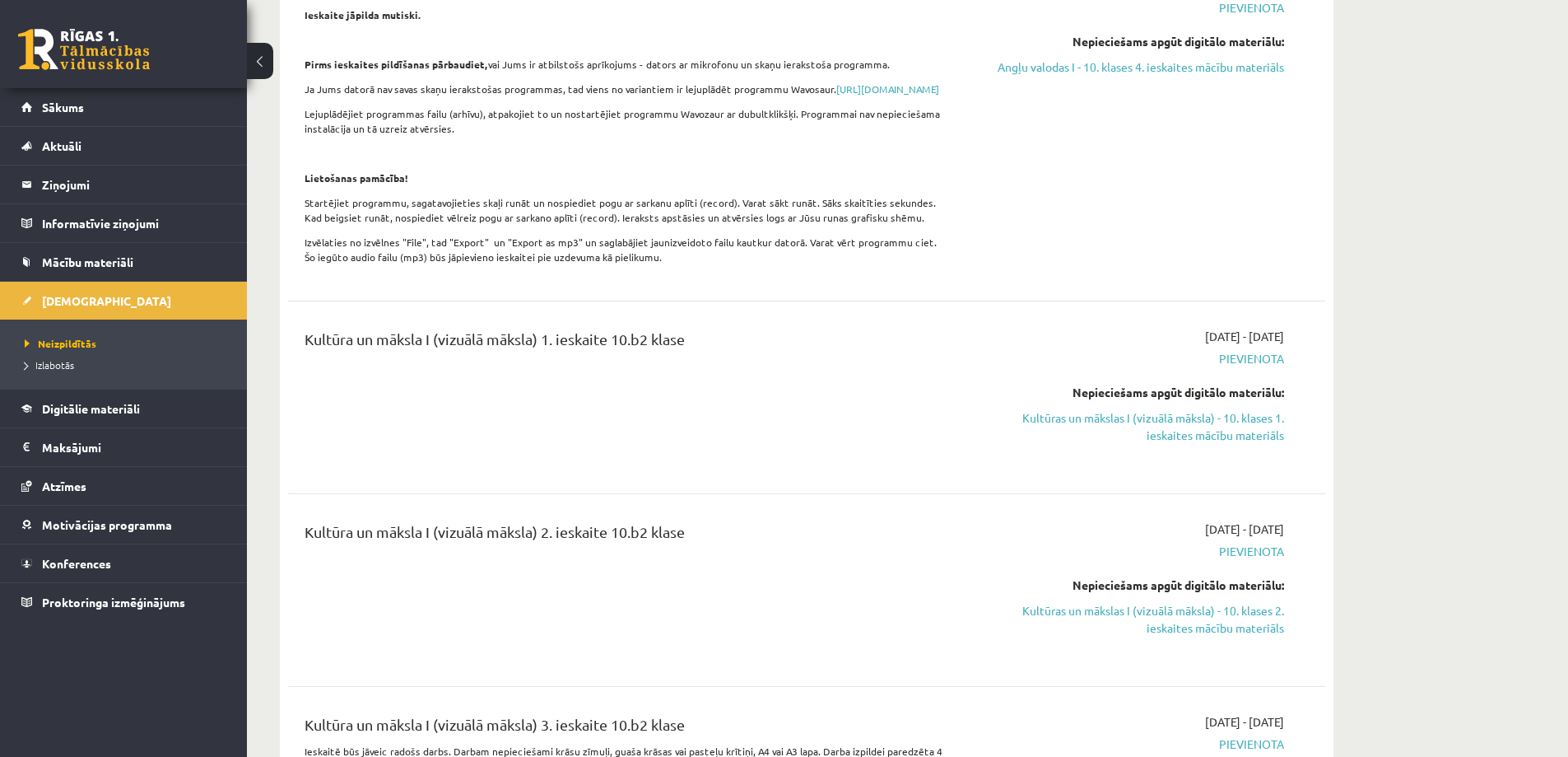
scroll to position [162, 0]
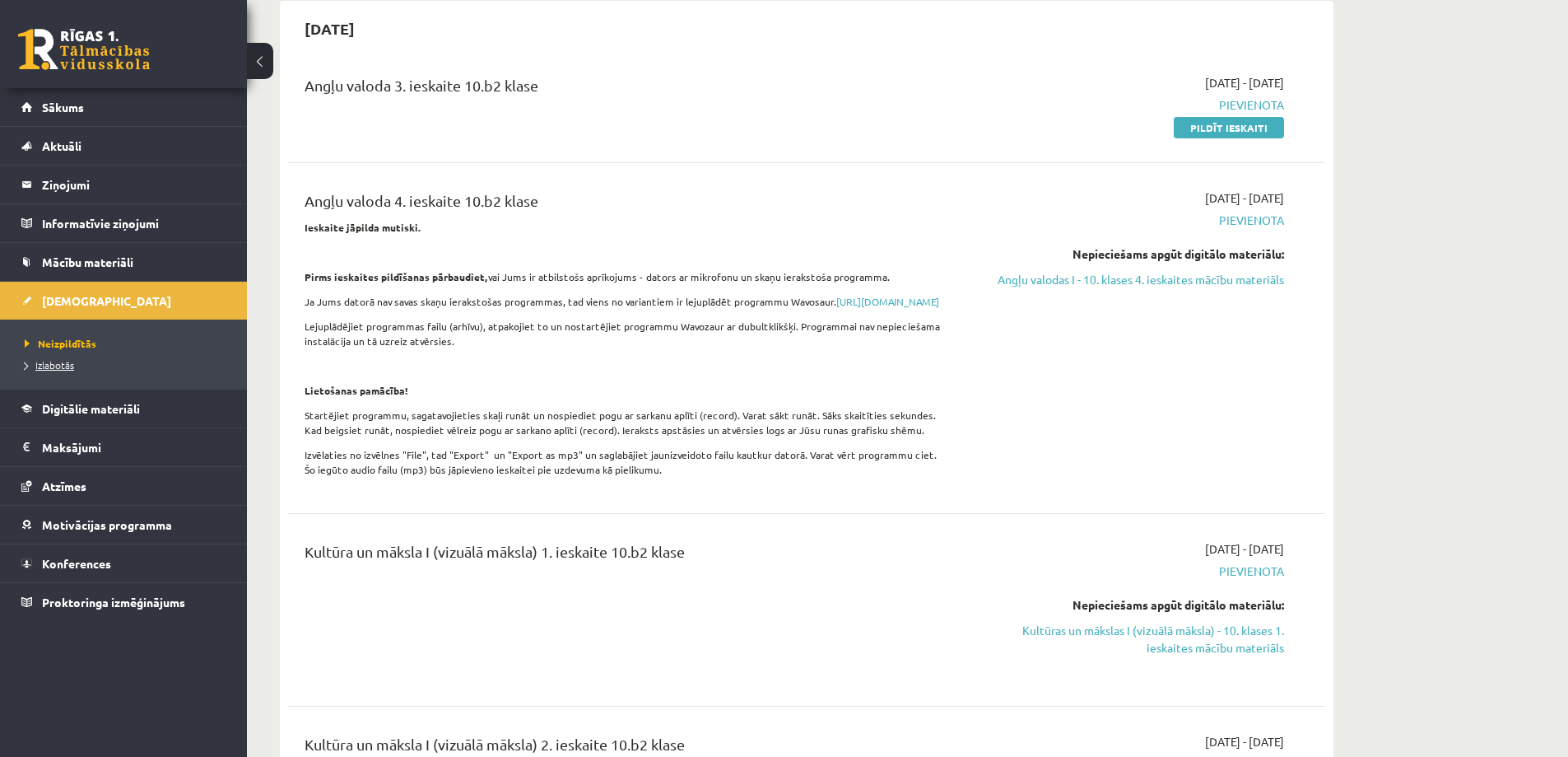
click at [27, 359] on span "Izlabotās" at bounding box center [49, 365] width 49 height 13
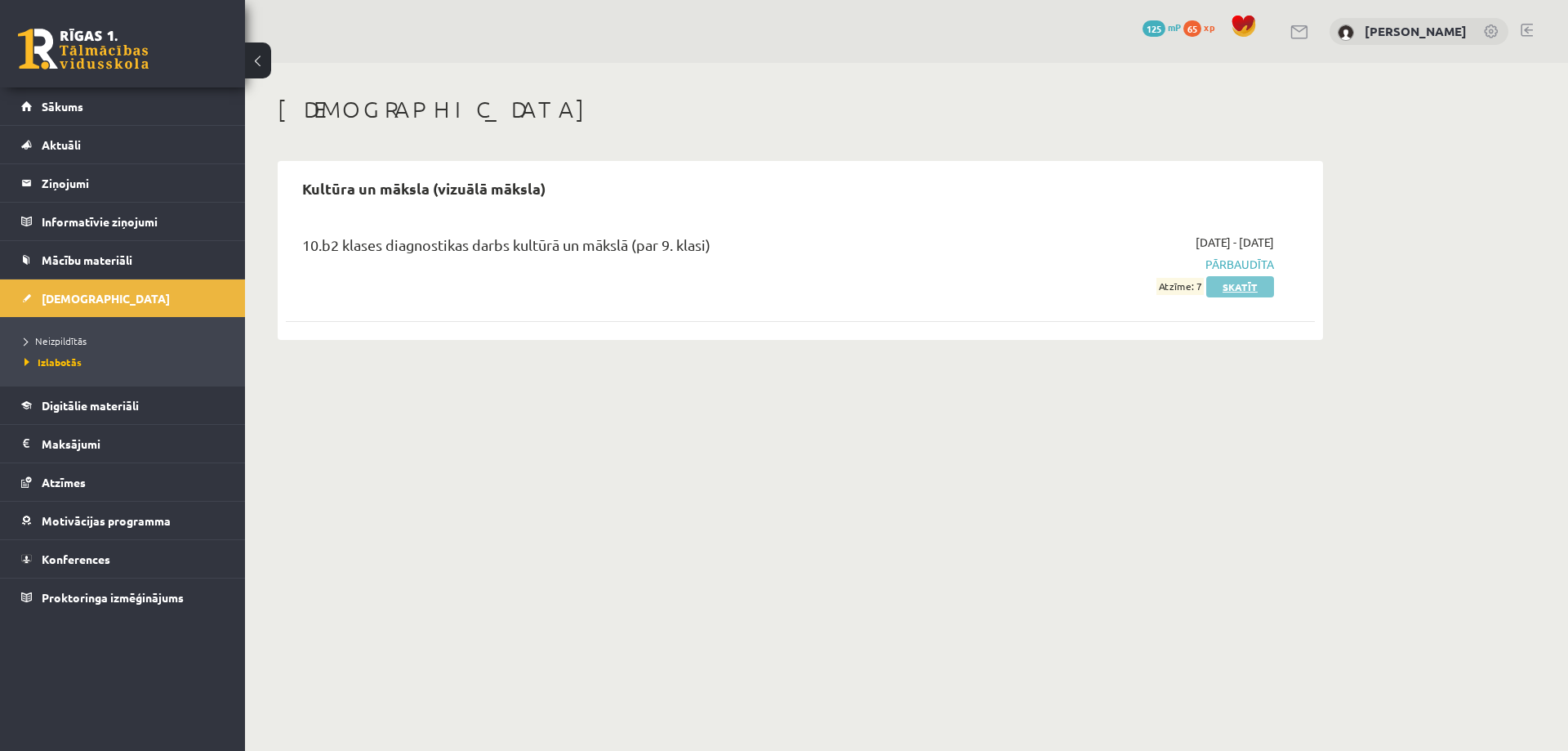
click at [1240, 292] on link "Skatīt" at bounding box center [1240, 287] width 68 height 21
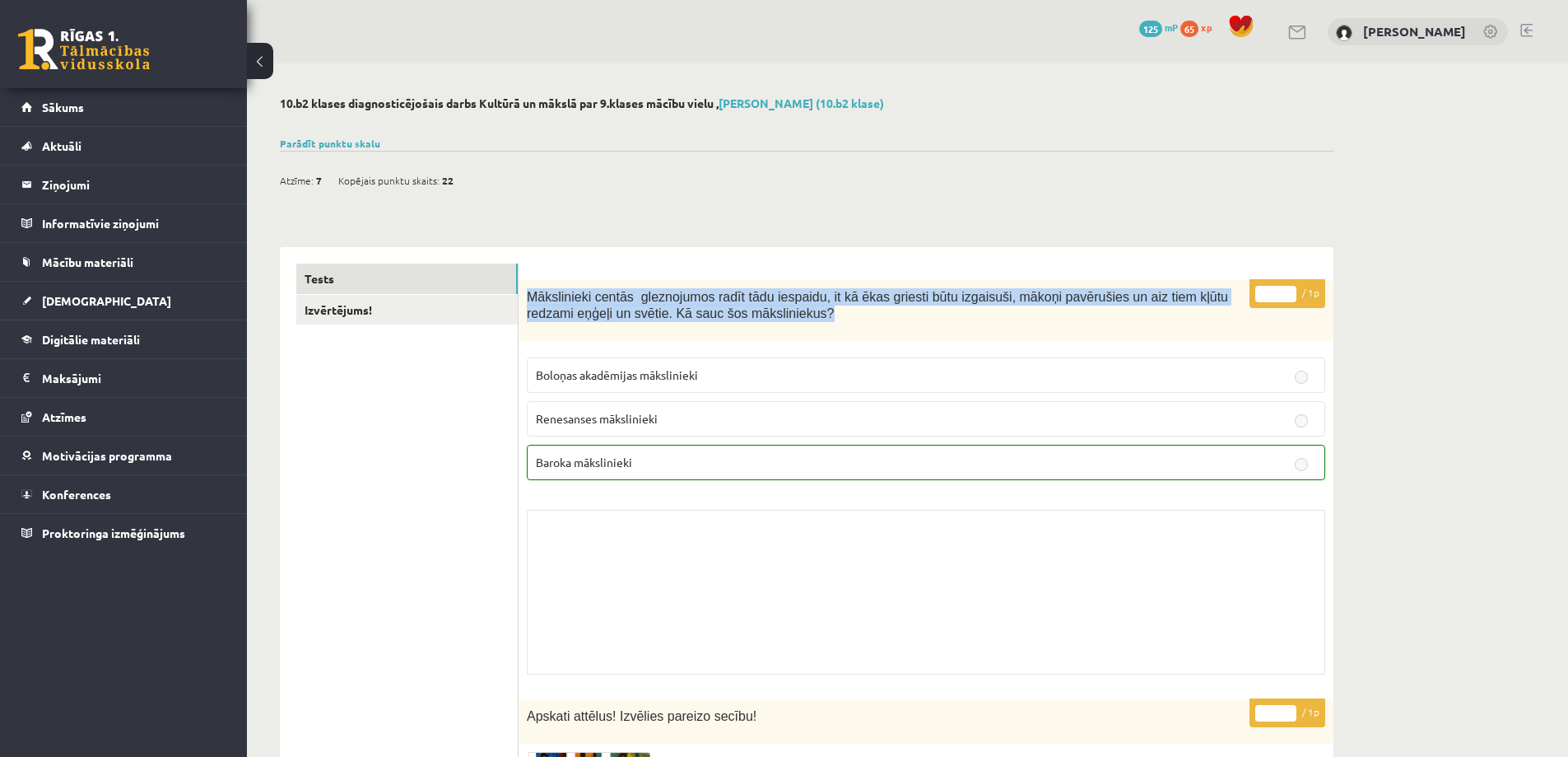
drag, startPoint x: 522, startPoint y: 287, endPoint x: 784, endPoint y: 333, distance: 266.0
click at [783, 332] on div "Mākslinieki centās gleznojumos radīt tādu iespaidu, it kā ēkas griesti būtu izg…" at bounding box center [926, 310] width 815 height 62
click at [385, 309] on link "Izvērtējums!" at bounding box center [407, 310] width 221 height 31
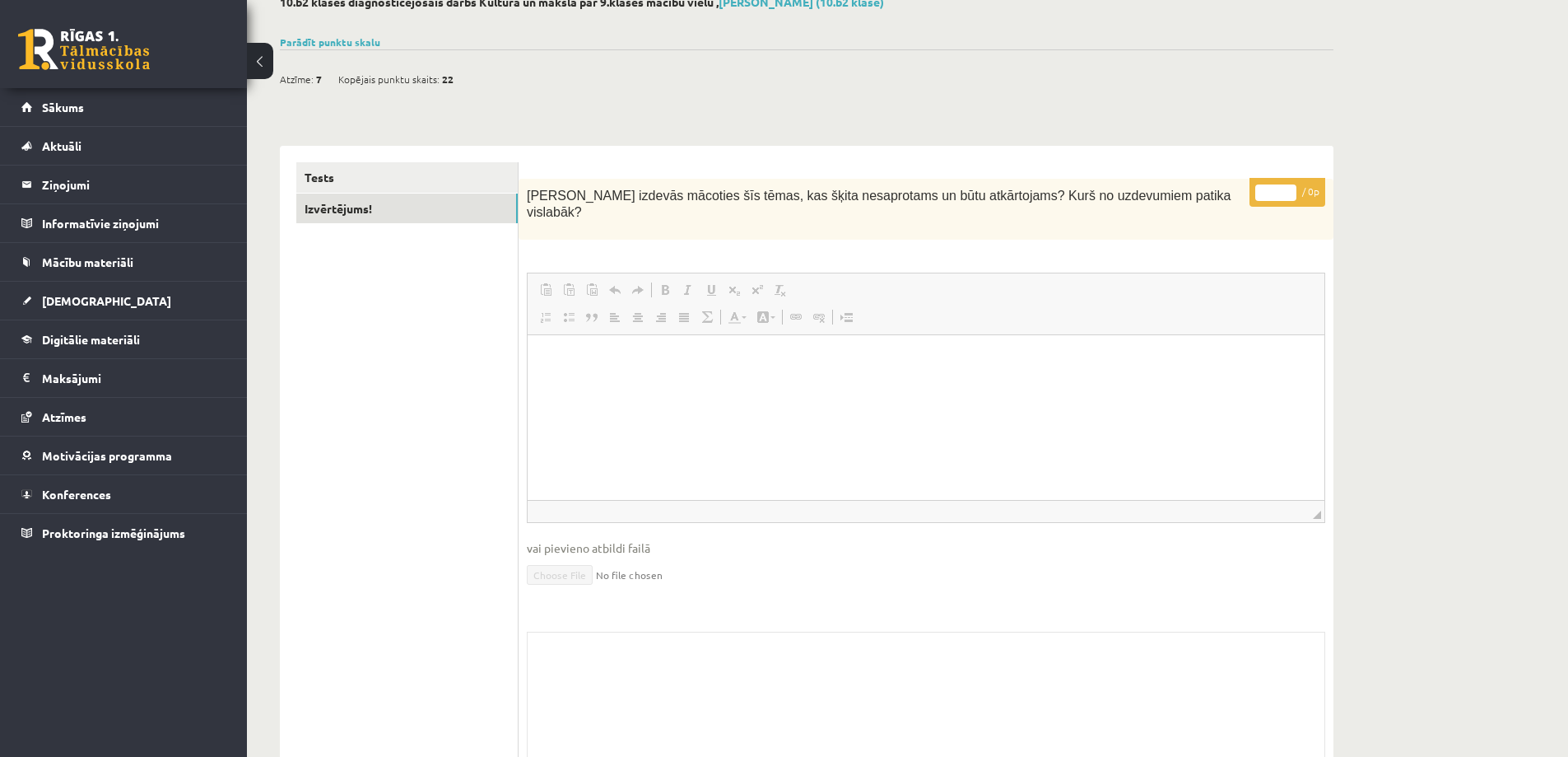
scroll to position [101, 0]
click at [333, 186] on link "Tests" at bounding box center [407, 178] width 221 height 31
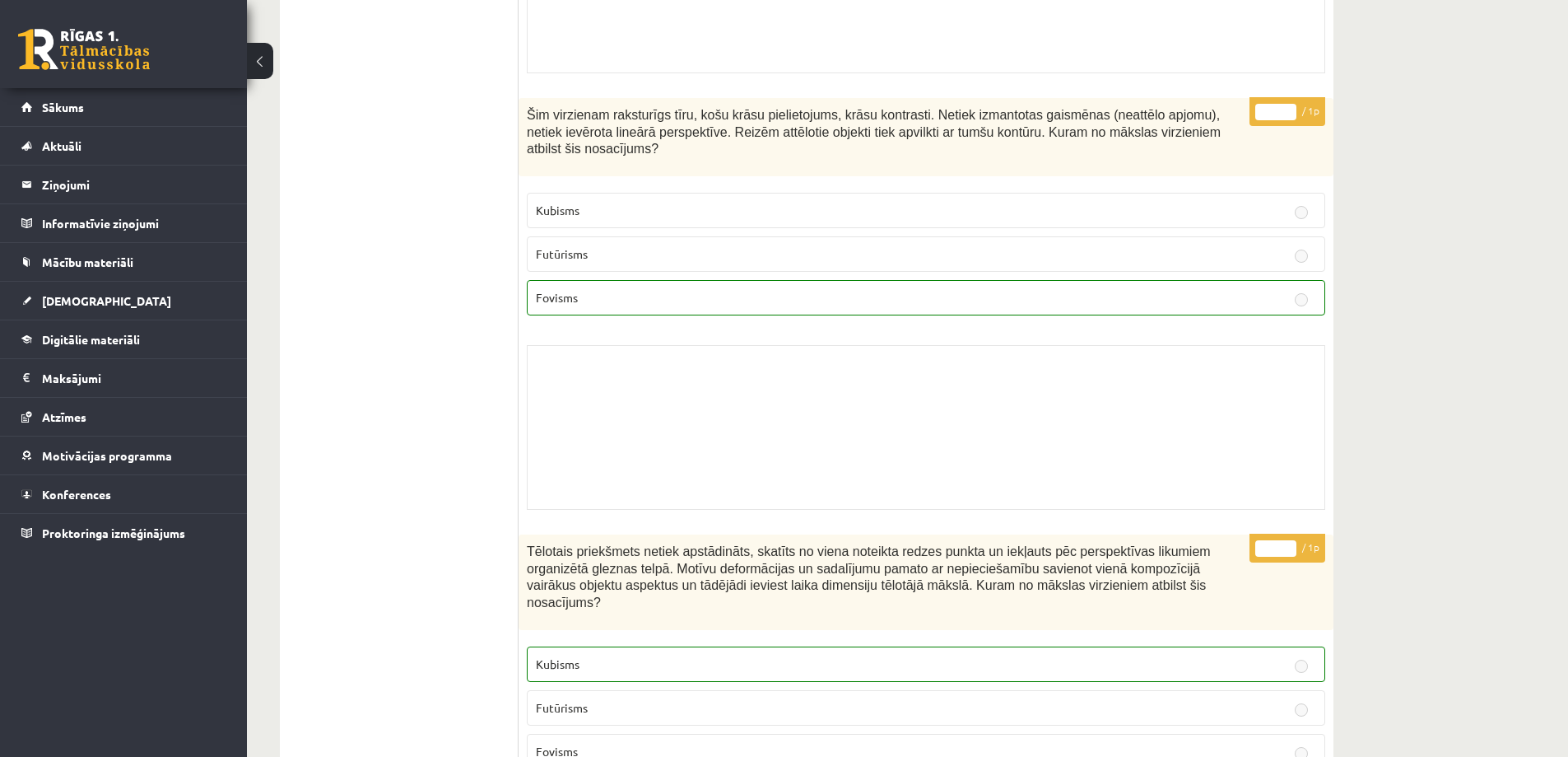
drag, startPoint x: 1236, startPoint y: 455, endPoint x: 1368, endPoint y: 453, distance: 132.0
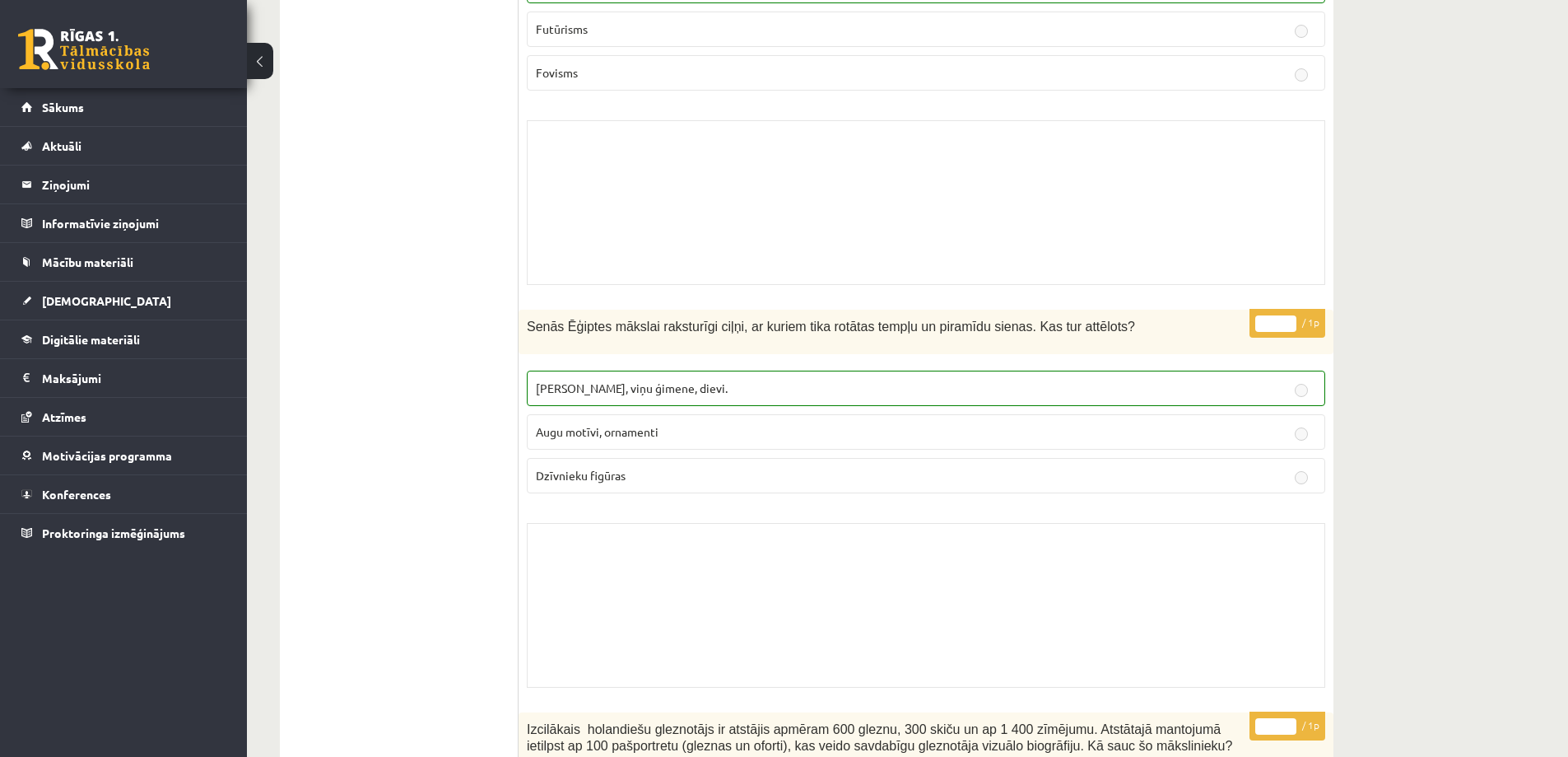
scroll to position [12620, 0]
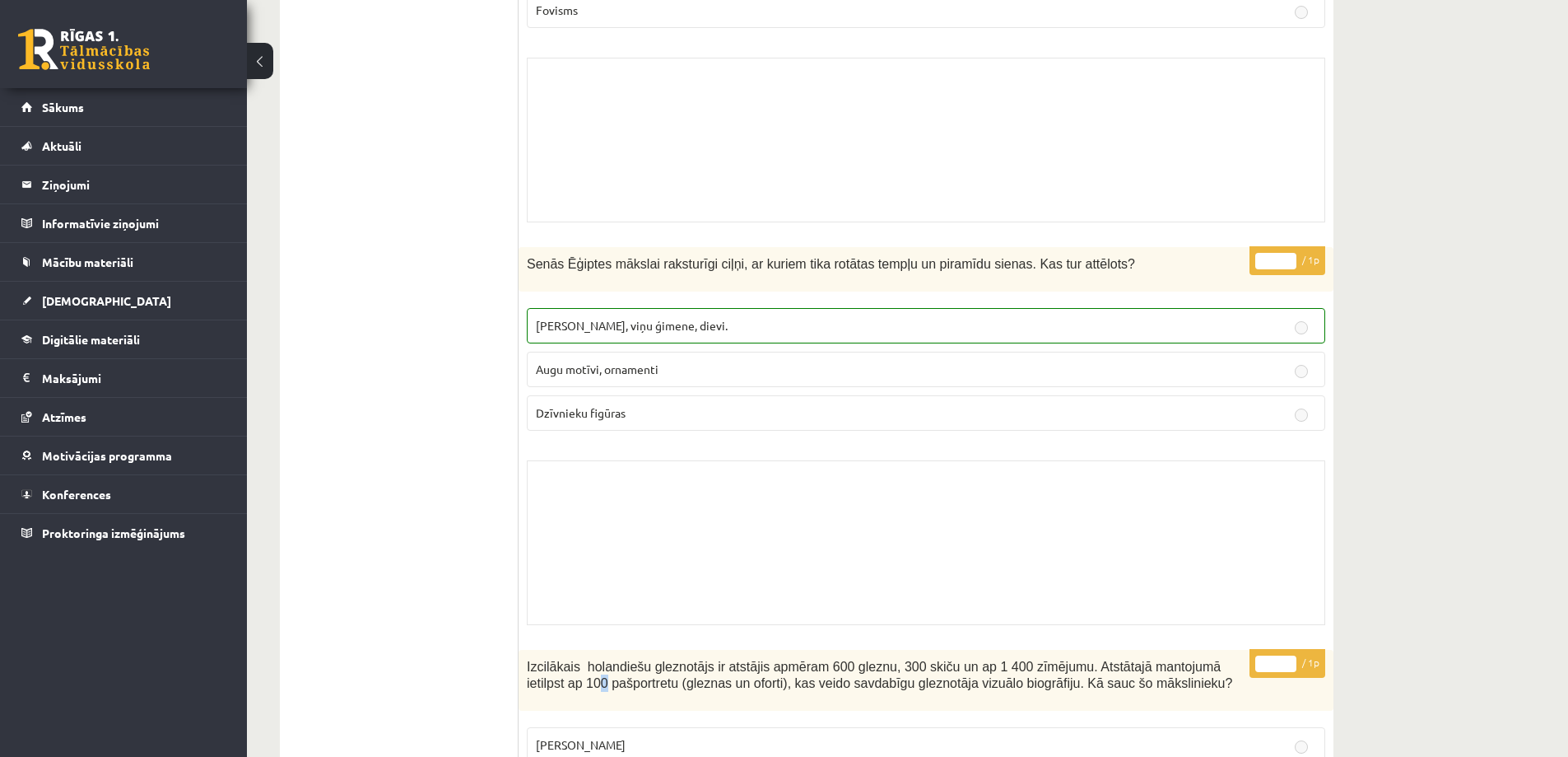
drag, startPoint x: 1417, startPoint y: 571, endPoint x: 1384, endPoint y: 589, distance: 37.6
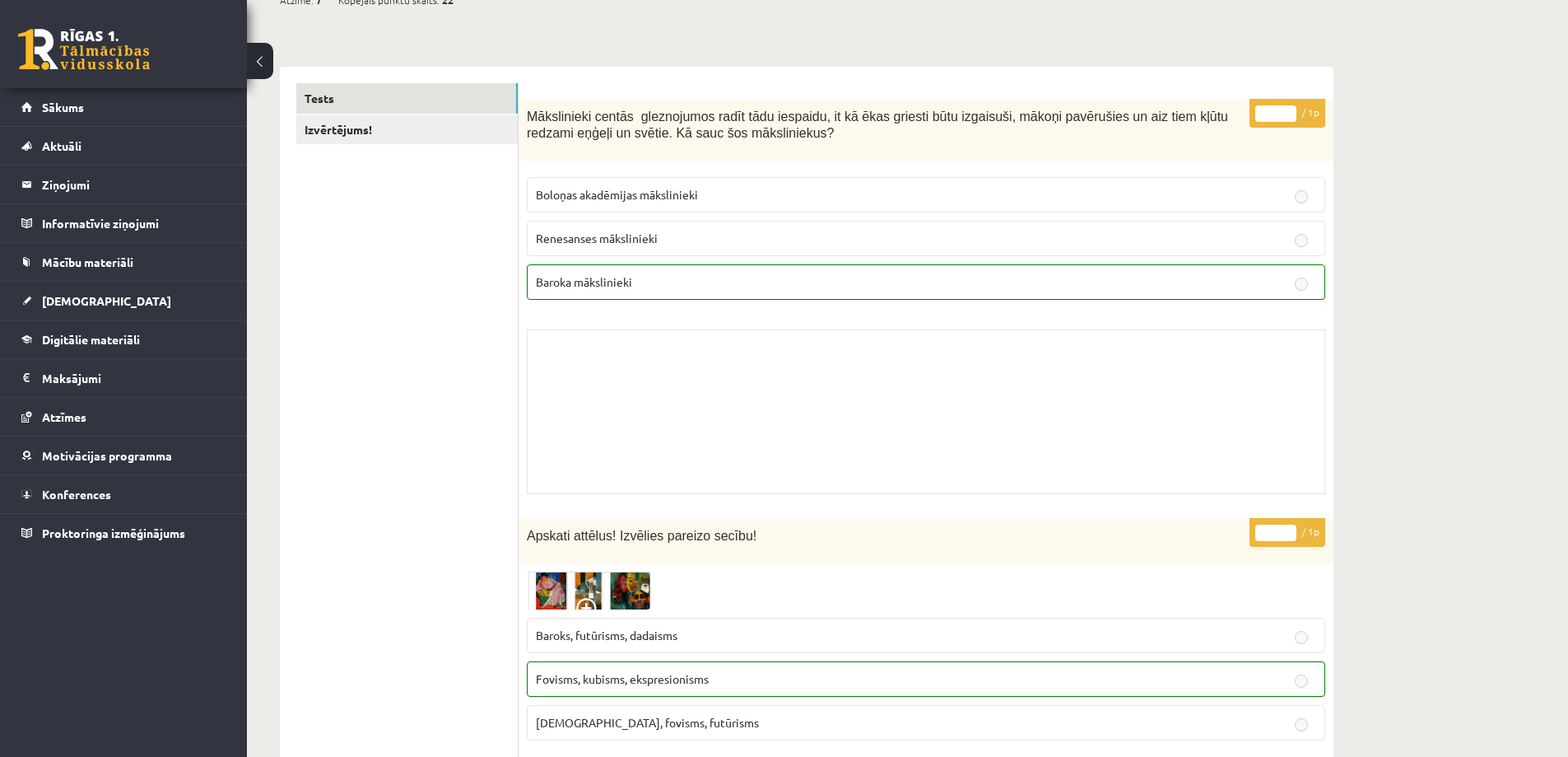
scroll to position [0, 0]
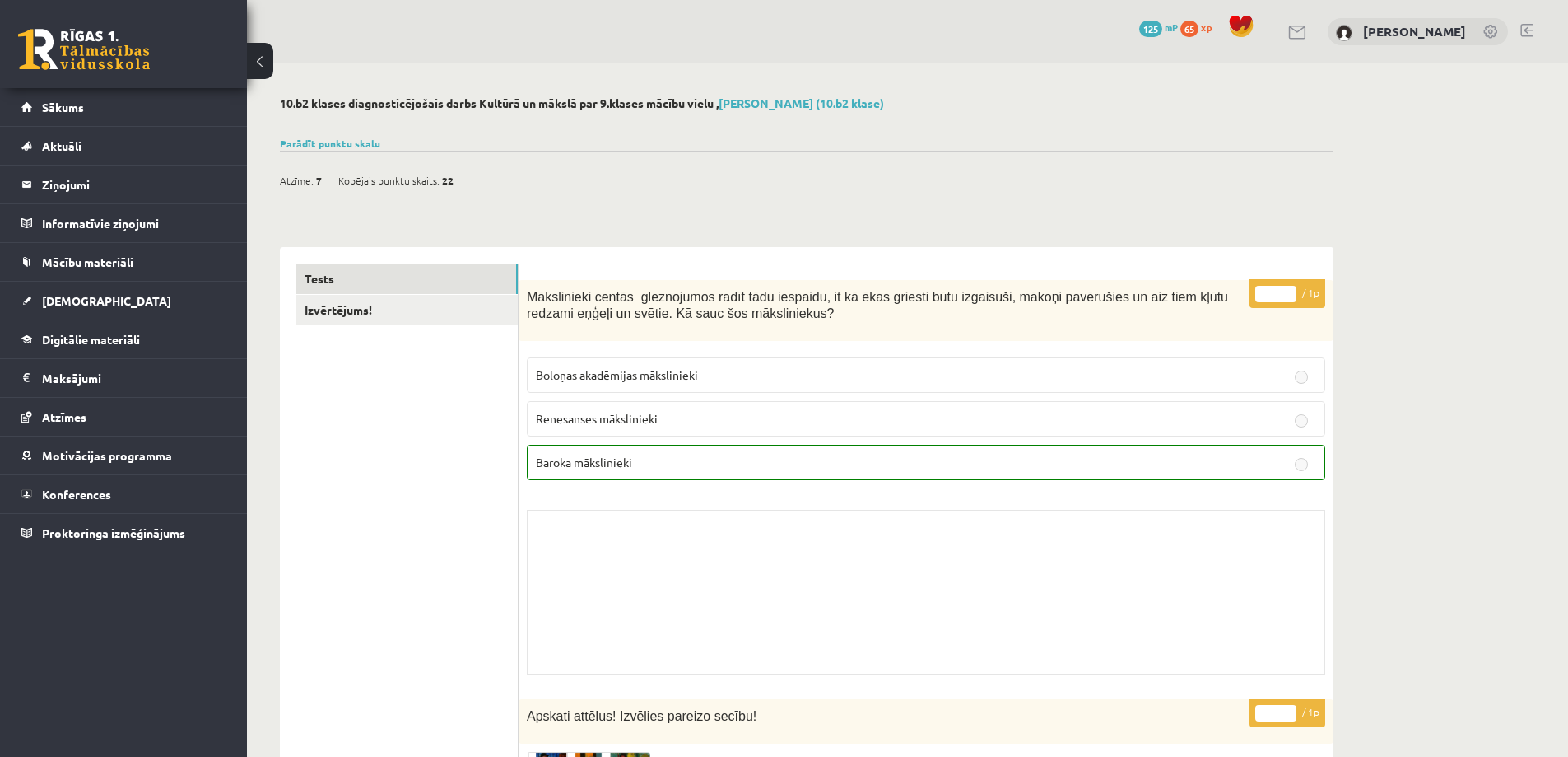
click at [1314, 286] on p "* / 1p" at bounding box center [1288, 294] width 75 height 29
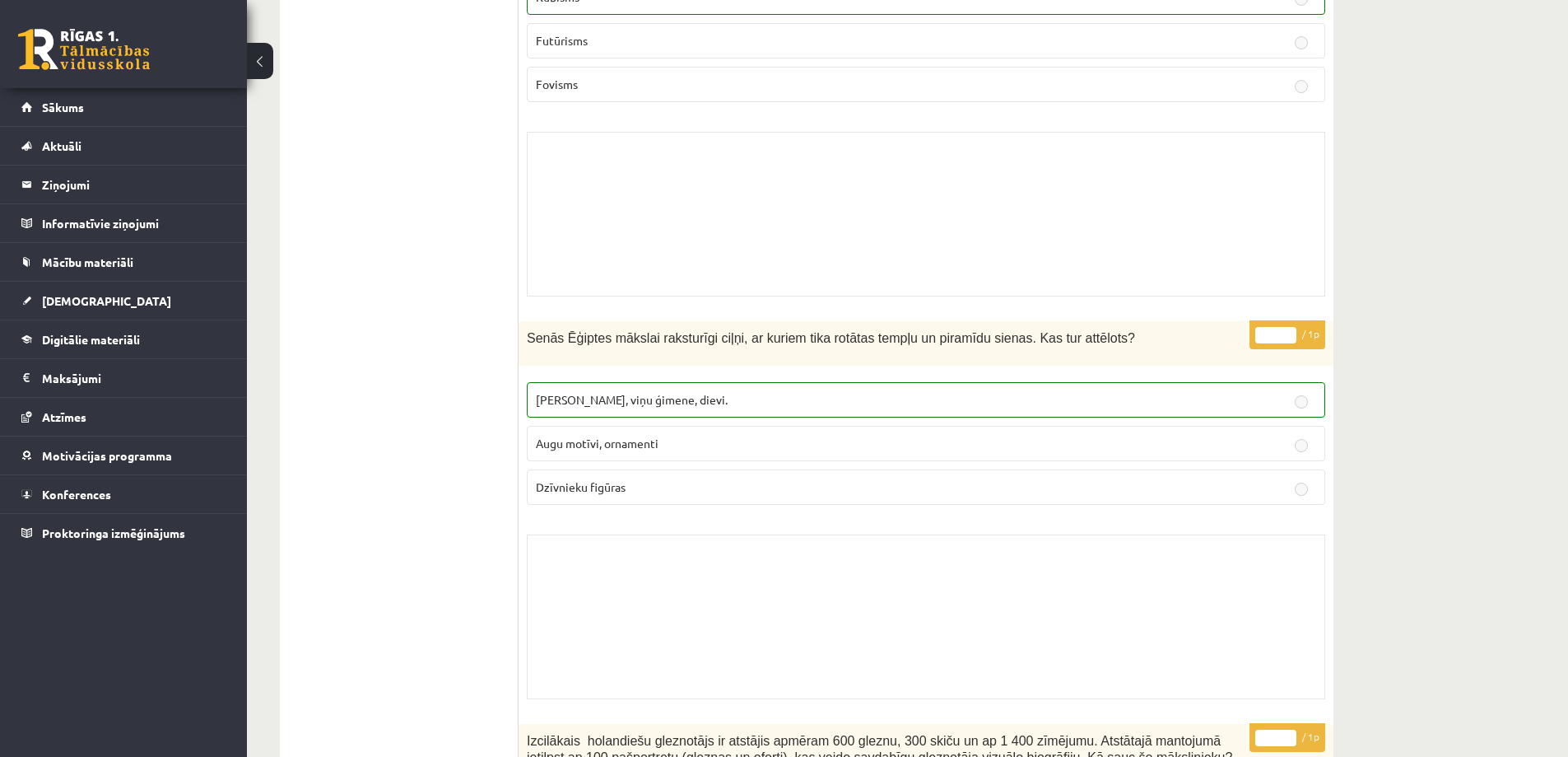
scroll to position [12865, 0]
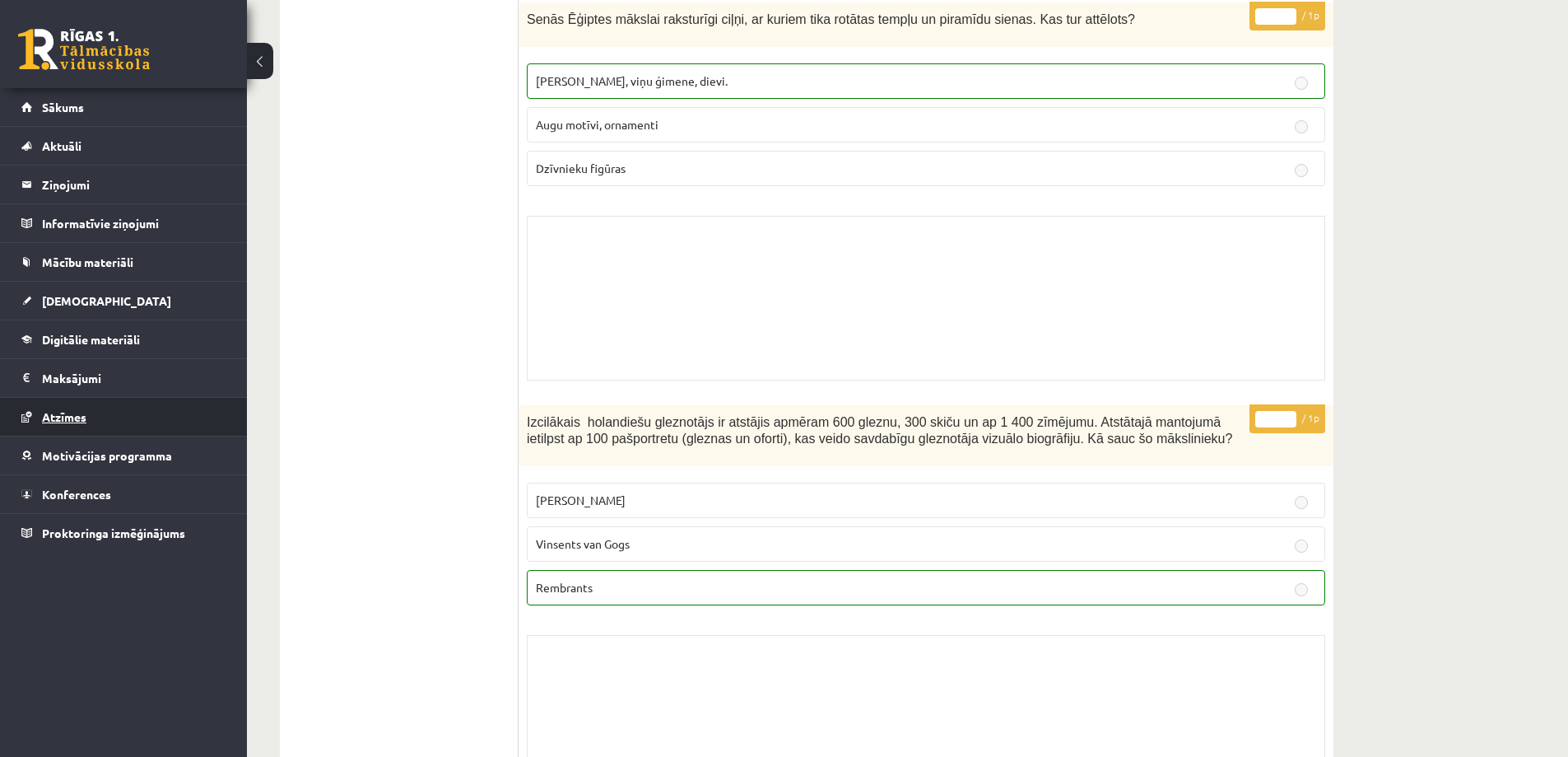
click at [52, 421] on span "Atzīmes" at bounding box center [64, 416] width 44 height 14
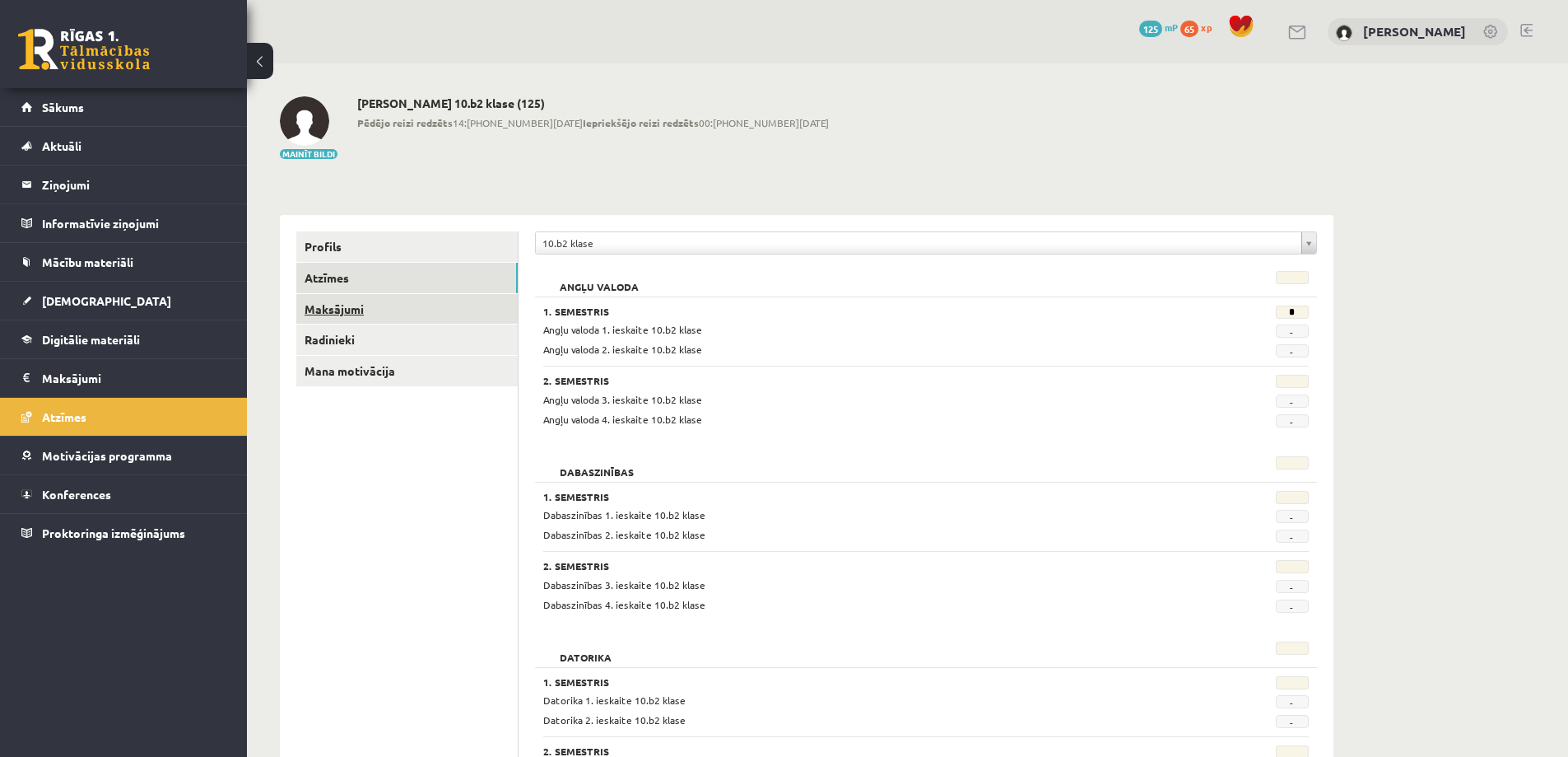
click at [343, 316] on link "Maksājumi" at bounding box center [407, 309] width 221 height 31
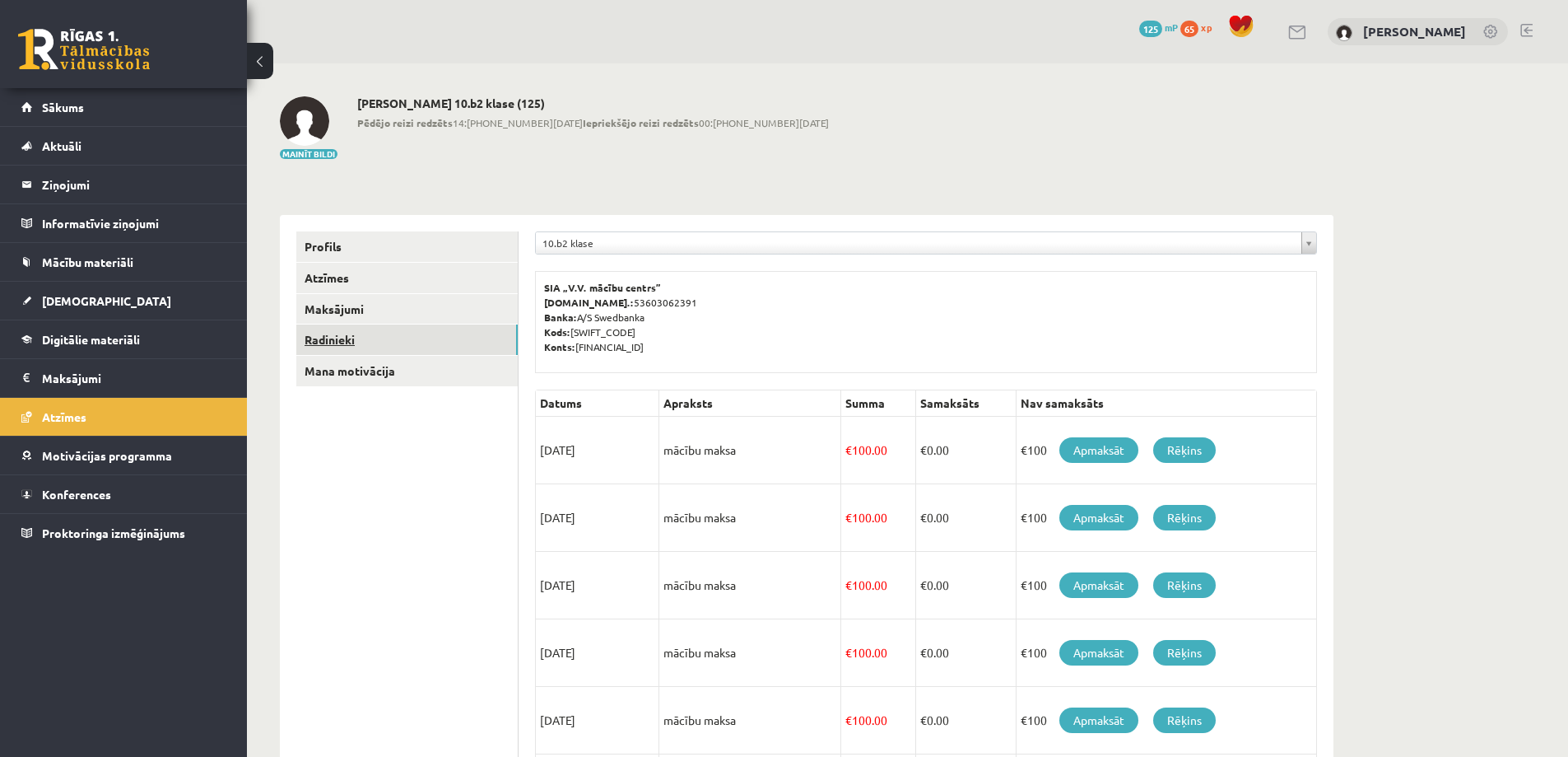
click at [345, 342] on link "Radinieki" at bounding box center [407, 340] width 221 height 31
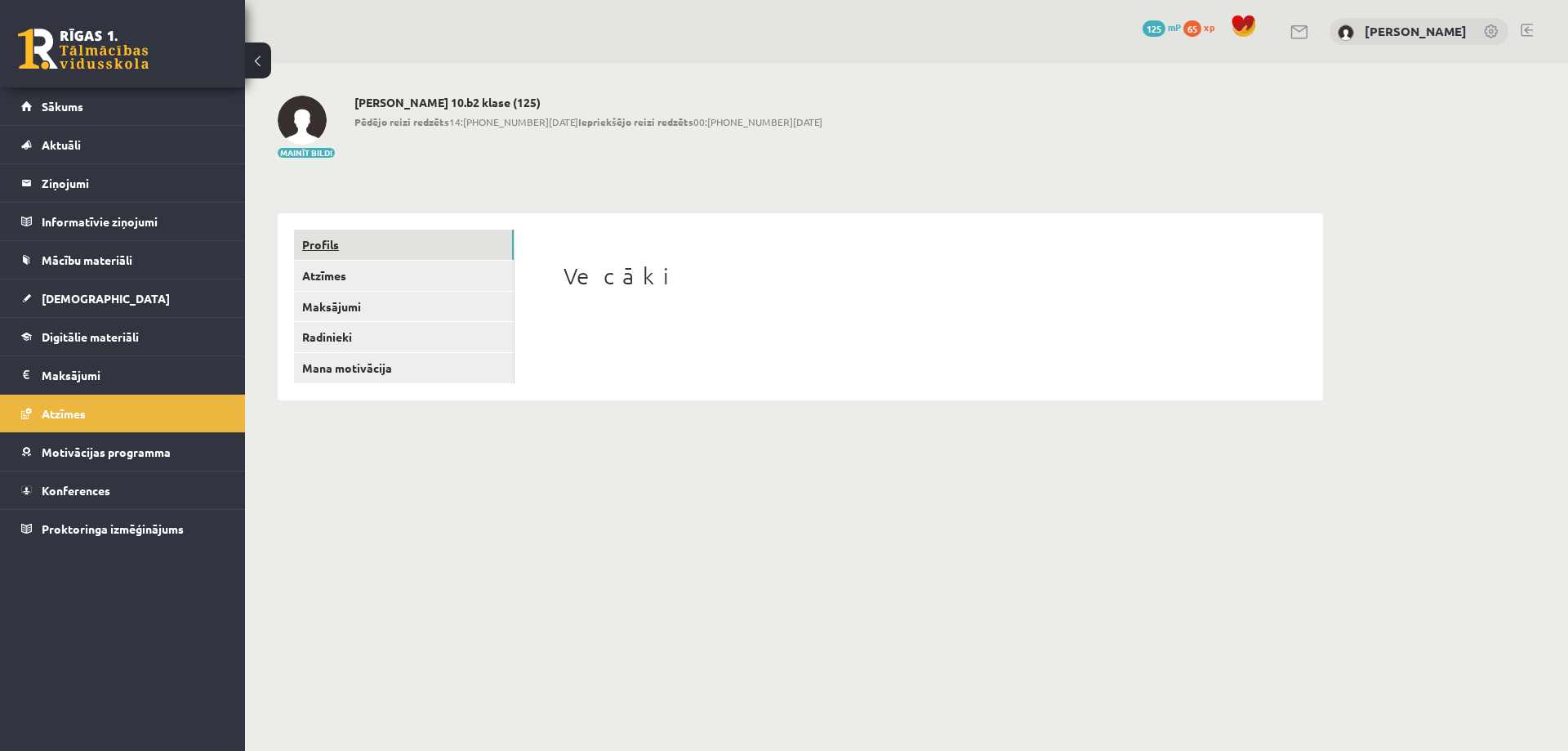
click at [336, 254] on link "Profils" at bounding box center [404, 244] width 219 height 30
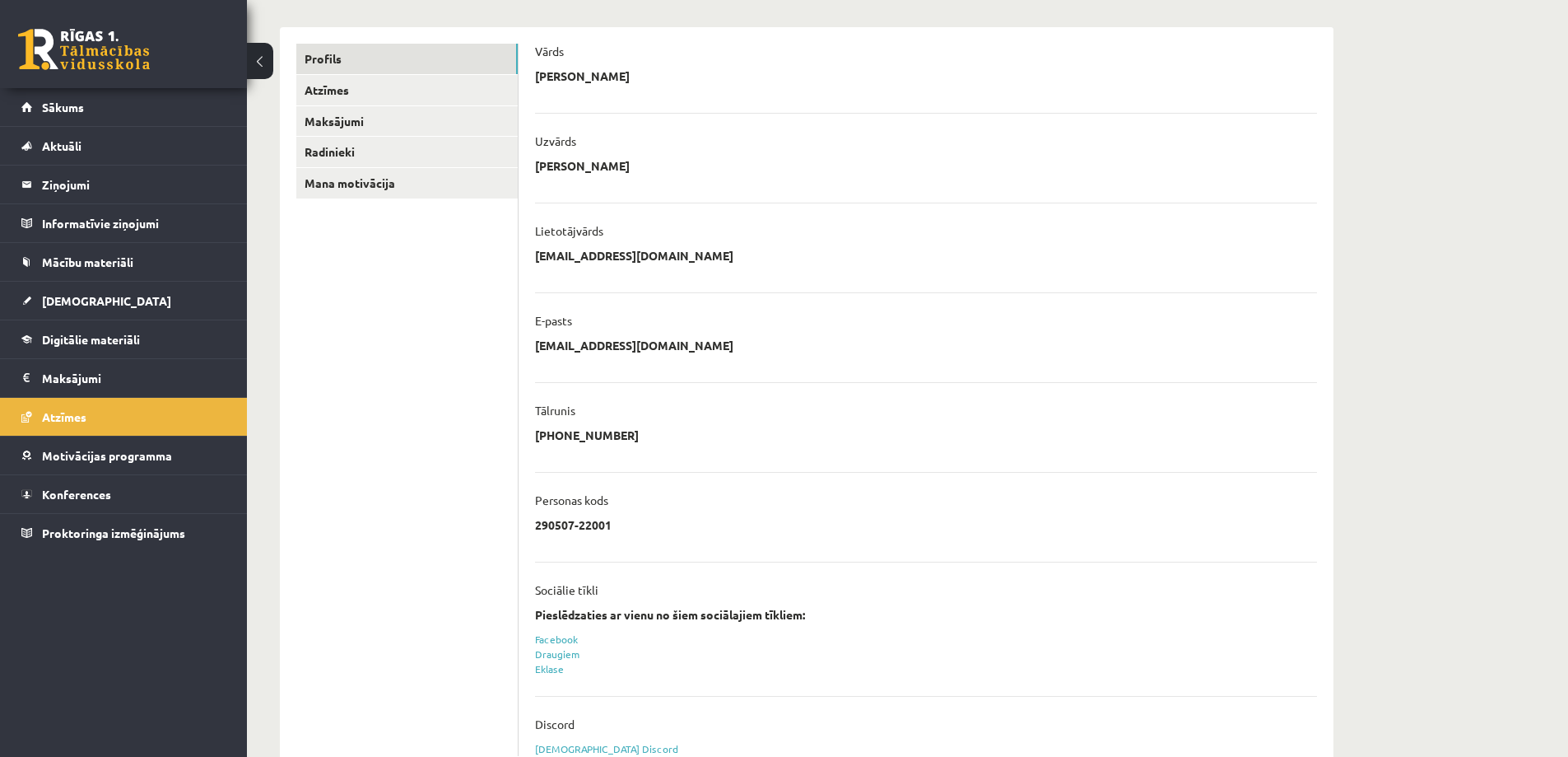
scroll to position [237, 0]
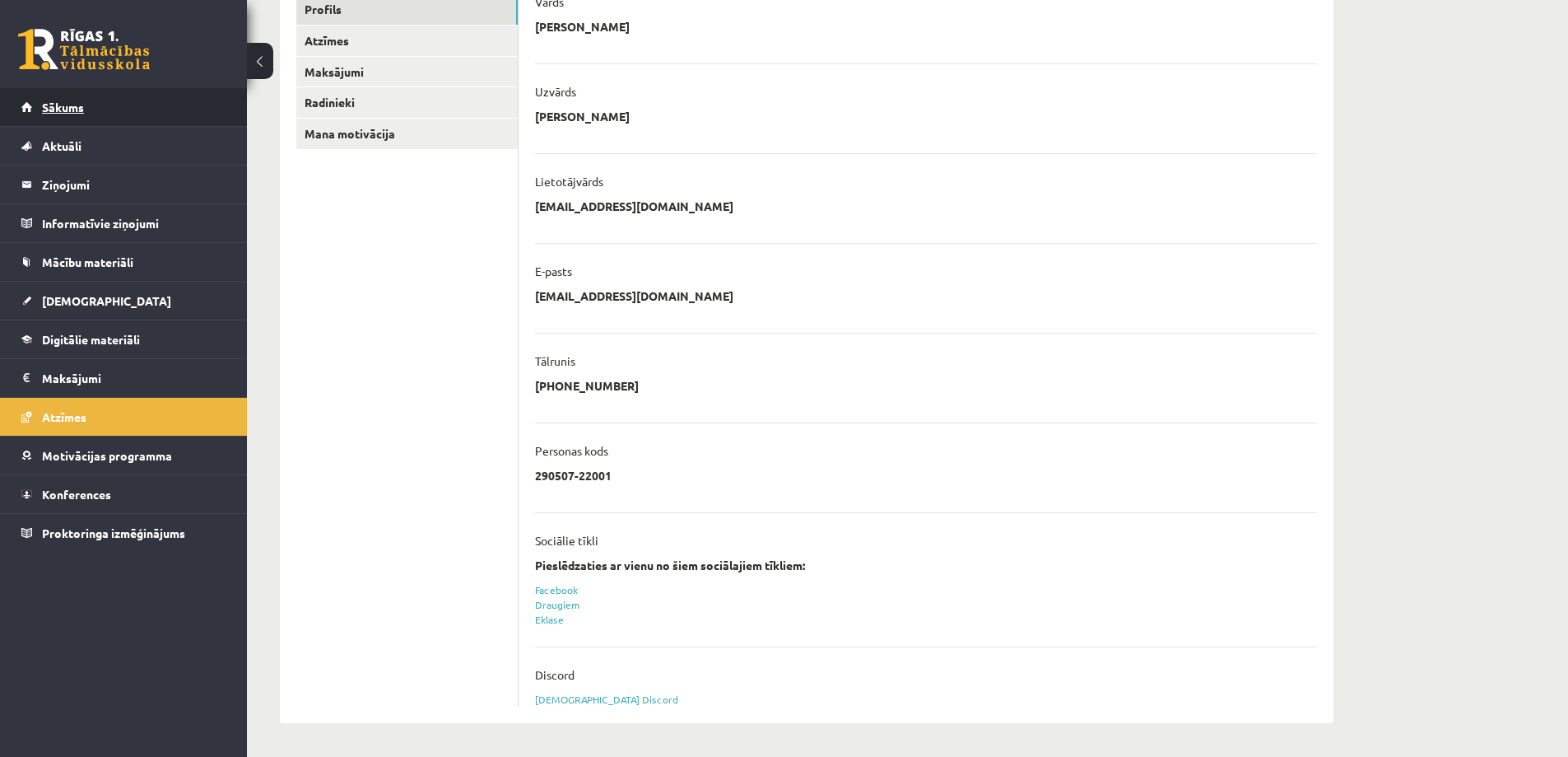
click at [63, 115] on link "Sākums" at bounding box center [124, 107] width 205 height 38
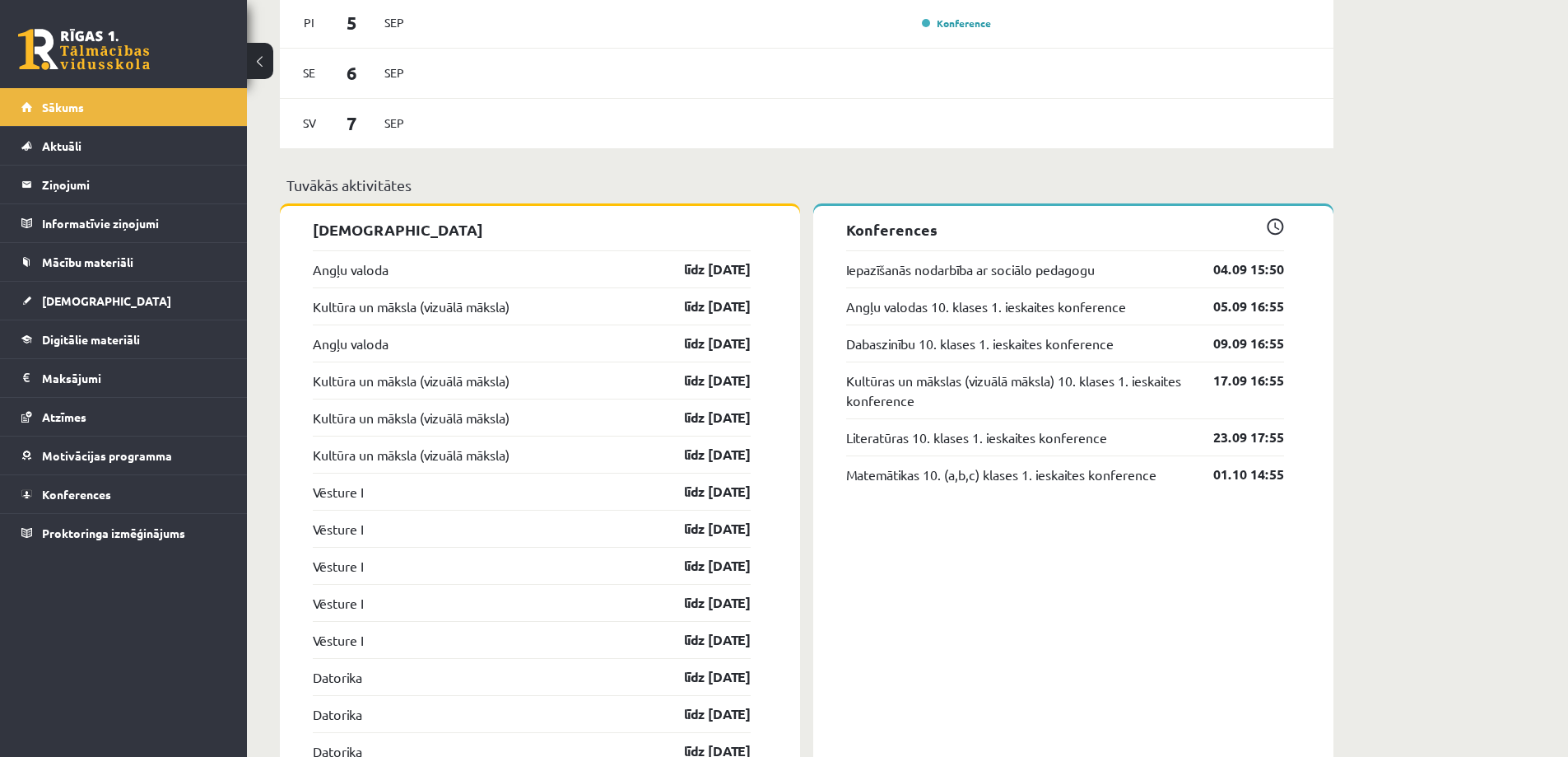
scroll to position [1153, 0]
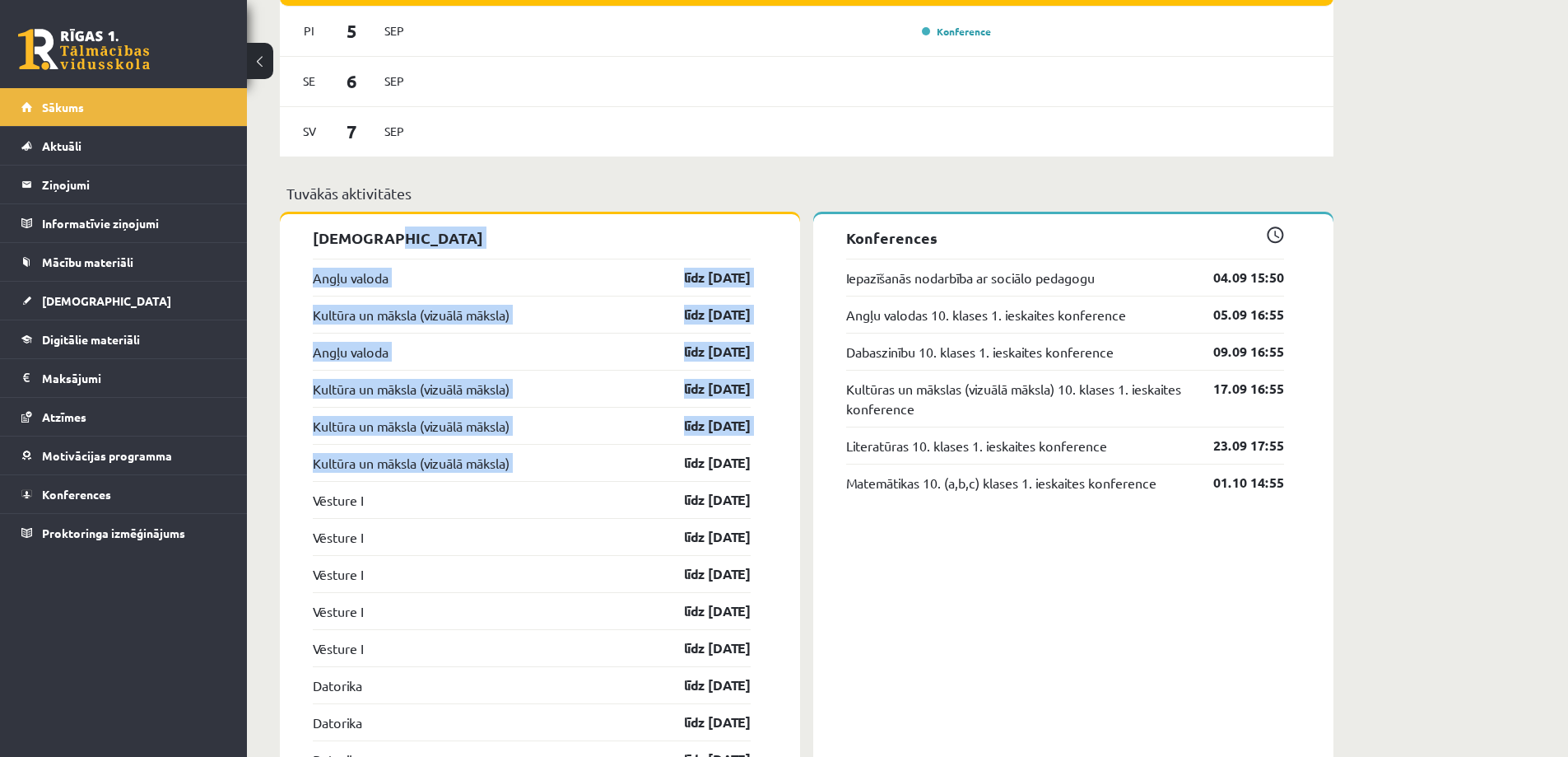
drag, startPoint x: 635, startPoint y: 460, endPoint x: 535, endPoint y: 231, distance: 249.9
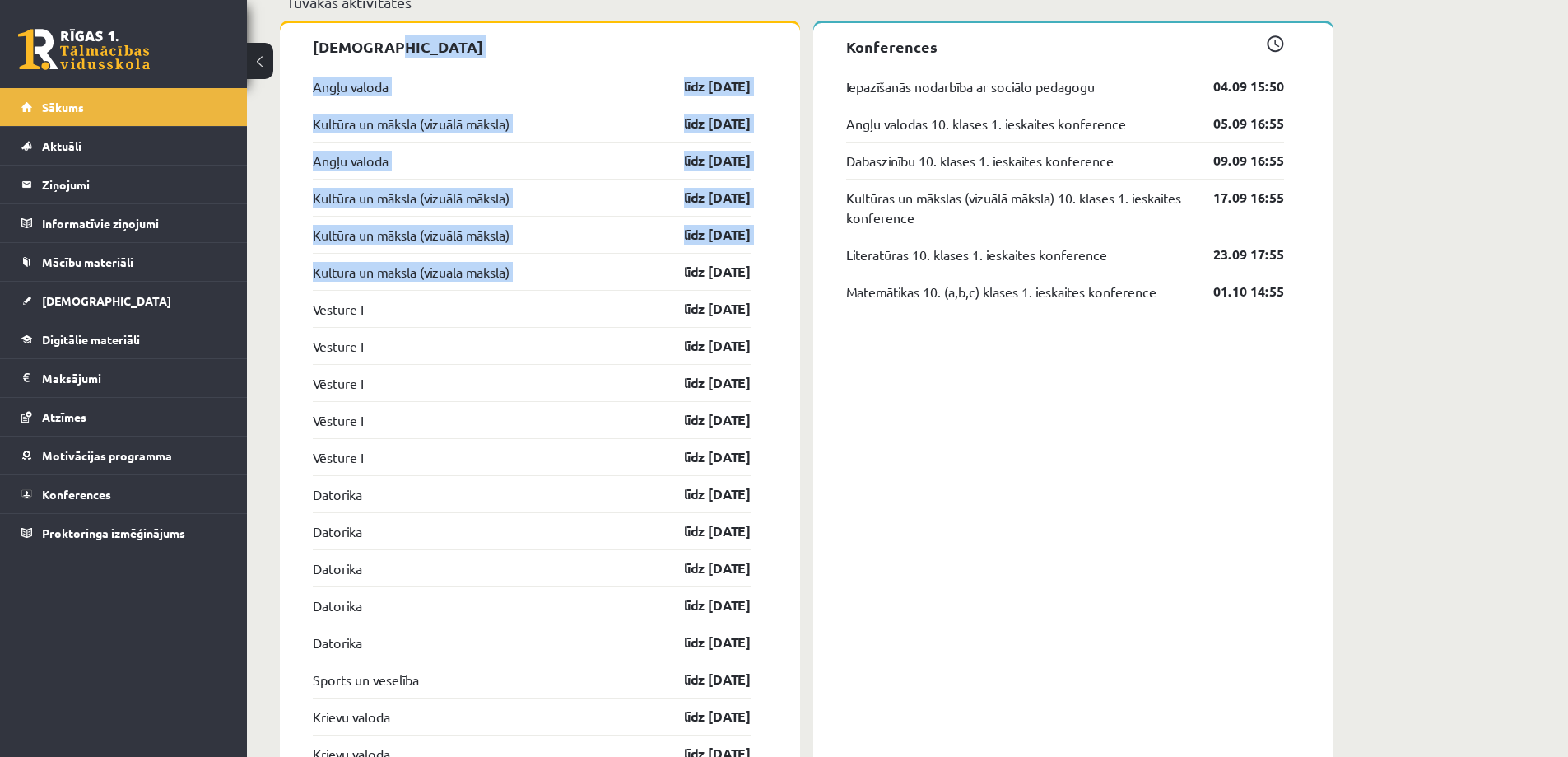
scroll to position [1400, 0]
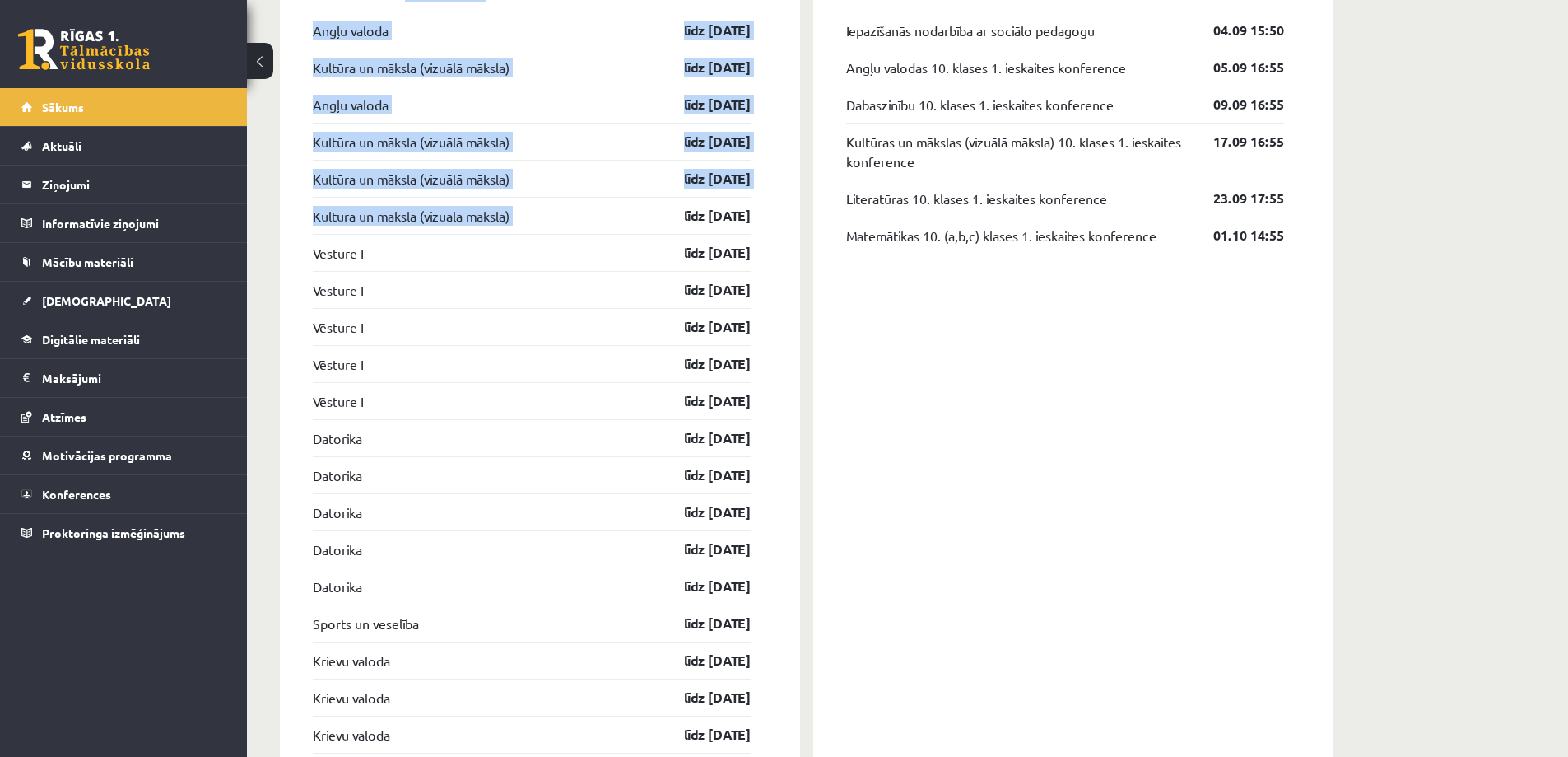
drag, startPoint x: 759, startPoint y: 588, endPoint x: 669, endPoint y: 241, distance: 358.5
click at [669, 241] on div "[DEMOGRAPHIC_DATA] Angļu valoda līdz [DATE] Kultūra un māksla (vizuālā māksla) …" at bounding box center [539, 580] width 520 height 1226
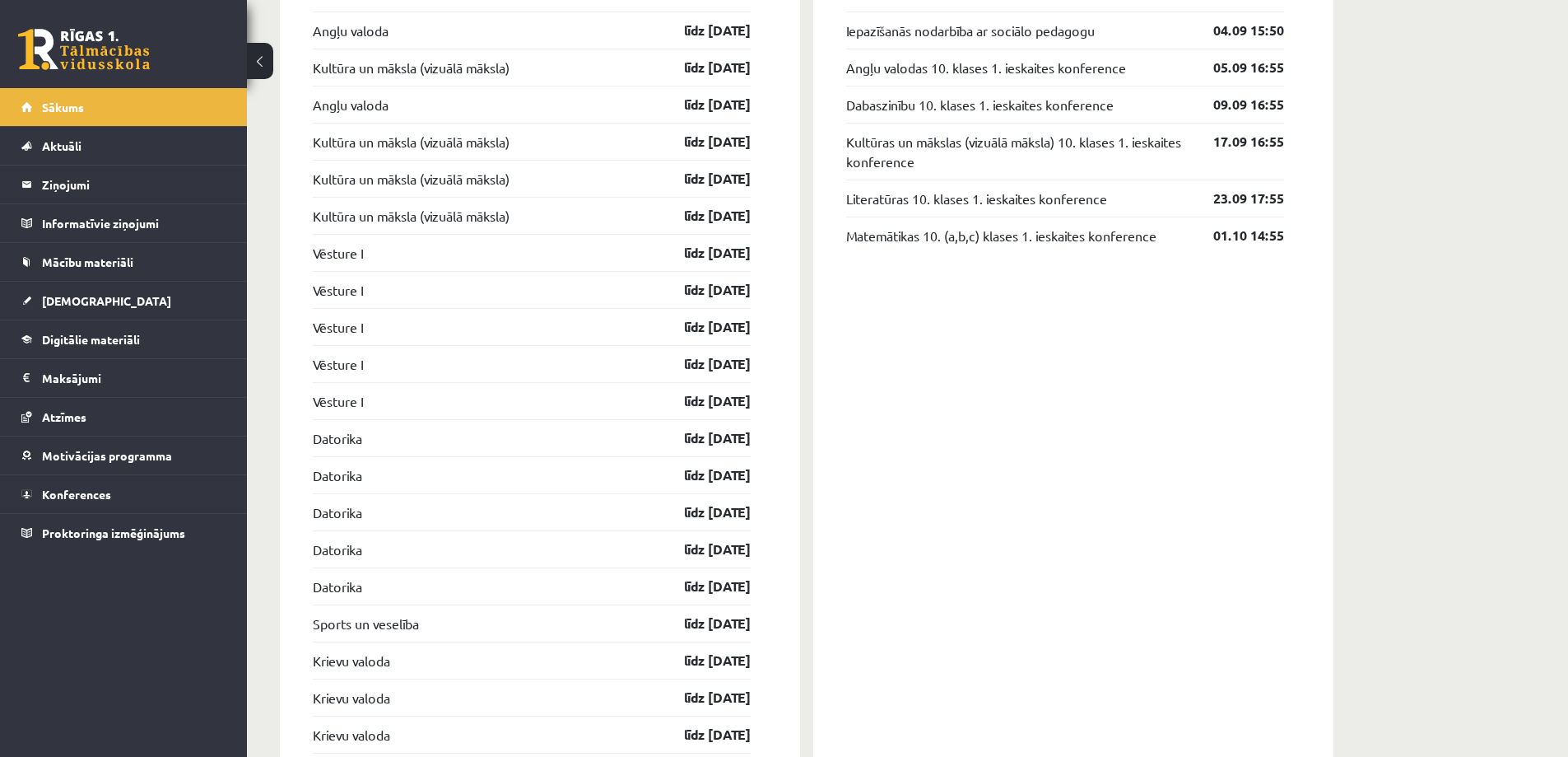
click at [900, 482] on div "Konferences Iepazīšanās nodarbība ar sociālo pedagogu 04.09 15:50 Angļu valodas…" at bounding box center [1073, 579] width 520 height 1225
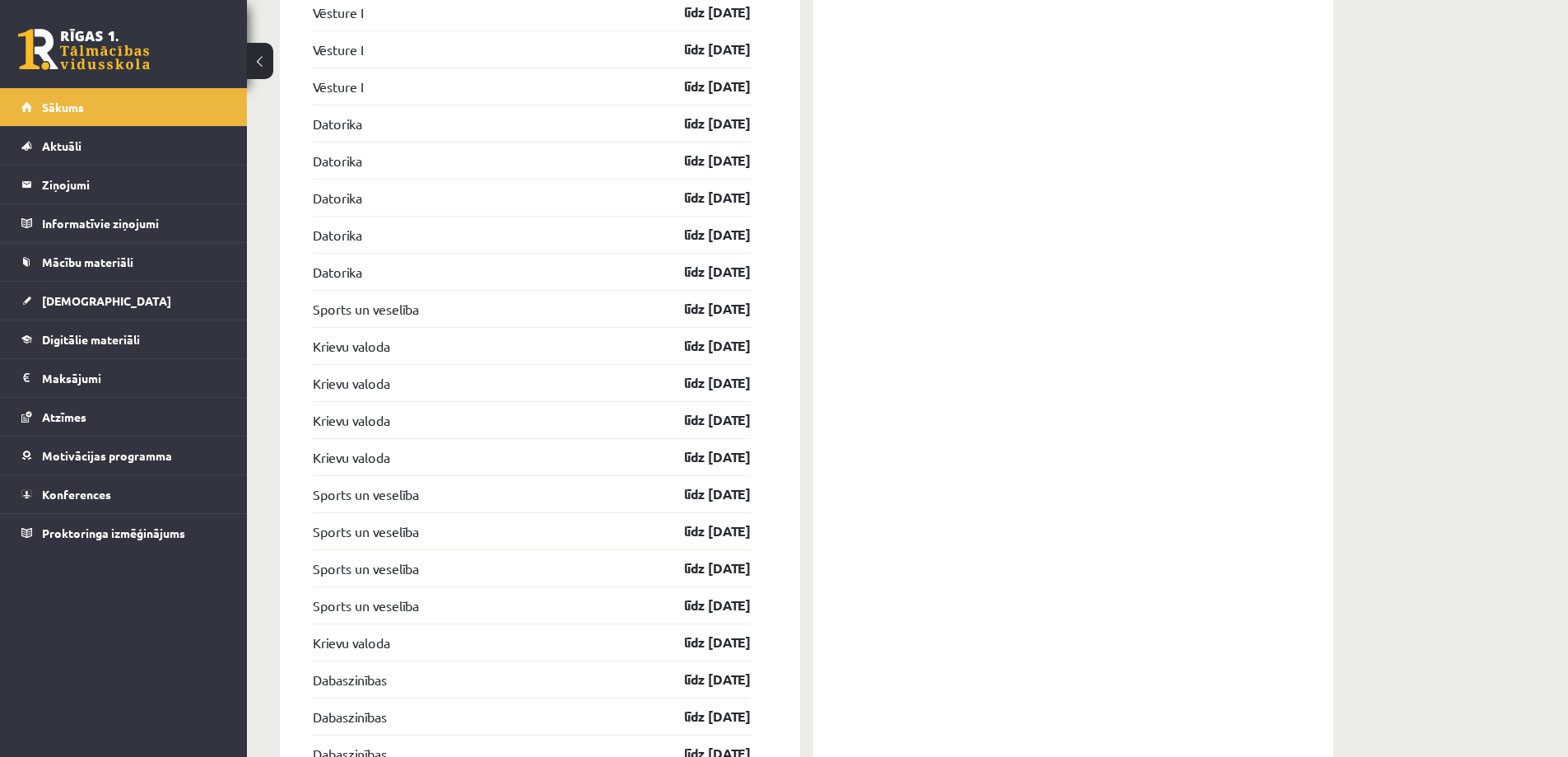
scroll to position [1730, 0]
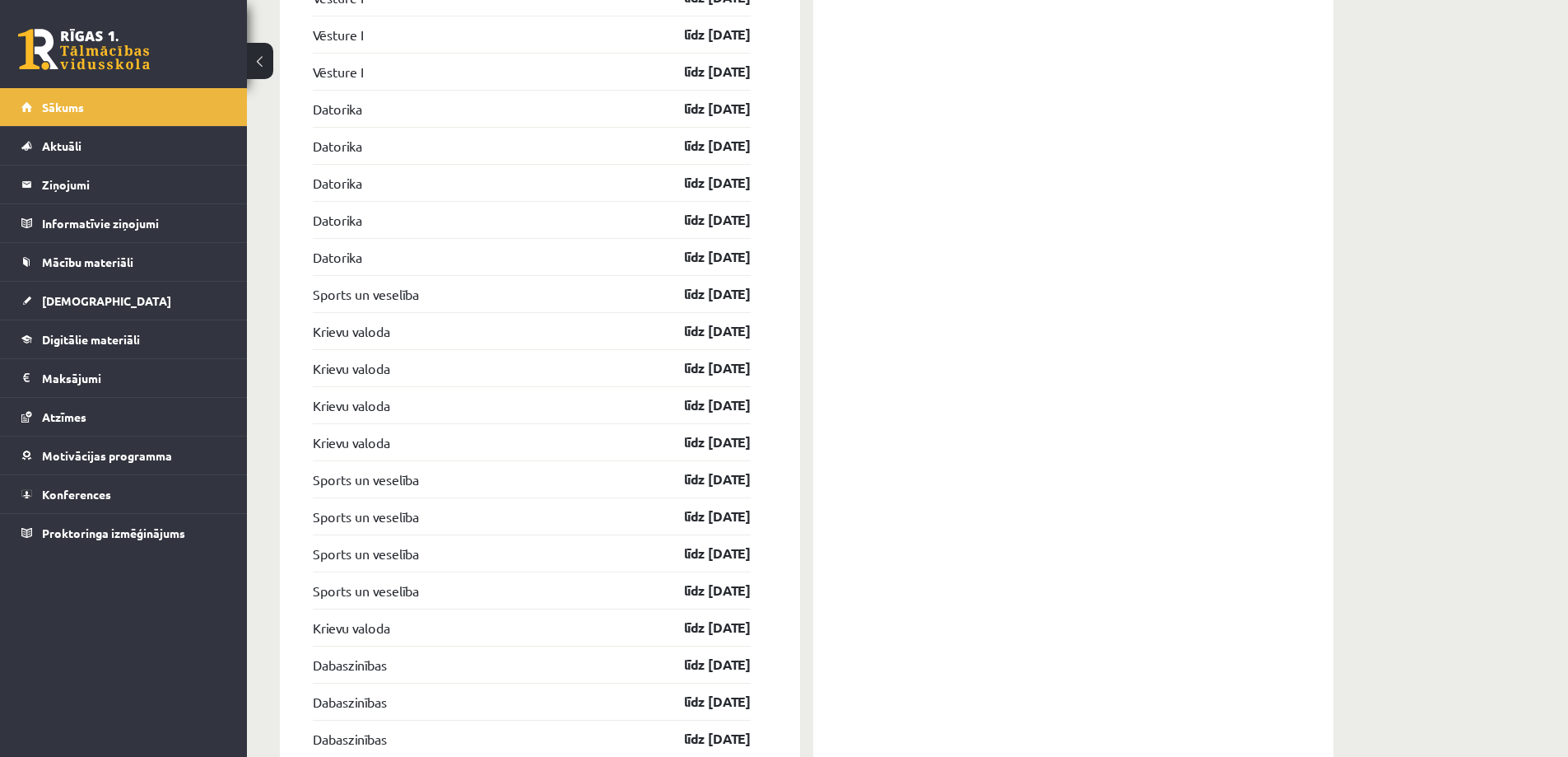
drag, startPoint x: 651, startPoint y: 289, endPoint x: 761, endPoint y: 624, distance: 352.6
click at [761, 625] on div "[DEMOGRAPHIC_DATA] Angļu valoda līdz [DATE] Kultūra un māksla (vizuālā māksla) …" at bounding box center [539, 251] width 520 height 1226
click at [929, 503] on div "Konferences Iepazīšanās nodarbība ar sociālo pedagogu 04.09 15:50 Angļu valodas…" at bounding box center [1073, 250] width 520 height 1225
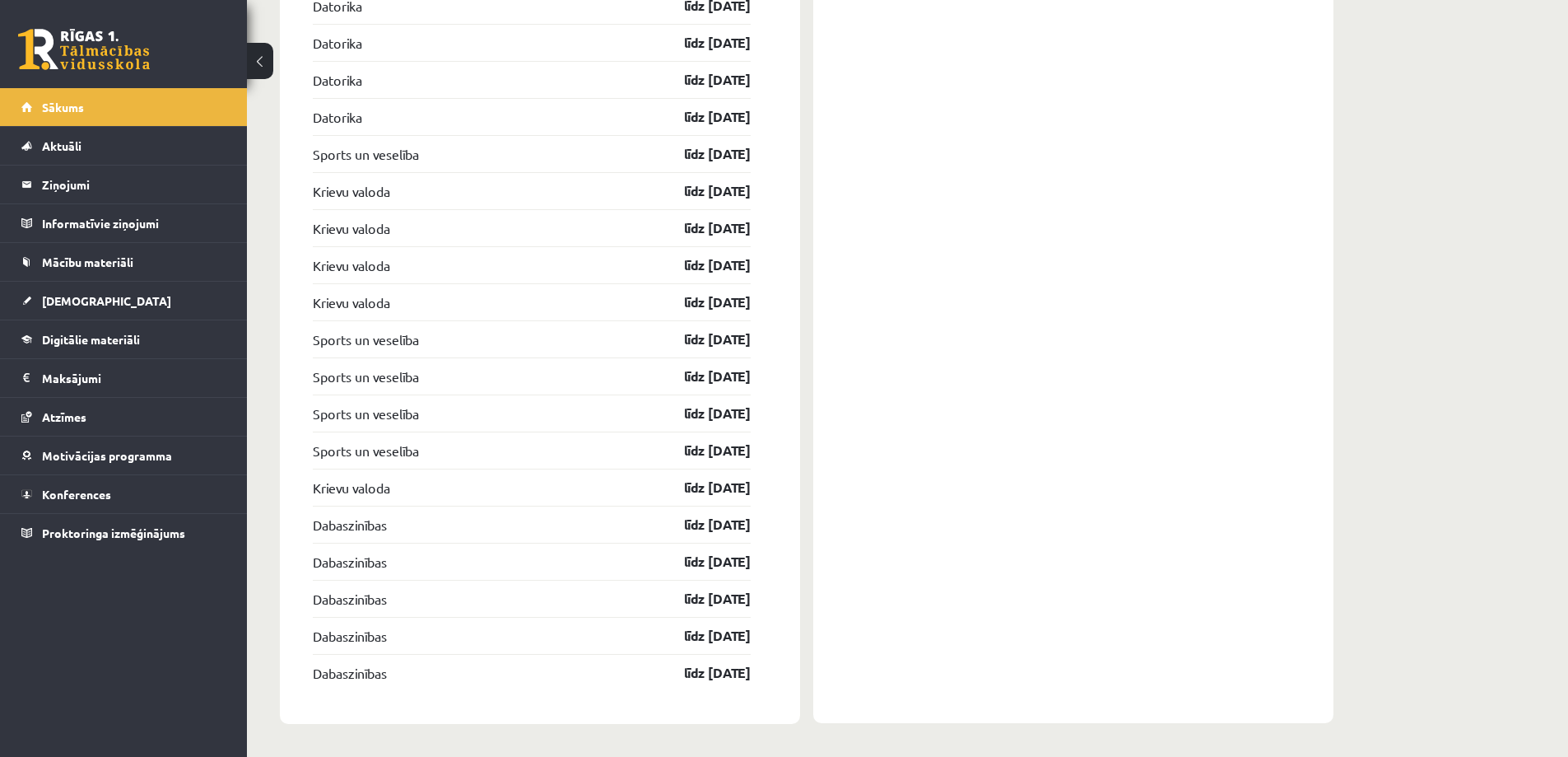
drag, startPoint x: 638, startPoint y: 522, endPoint x: 839, endPoint y: 612, distance: 220.2
click at [781, 681] on div "[DEMOGRAPHIC_DATA] Angļu valoda līdz [DATE] Kultūra un māksla (vizuālā māksla) …" at bounding box center [539, 111] width 520 height 1226
click at [960, 485] on div "Konferences Iepazīšanās nodarbība ar sociālo pedagogu 04.09 15:50 Angļu valodas…" at bounding box center [1073, 110] width 520 height 1225
